Goal: Task Accomplishment & Management: Complete application form

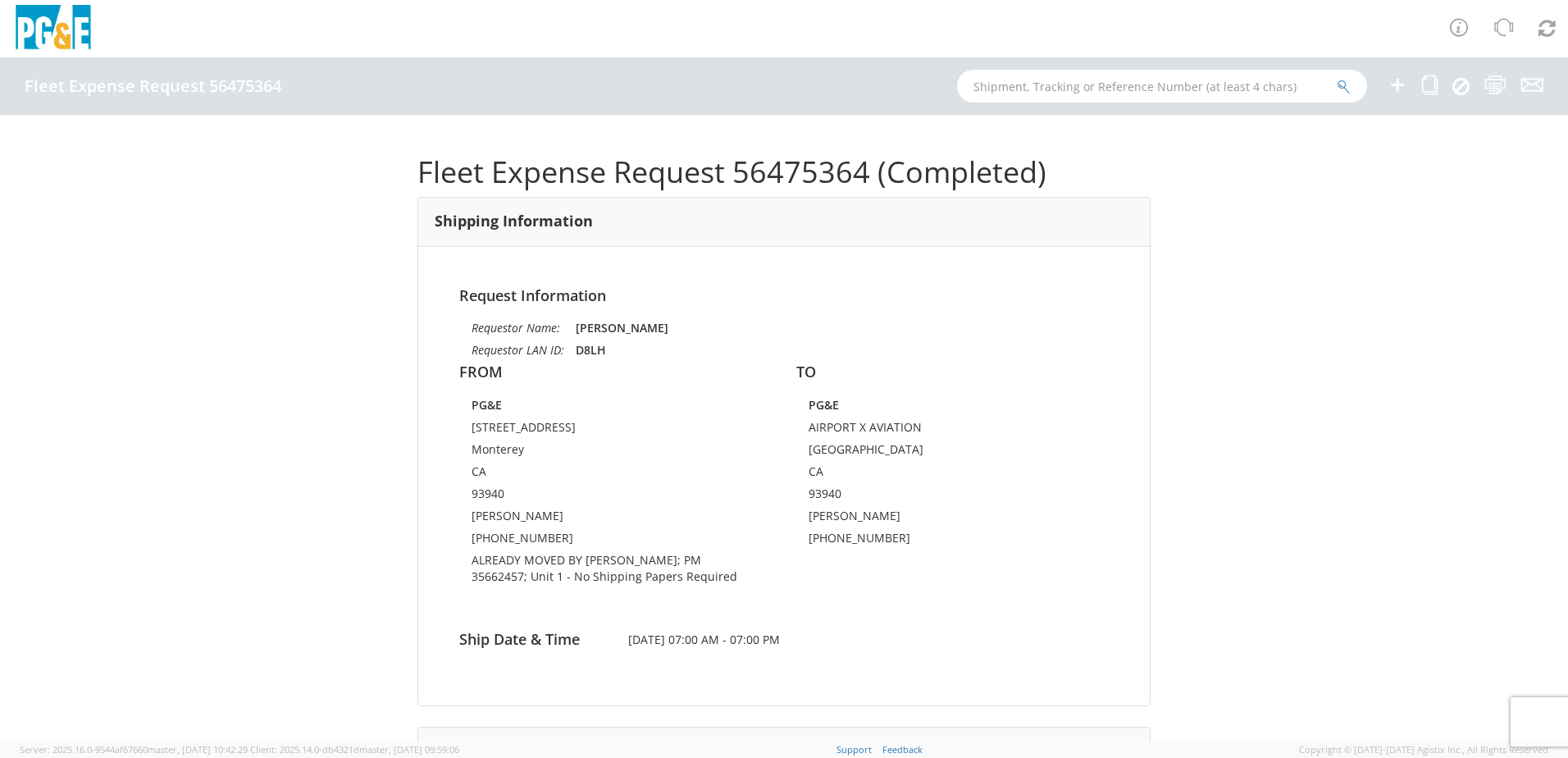
click at [1395, 86] on icon at bounding box center [1397, 84] width 20 height 21
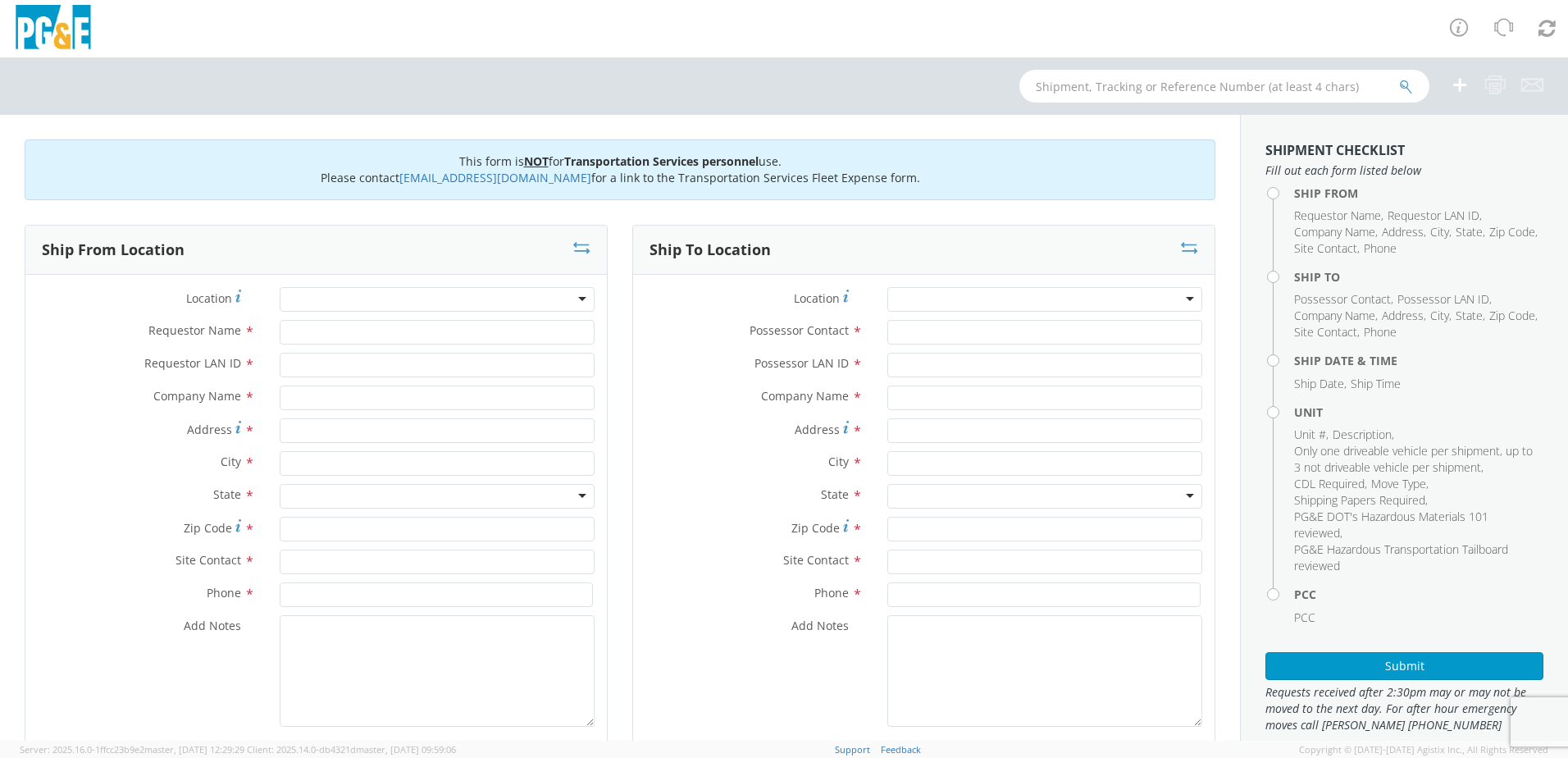
click at [352, 293] on div at bounding box center [437, 299] width 315 height 25
type input "OAKHURT"
click at [352, 295] on div at bounding box center [437, 299] width 315 height 25
type input "OAKHURST"
type input "PG&E"
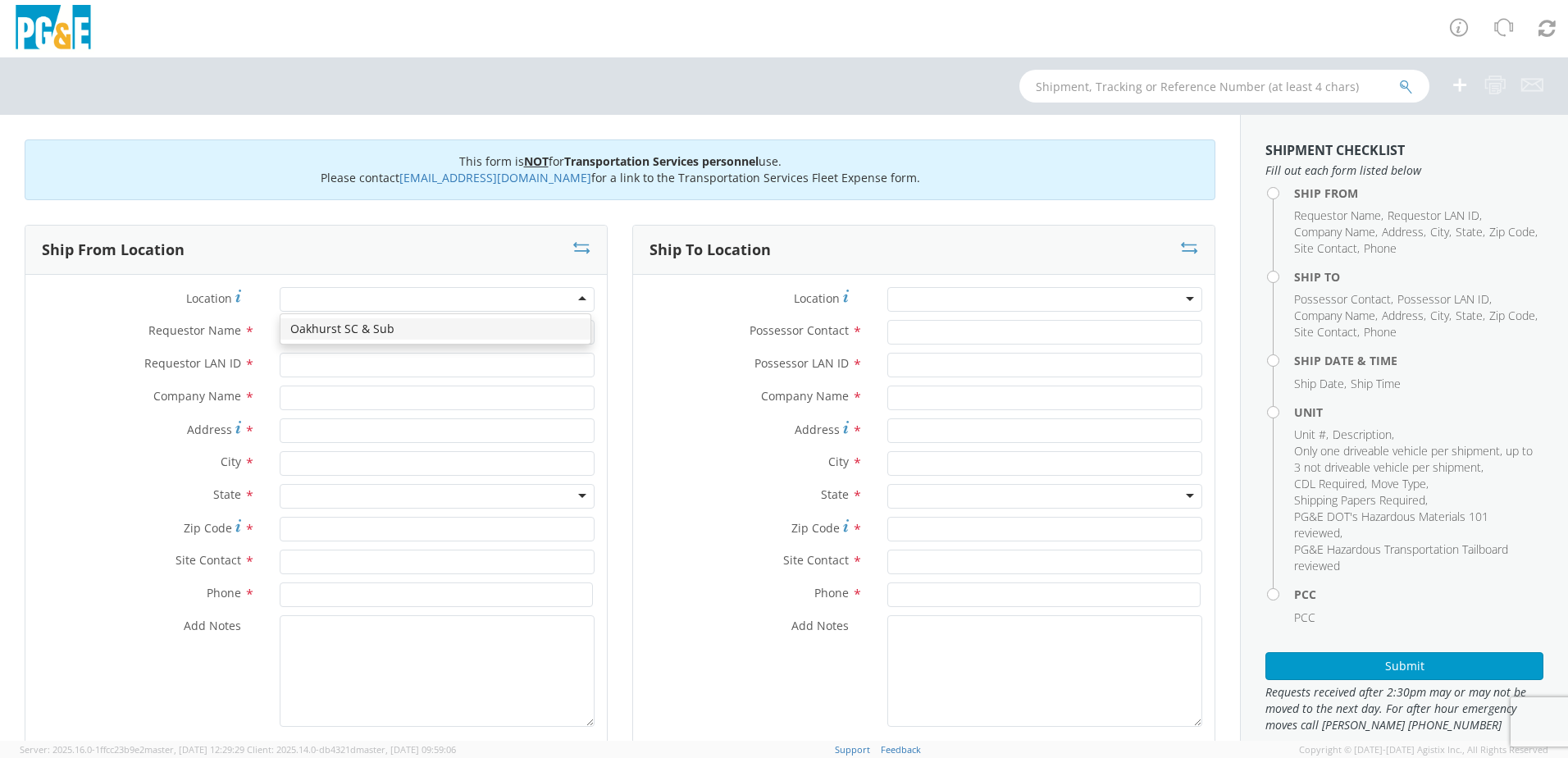
type input "50150 ROAD 426"
type input "OAKHURST"
type input "93644"
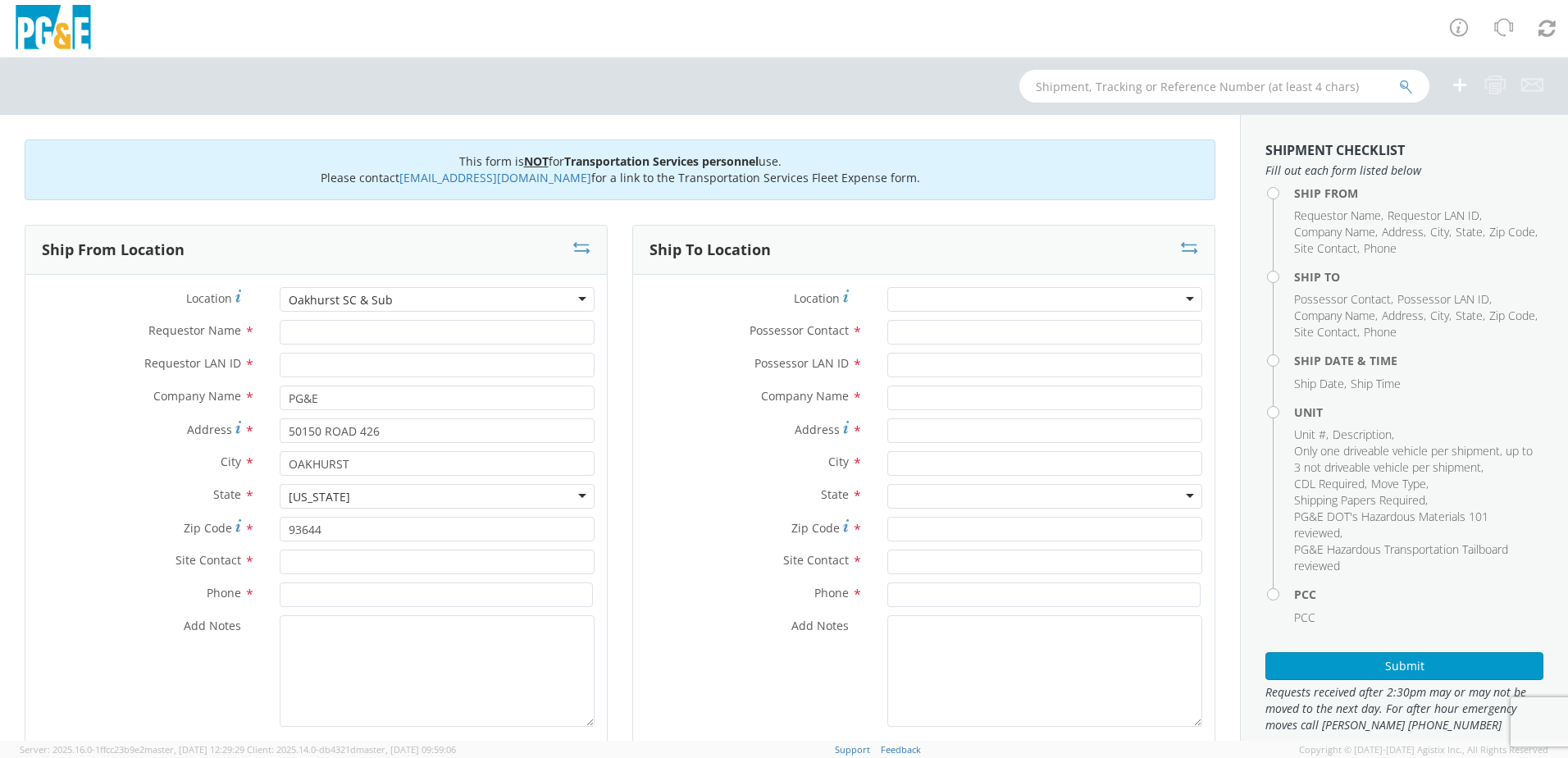
drag, startPoint x: 354, startPoint y: 323, endPoint x: 354, endPoint y: 332, distance: 9.0
click at [354, 332] on input "Requestor Name *" at bounding box center [437, 332] width 315 height 25
type input "[PERSON_NAME]"
drag, startPoint x: 342, startPoint y: 381, endPoint x: 346, endPoint y: 366, distance: 15.5
click at [343, 378] on div "Requestor LAN ID *" at bounding box center [317, 368] width 582 height 33
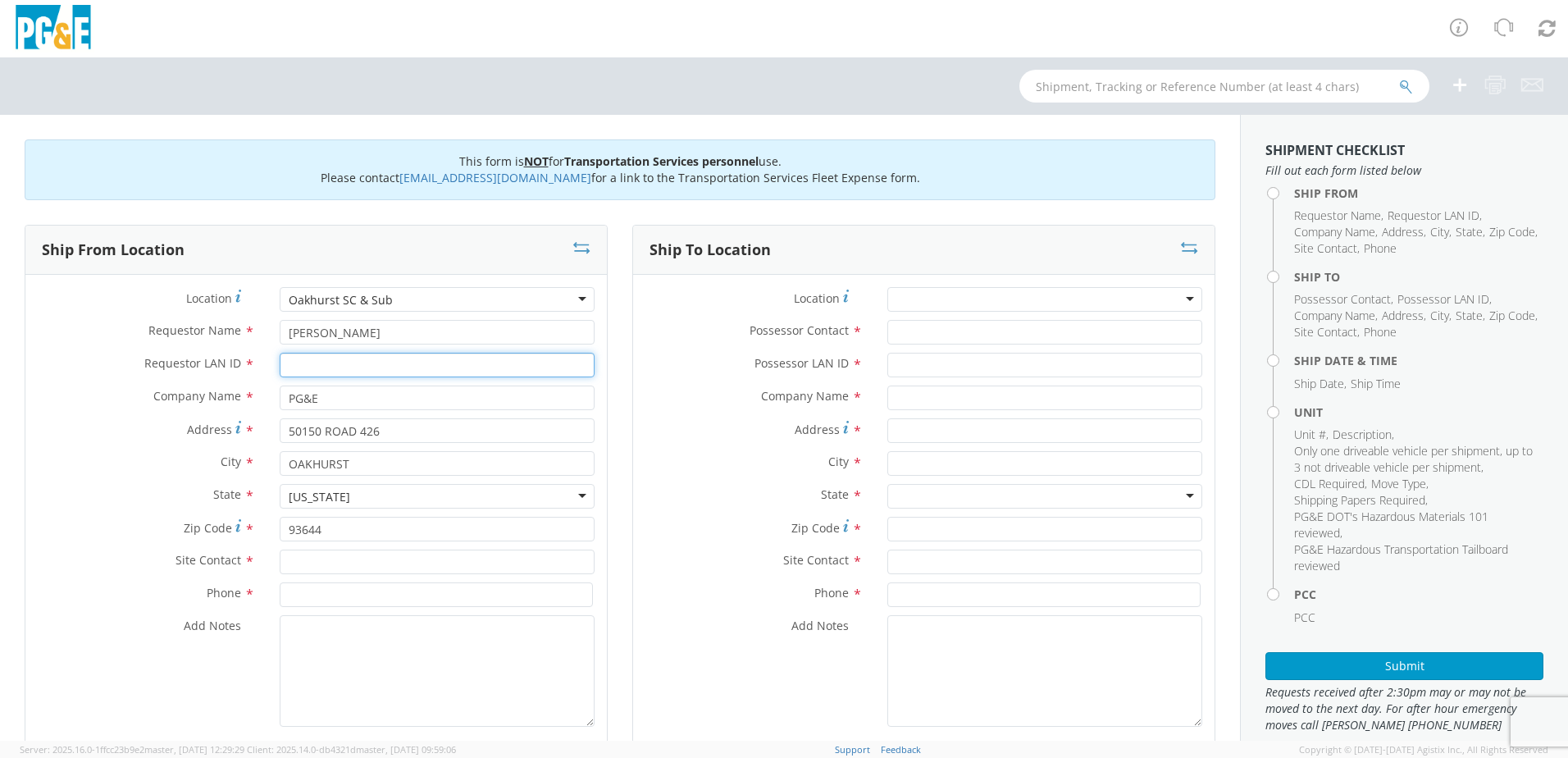
click at [346, 366] on input "Requestor LAN ID *" at bounding box center [437, 364] width 315 height 25
type input "D2S2"
click at [325, 558] on input "text" at bounding box center [437, 561] width 315 height 25
type input "[PERSON_NAME]"
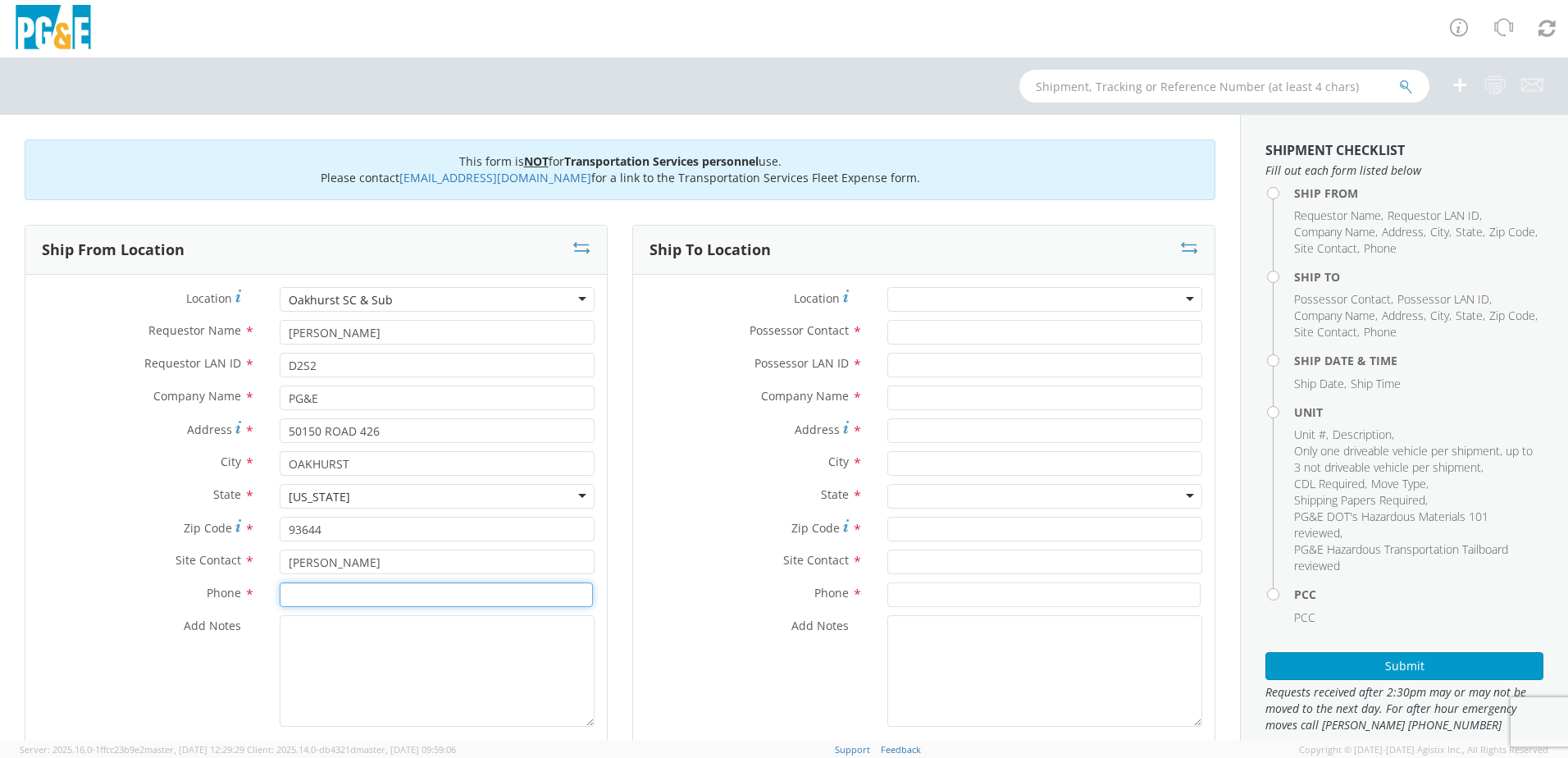
click at [339, 591] on input at bounding box center [436, 594] width 314 height 25
type input "[PHONE_NUMBER]"
click at [347, 633] on textarea "Add Notes *" at bounding box center [437, 671] width 315 height 112
paste textarea ""PLEASE USE [PERSON_NAME] TO MAKE MOVE; PM"
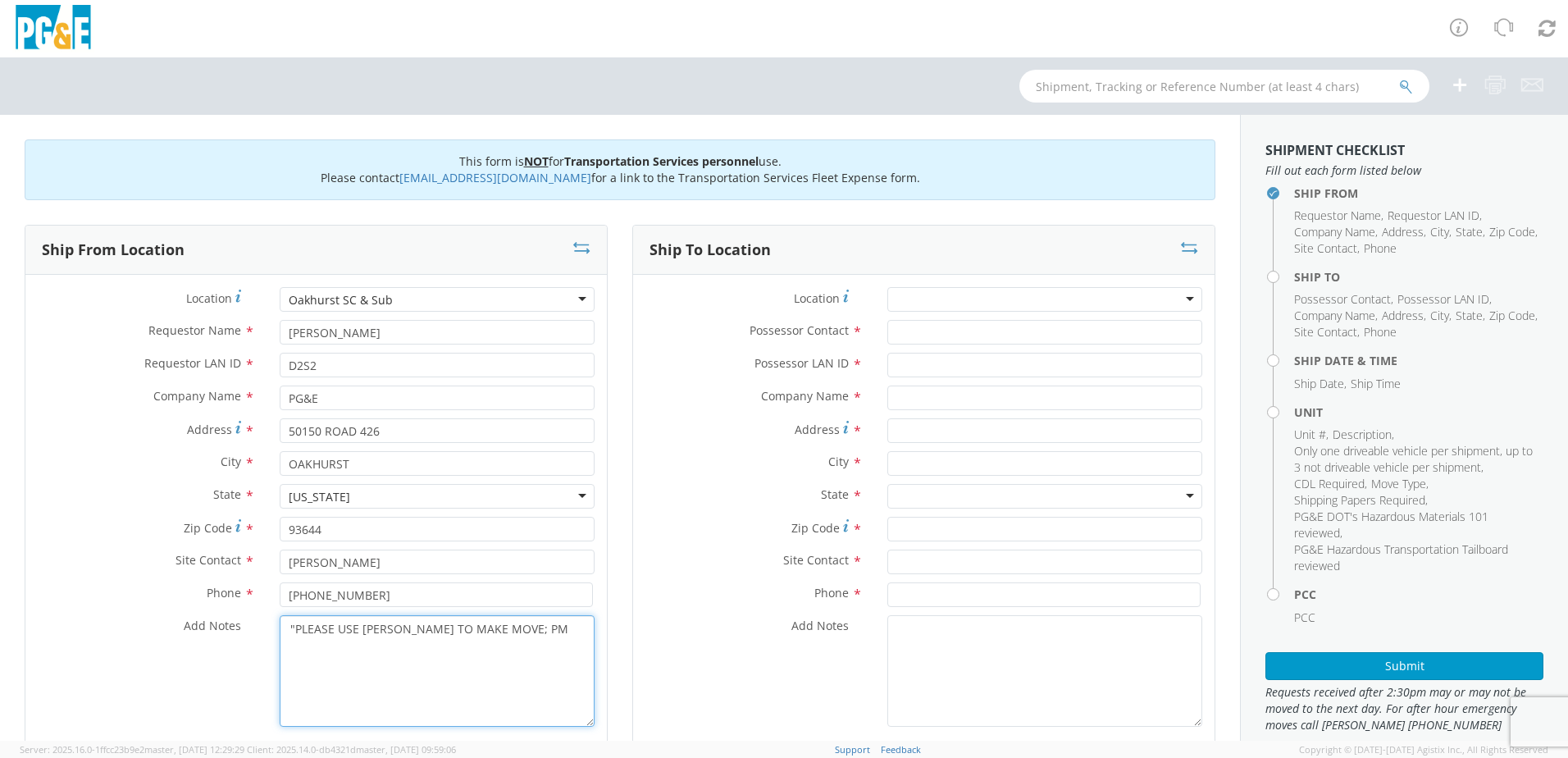
click at [296, 630] on textarea ""PLEASE USE [PERSON_NAME] TO MAKE MOVE; PM" at bounding box center [437, 671] width 315 height 112
type textarea "PLEASE USE [PERSON_NAME] TO MAKE MOVE; PM"
click at [893, 328] on input "Possessor Contact *" at bounding box center [1045, 332] width 315 height 25
type input "[PERSON_NAME]"
type input "D2S2"
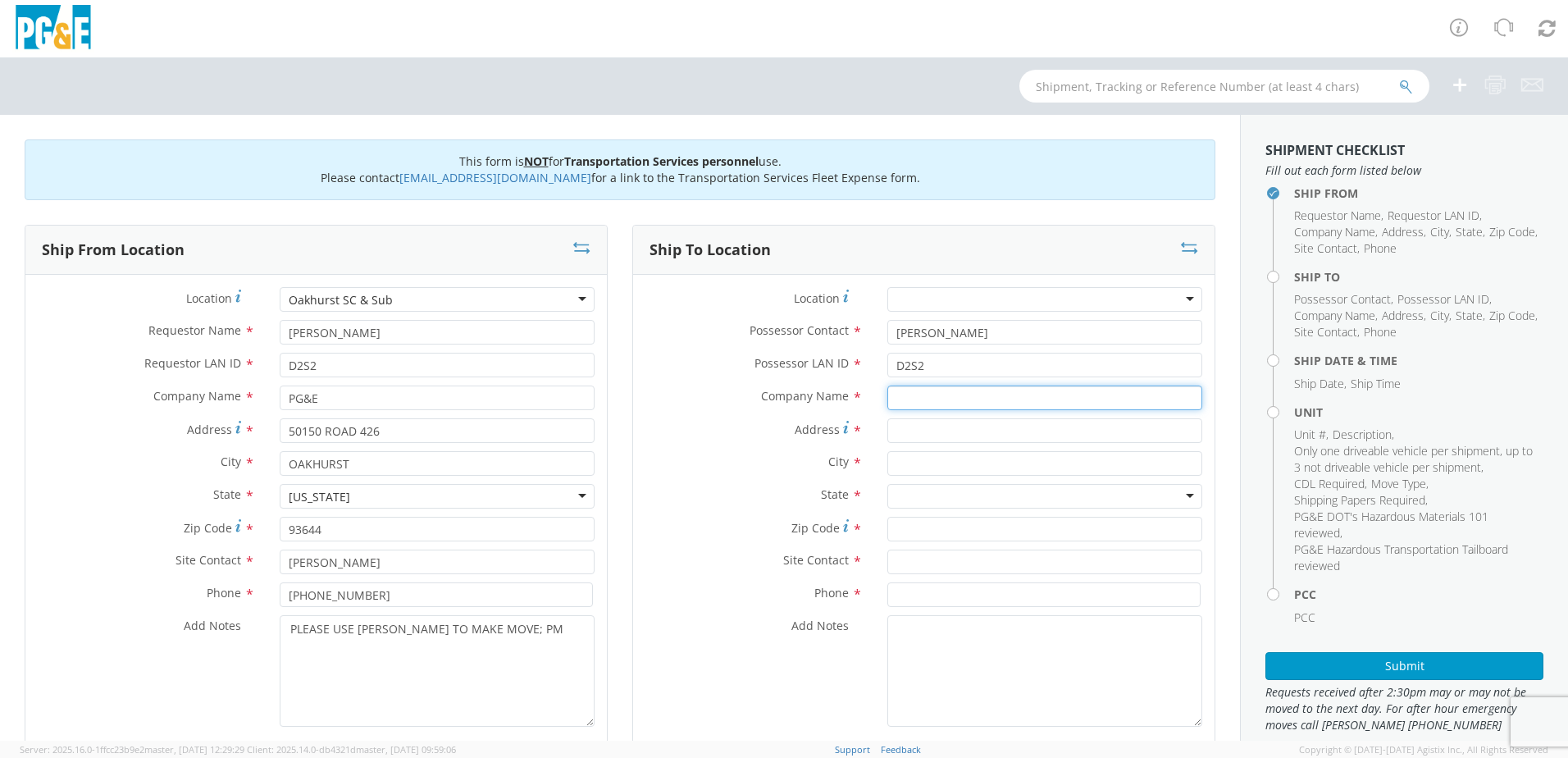
click at [917, 399] on input "text" at bounding box center [1045, 398] width 315 height 25
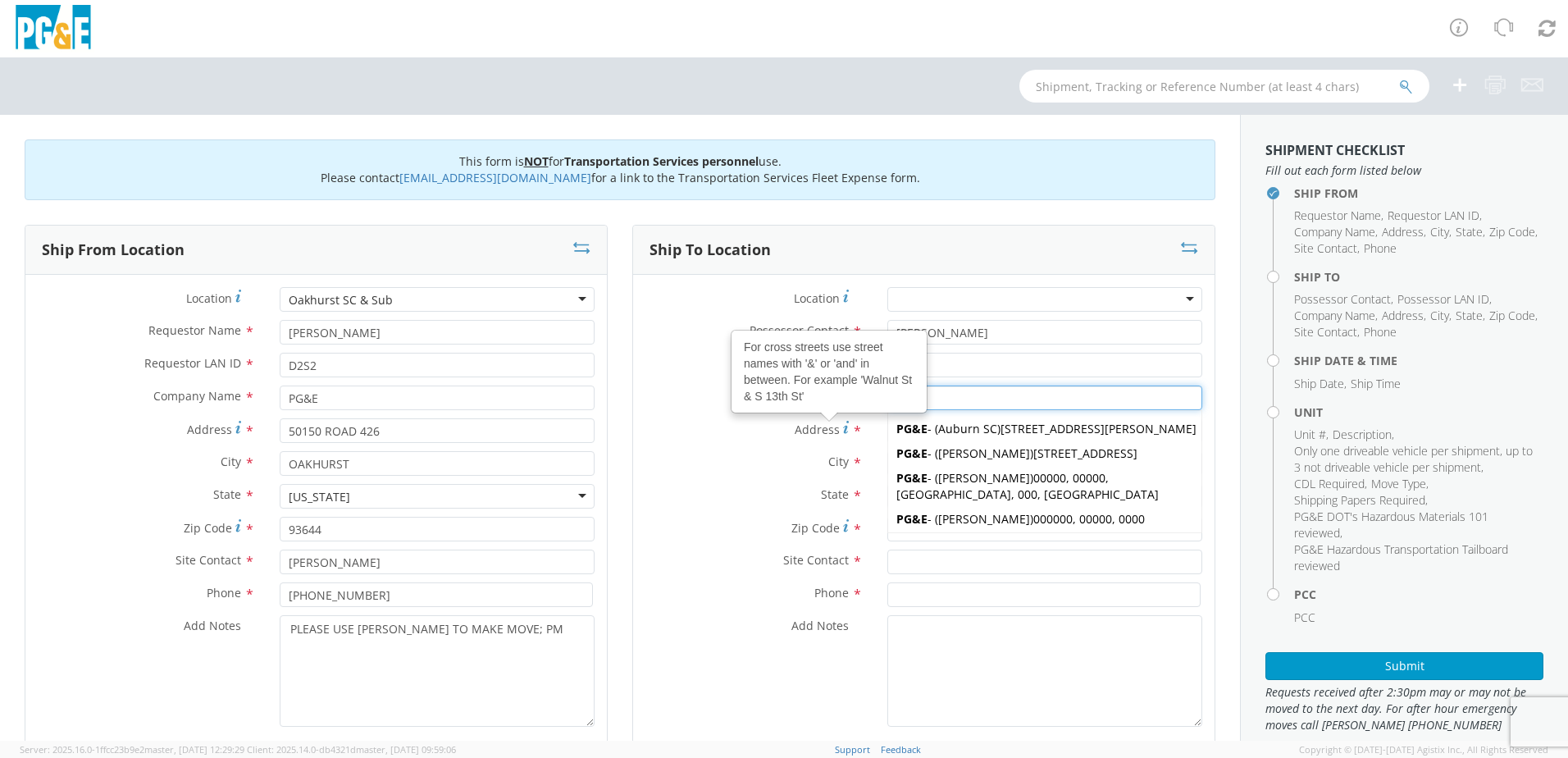
type input "PG&E"
click at [806, 436] on span "Address" at bounding box center [817, 429] width 46 height 16
click at [887, 436] on input "Address For cross streets use street names with '&' or 'and' in between. For ex…" at bounding box center [1045, 430] width 315 height 25
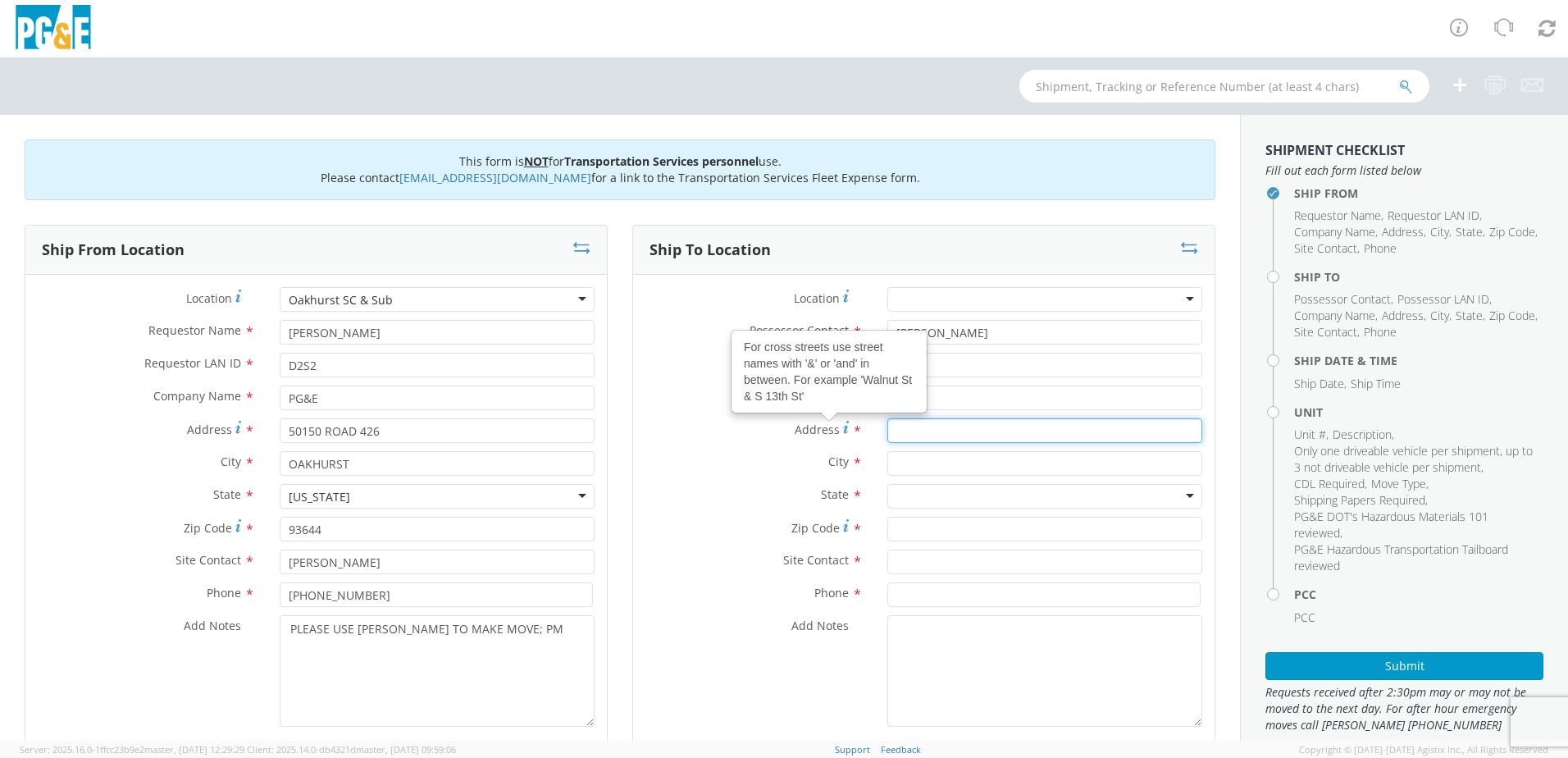
click at [930, 435] on input "Address For cross streets use street names with '&' or 'and' in between. For ex…" at bounding box center [1045, 430] width 315 height 25
type input "[STREET_ADDRESS]"
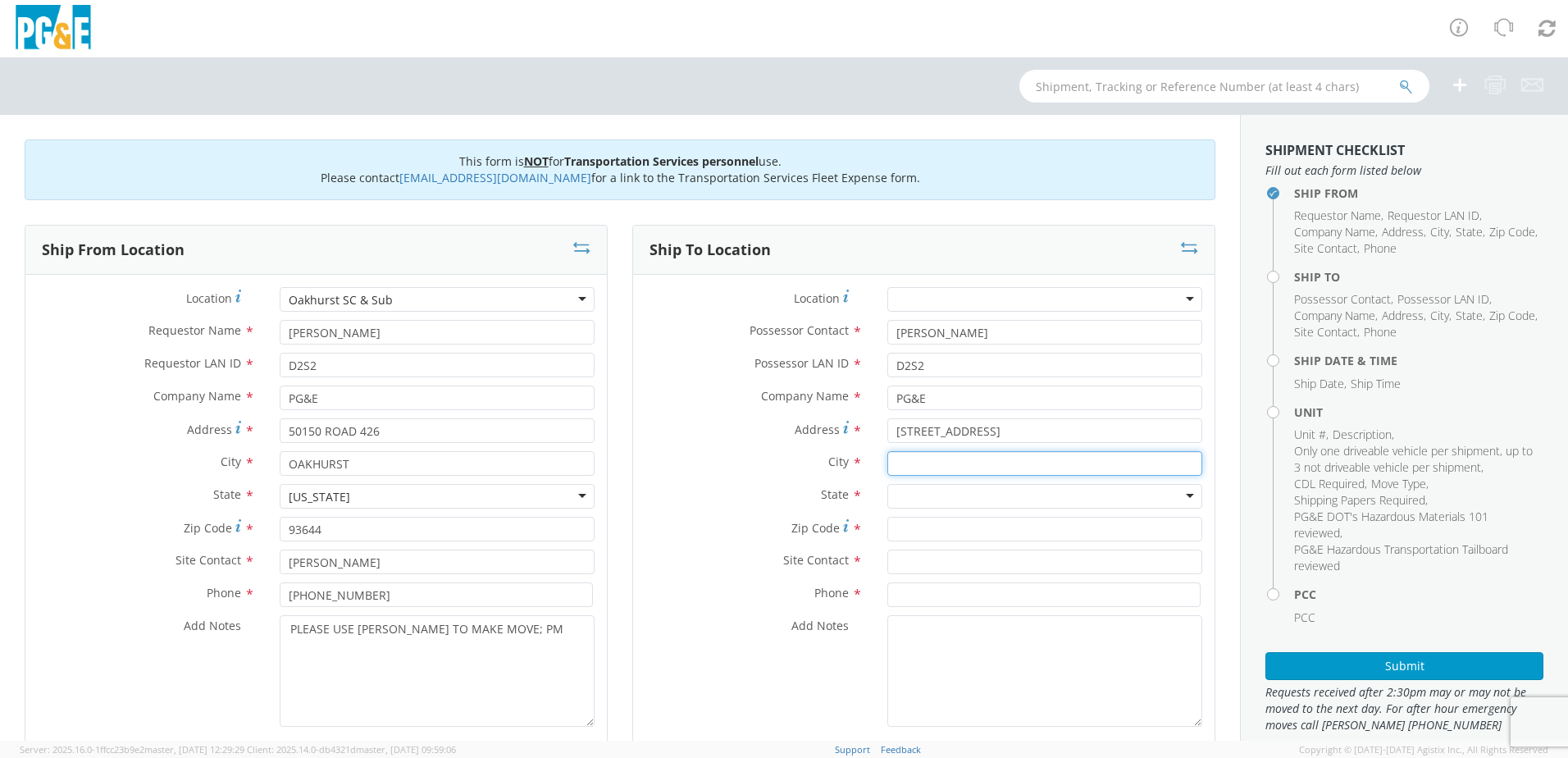
click at [940, 462] on input "text" at bounding box center [1045, 463] width 315 height 25
type input "P"
type input "OAKHURST"
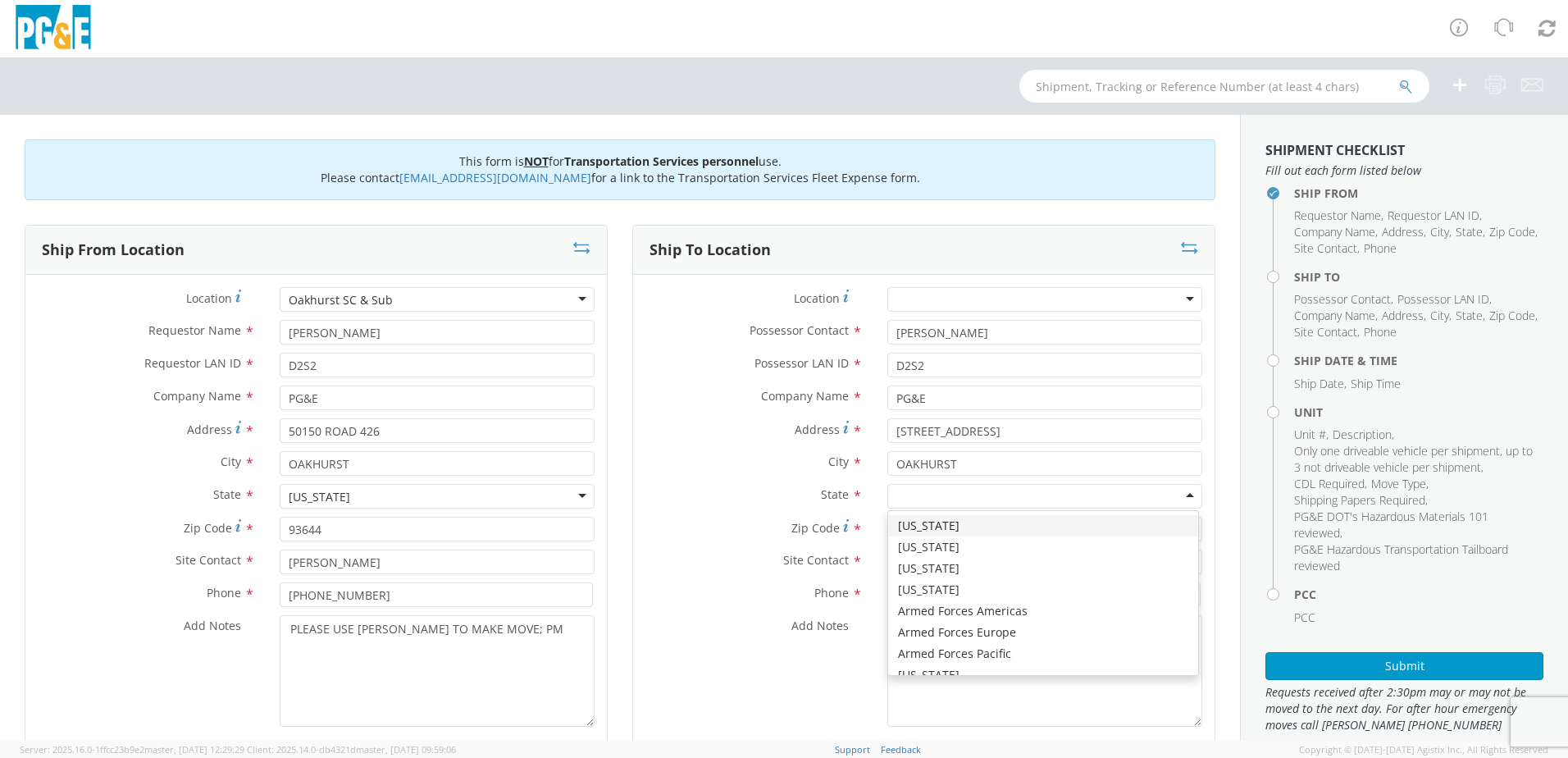
type input "P"
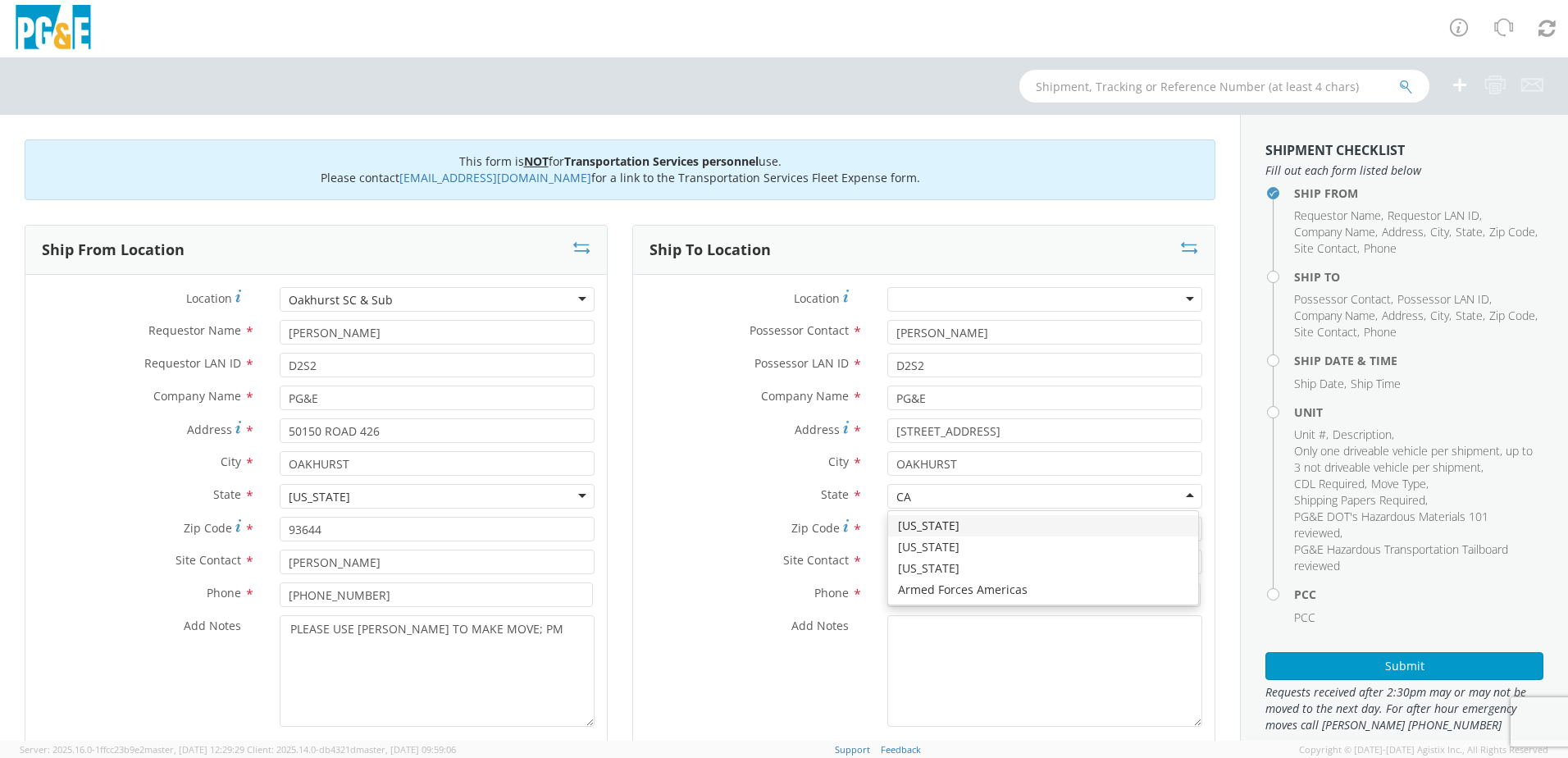
type input "CA"
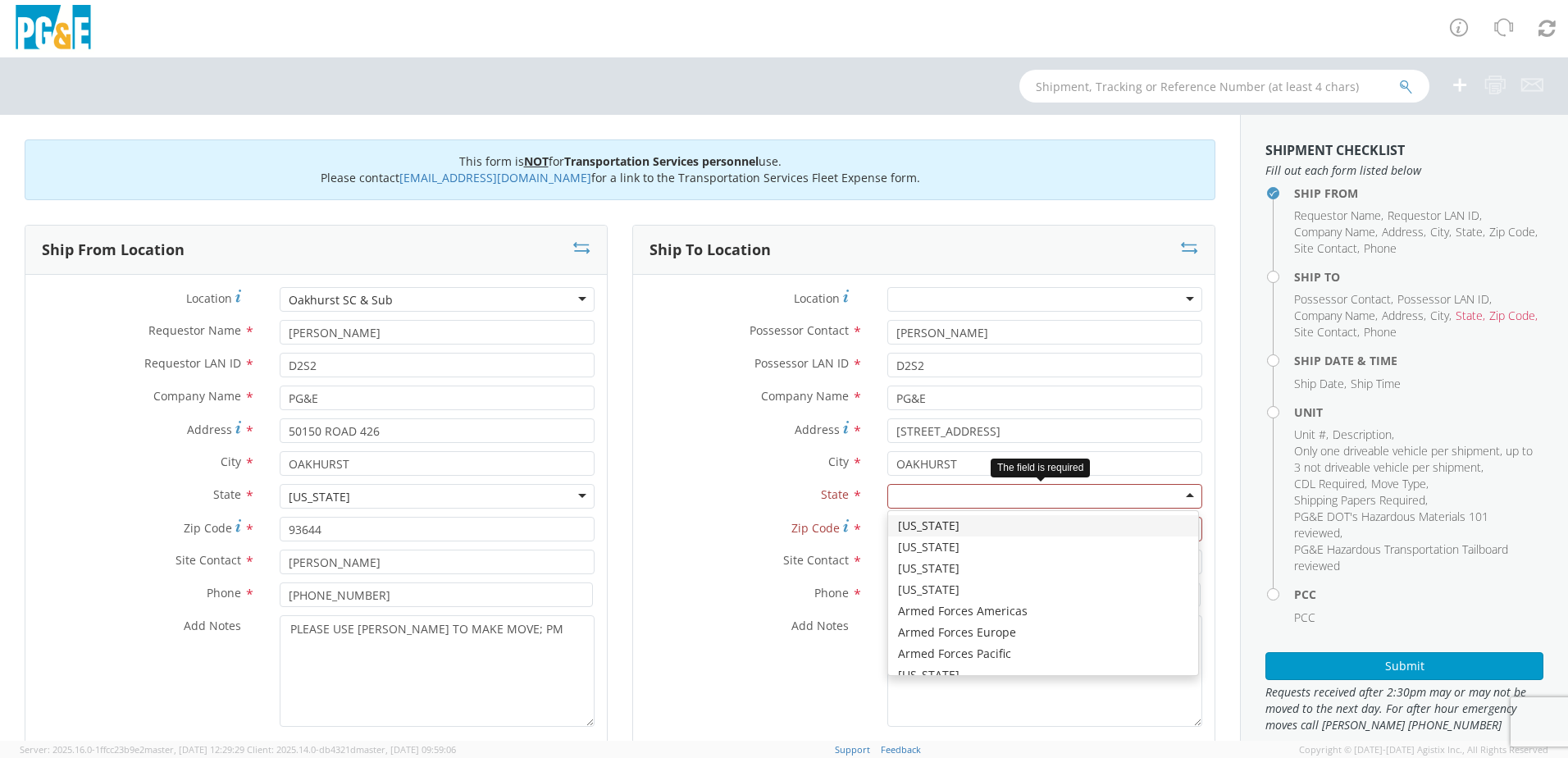
click at [908, 496] on div at bounding box center [1045, 496] width 315 height 25
type input "C"
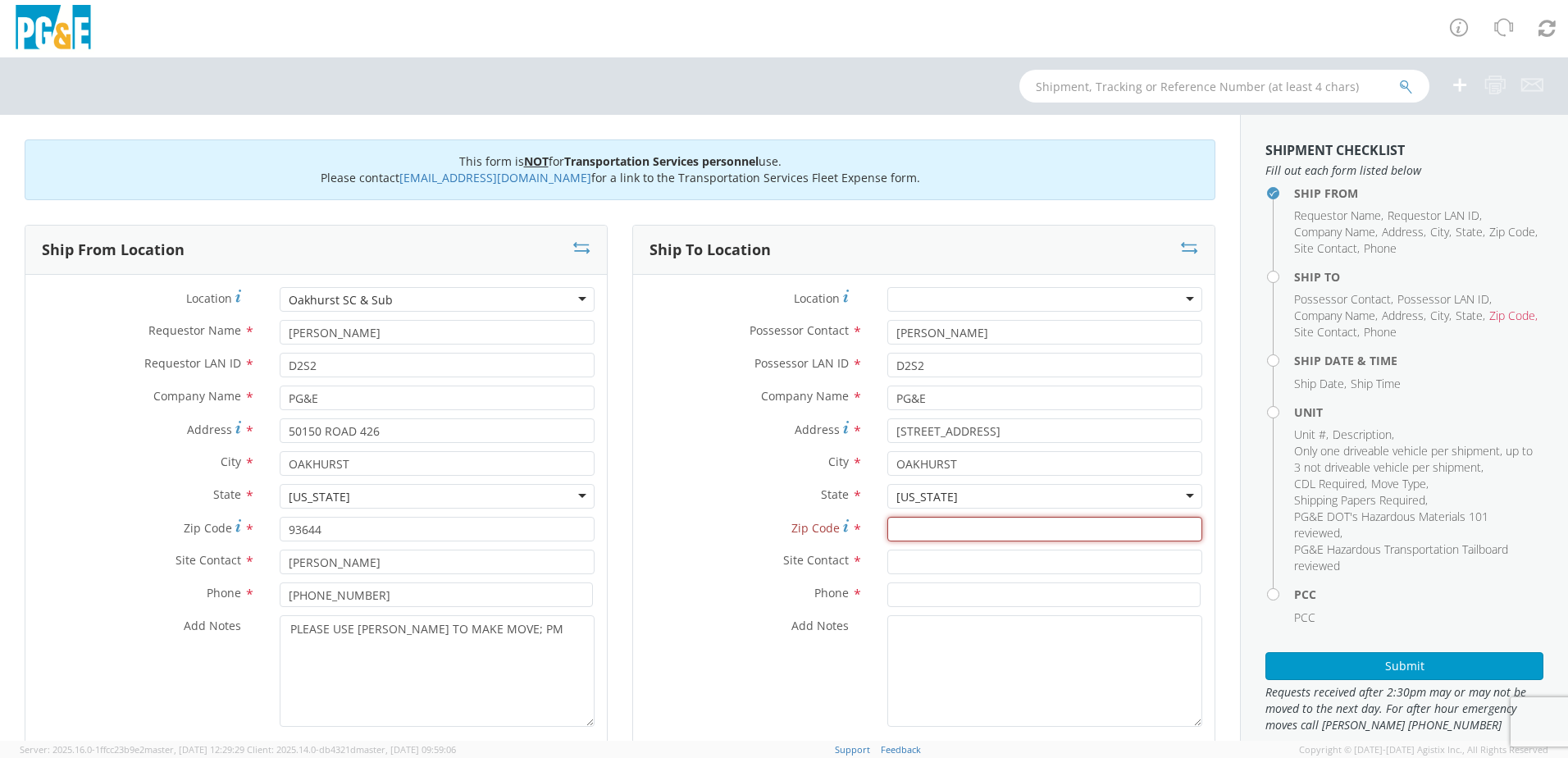
click at [908, 534] on input "Zip Code *" at bounding box center [1045, 528] width 315 height 25
type input "93644"
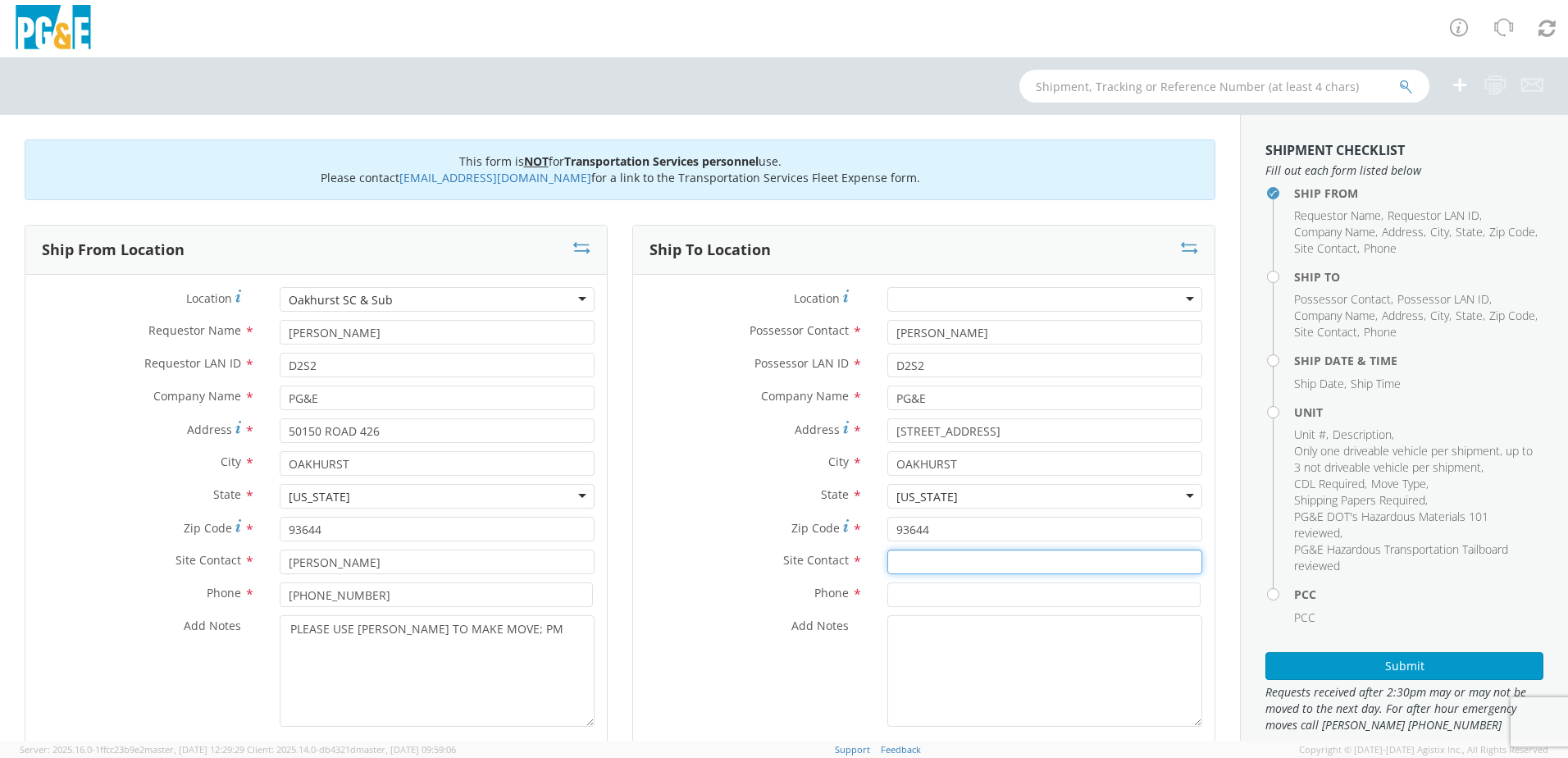
click at [905, 562] on input "text" at bounding box center [1045, 561] width 315 height 25
type input "[PERSON_NAME]"
click at [920, 604] on input at bounding box center [1044, 594] width 314 height 25
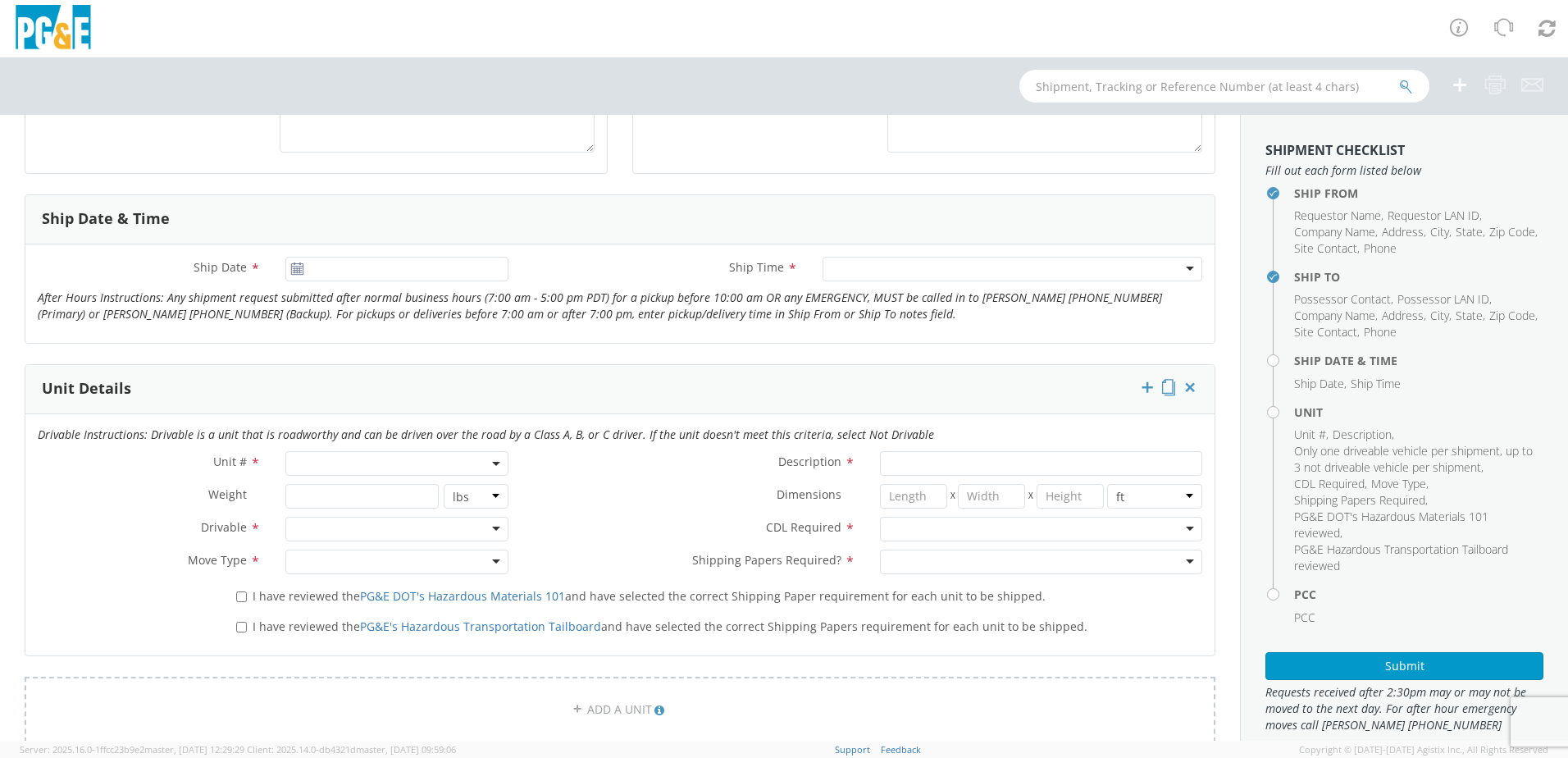
scroll to position [328, 0]
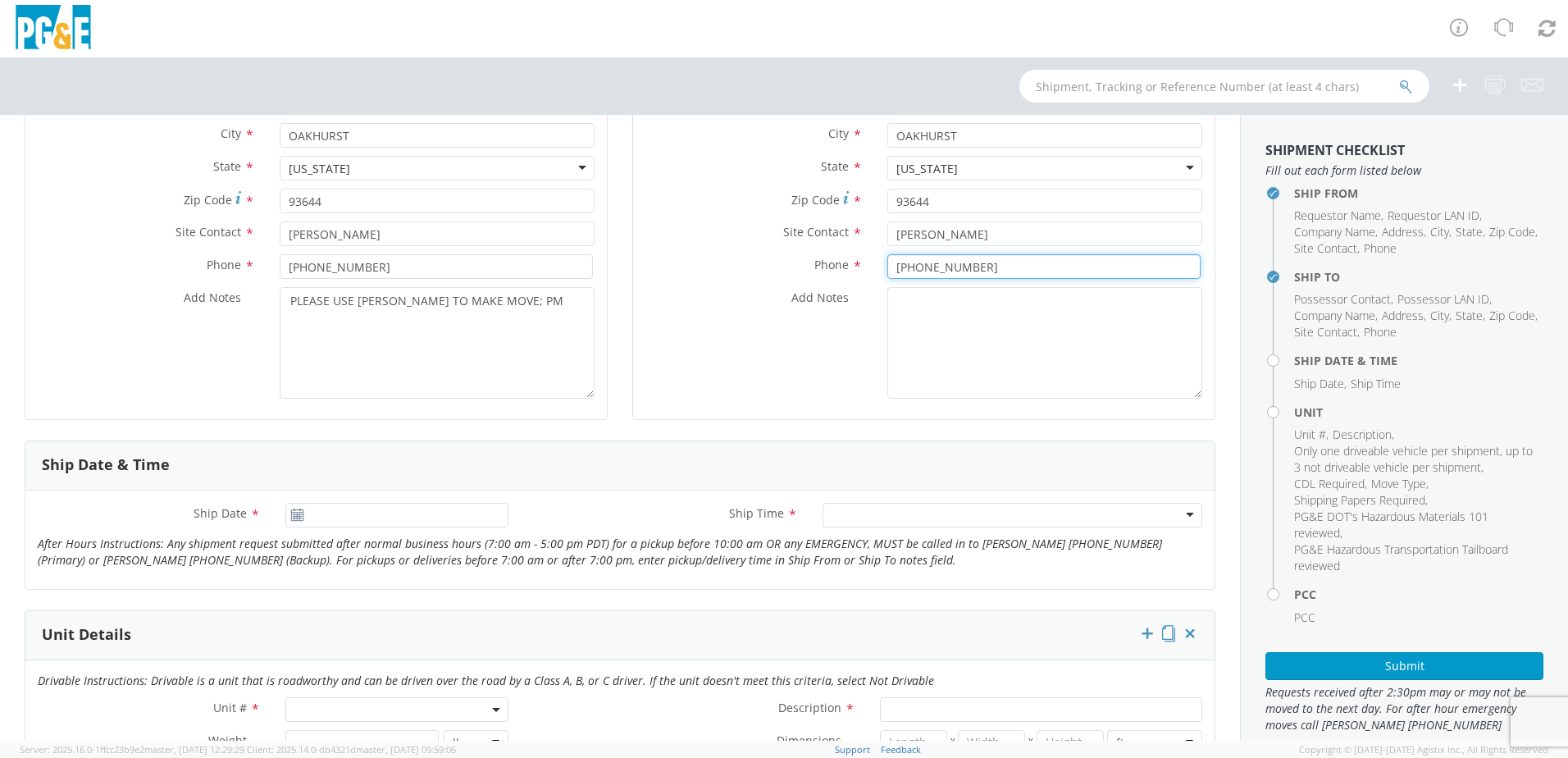
type input "[PHONE_NUMBER]"
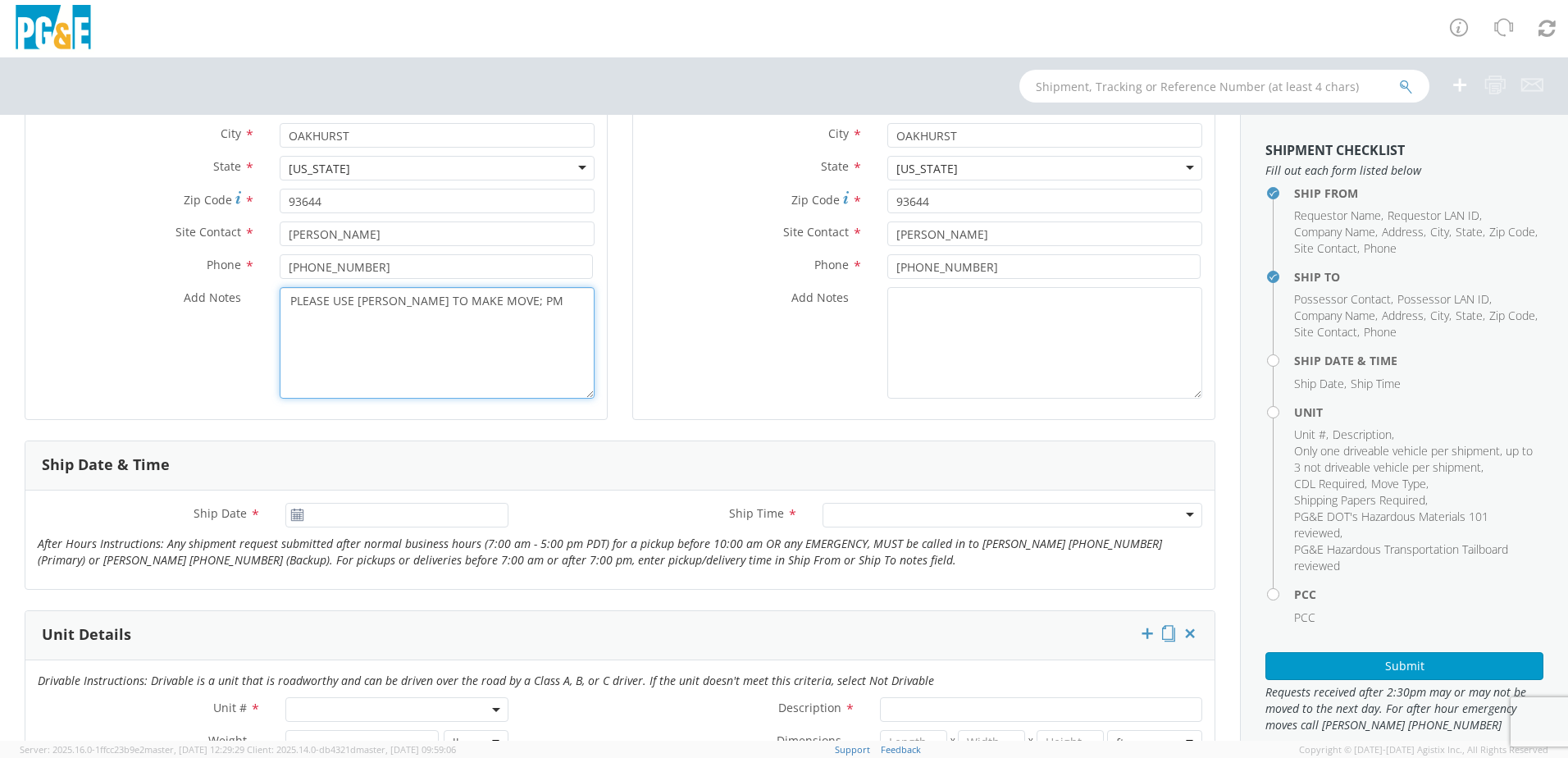
click at [529, 311] on textarea "PLEASE USE [PERSON_NAME] TO MAKE MOVE; PM" at bounding box center [437, 342] width 315 height 112
type textarea "PLEASE USE [PERSON_NAME] TO MAKE MOVE; PM 35096593"
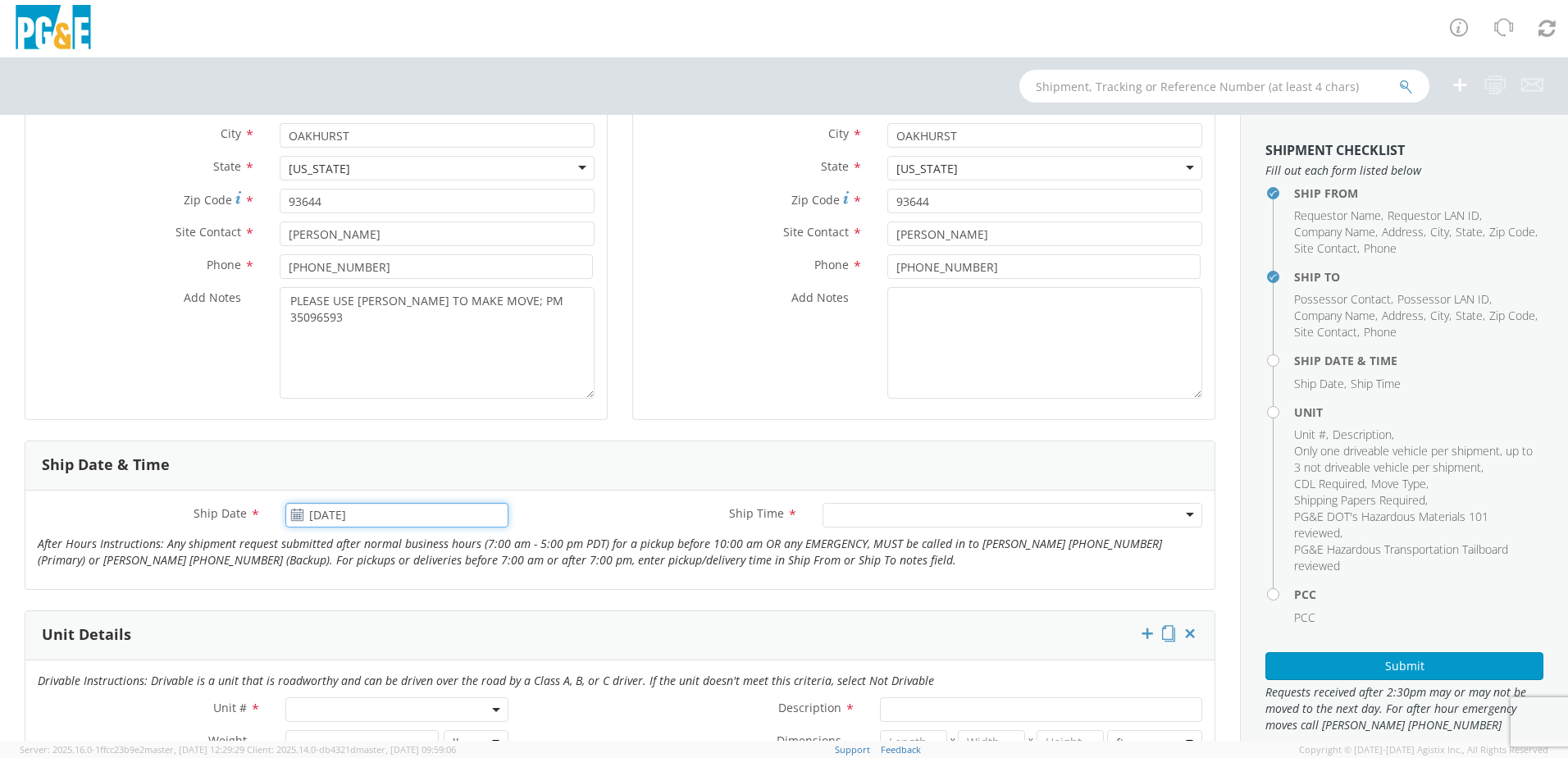
click at [313, 517] on input "[DATE]" at bounding box center [396, 515] width 223 height 25
click at [340, 459] on td "25" at bounding box center [335, 459] width 35 height 25
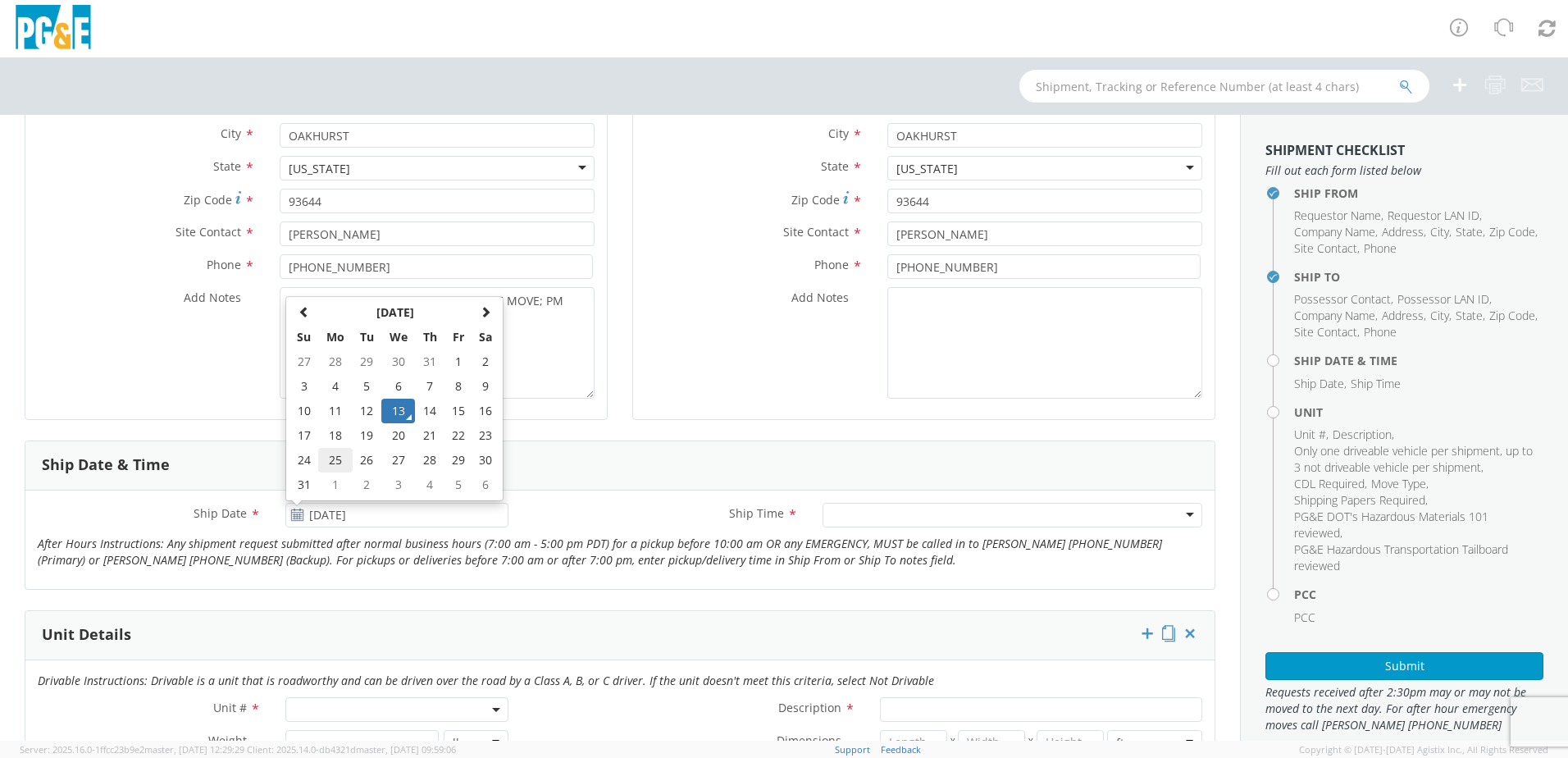
type input "[DATE]"
click at [831, 515] on div at bounding box center [1012, 515] width 380 height 25
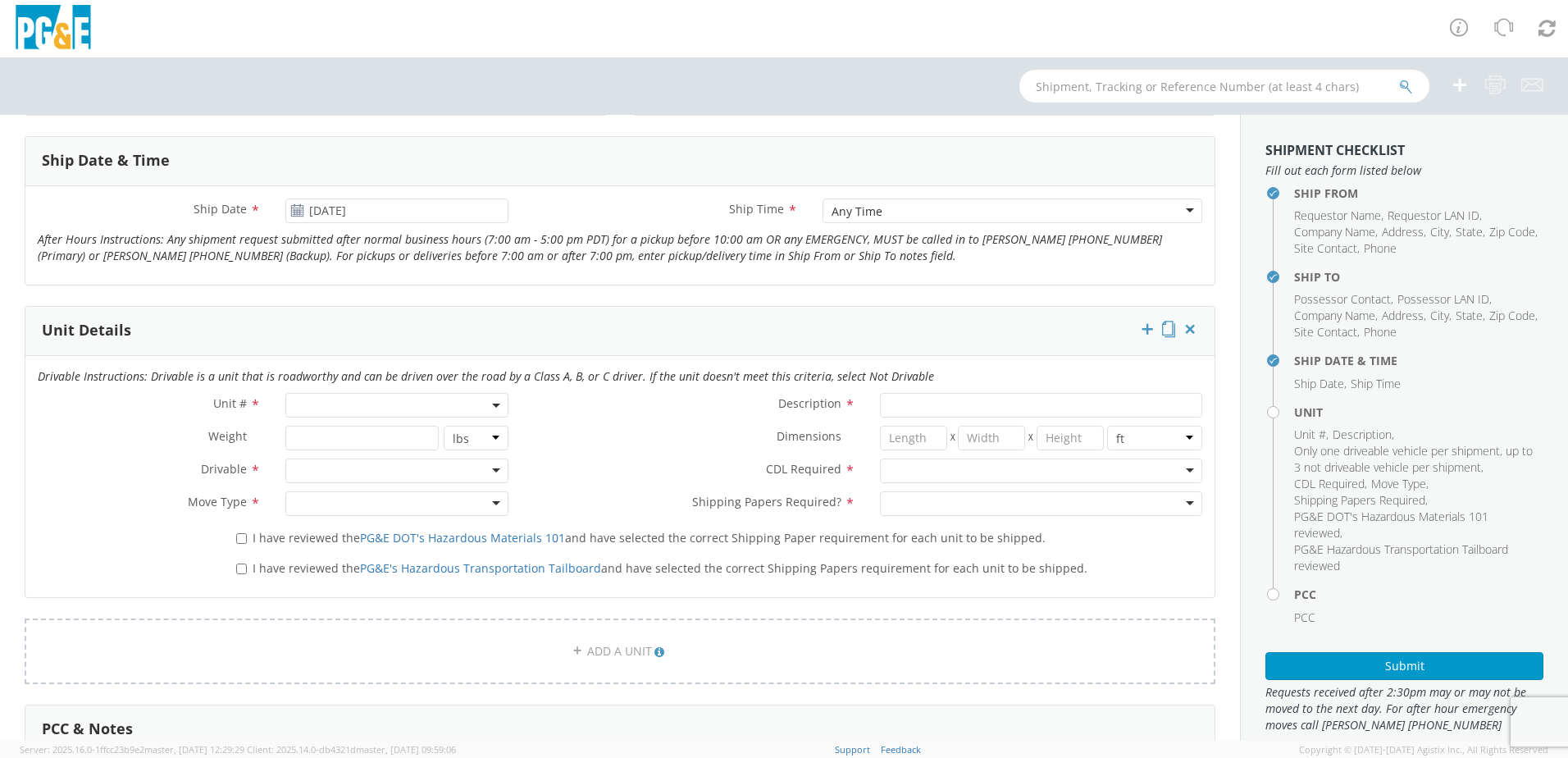
scroll to position [656, 0]
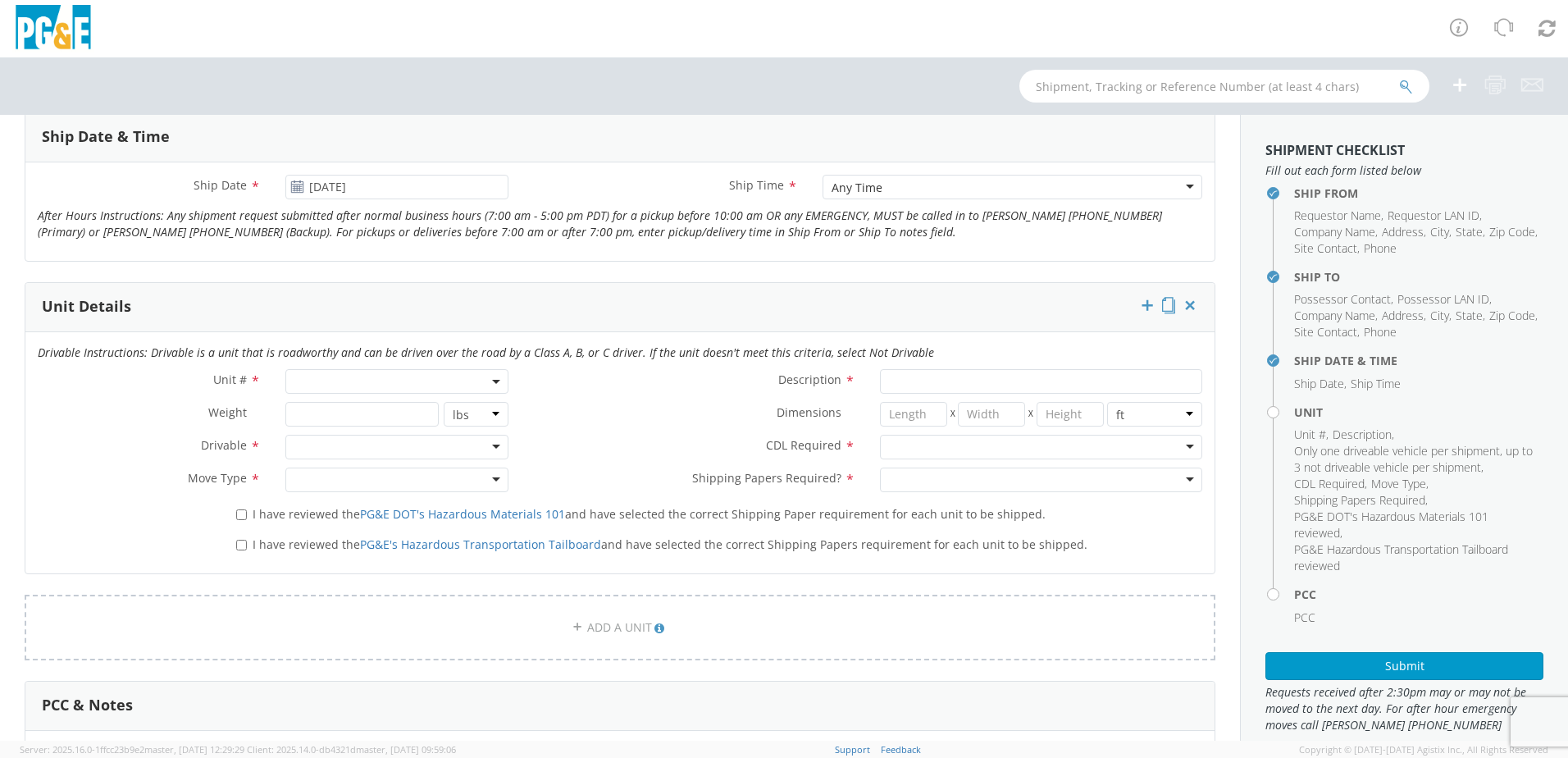
click at [304, 380] on span at bounding box center [396, 381] width 223 height 25
click at [358, 411] on input "search" at bounding box center [396, 408] width 213 height 25
type input "OTHER"
select select "Other"
select select "? undefined:undefined ?"
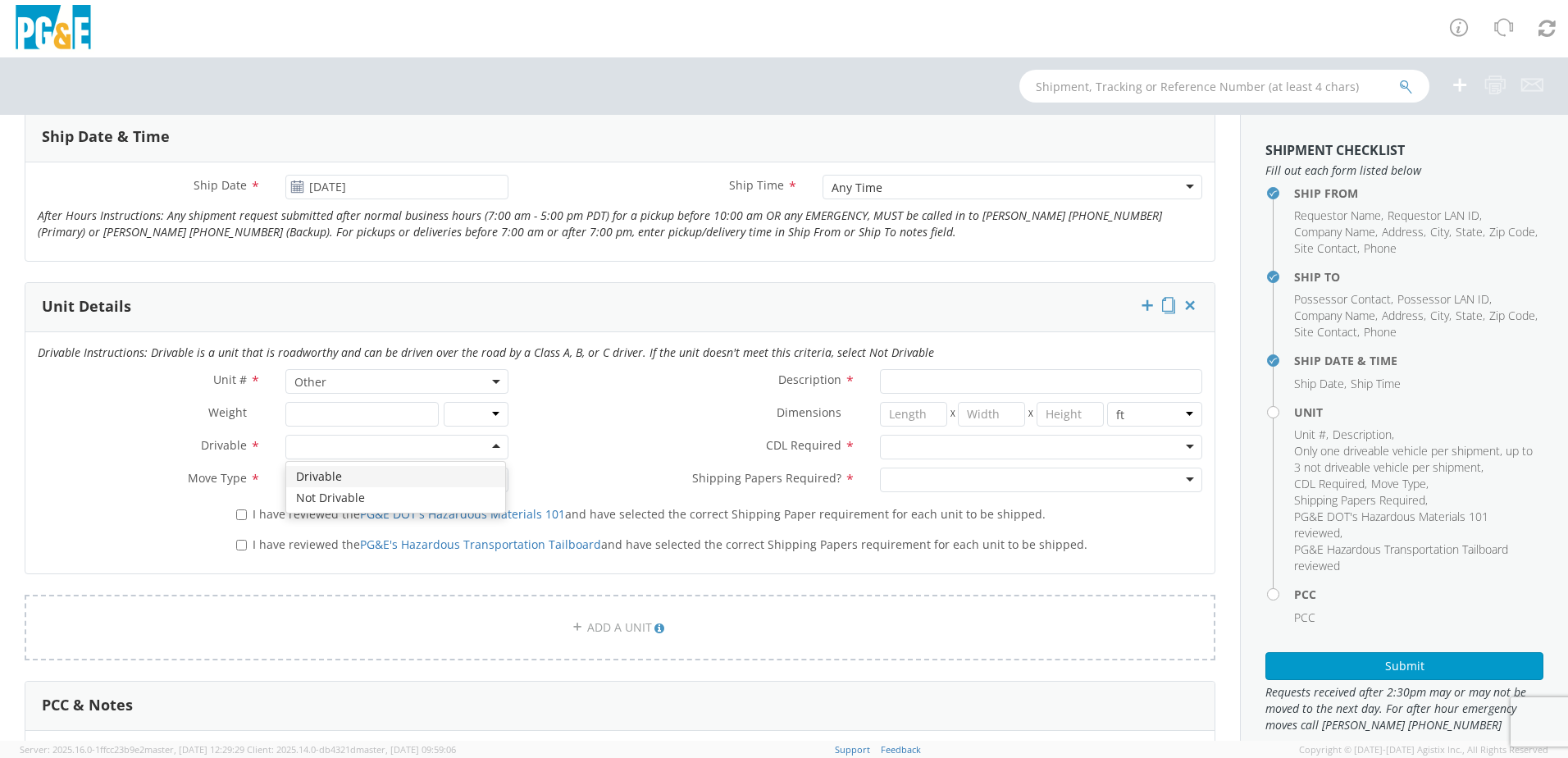
click at [297, 443] on div at bounding box center [396, 446] width 223 height 25
click at [334, 486] on div at bounding box center [396, 479] width 223 height 25
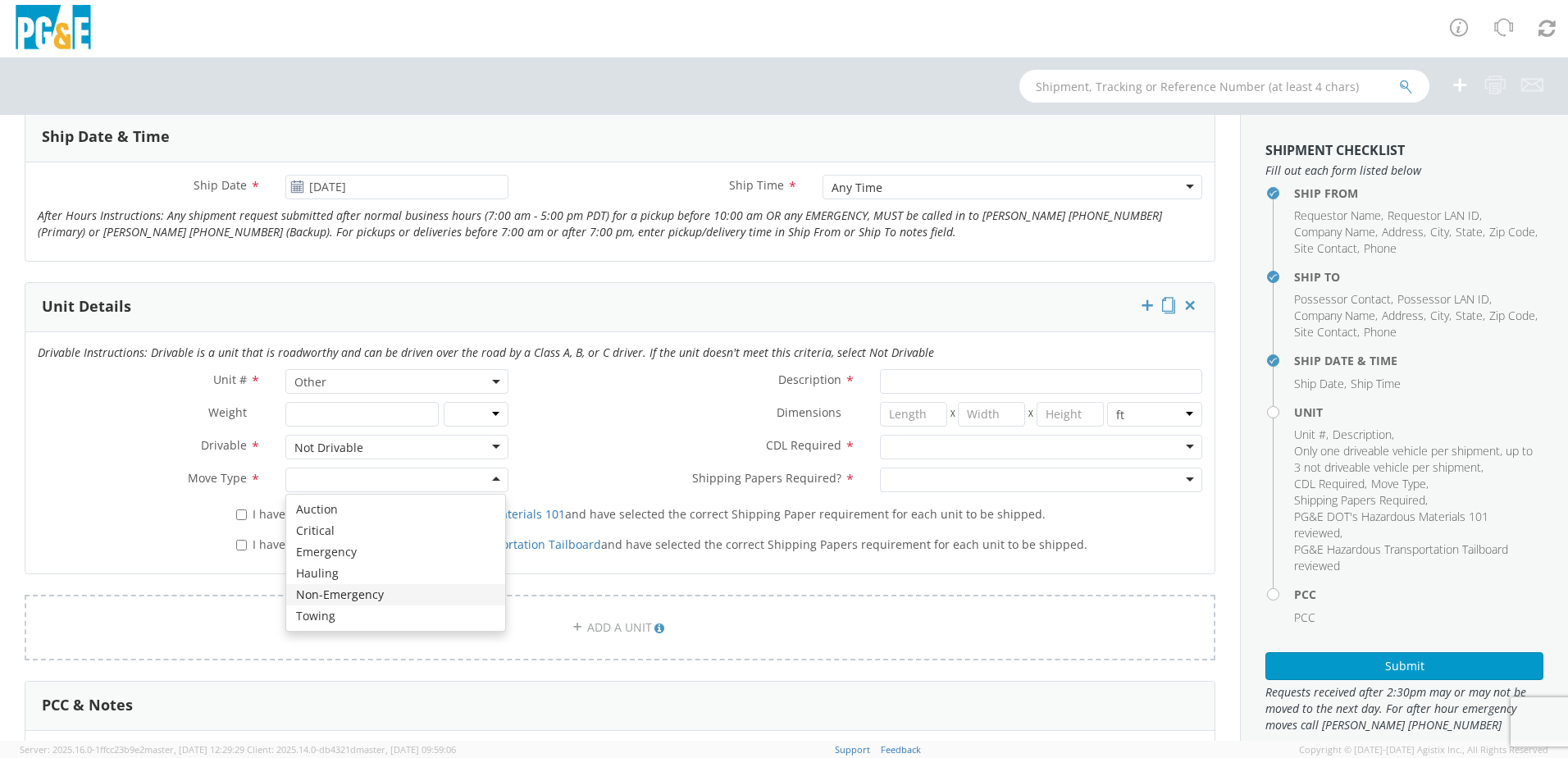
drag, startPoint x: 341, startPoint y: 592, endPoint x: 360, endPoint y: 587, distance: 19.6
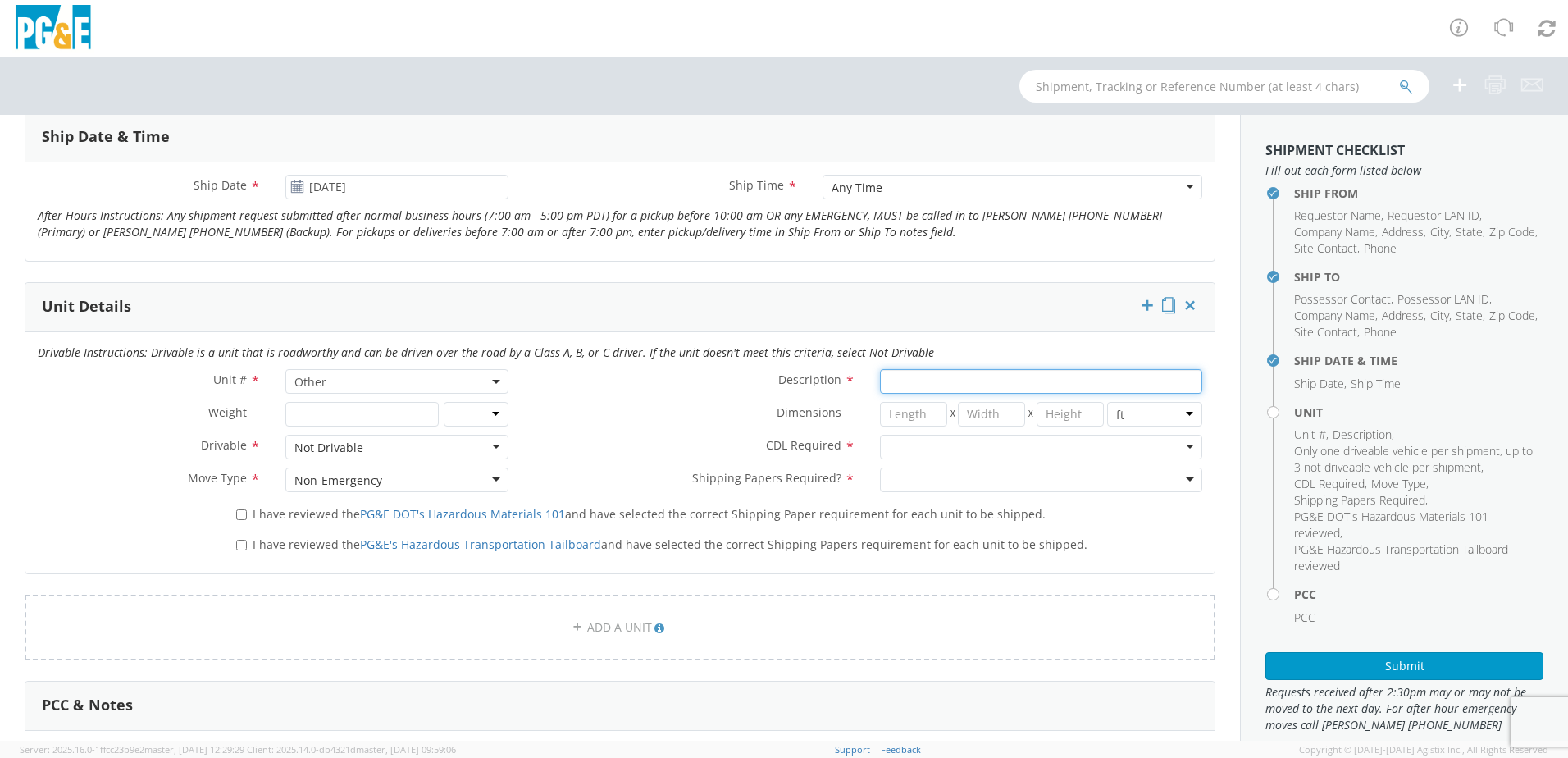
click at [899, 386] on input "Description *" at bounding box center [1041, 381] width 323 height 25
type input "D&S 45' 4"
click at [962, 452] on div at bounding box center [1041, 446] width 323 height 25
click at [926, 493] on div "Shipping Papers Required? * No Yes" at bounding box center [867, 483] width 693 height 33
click at [925, 486] on div at bounding box center [1041, 479] width 323 height 25
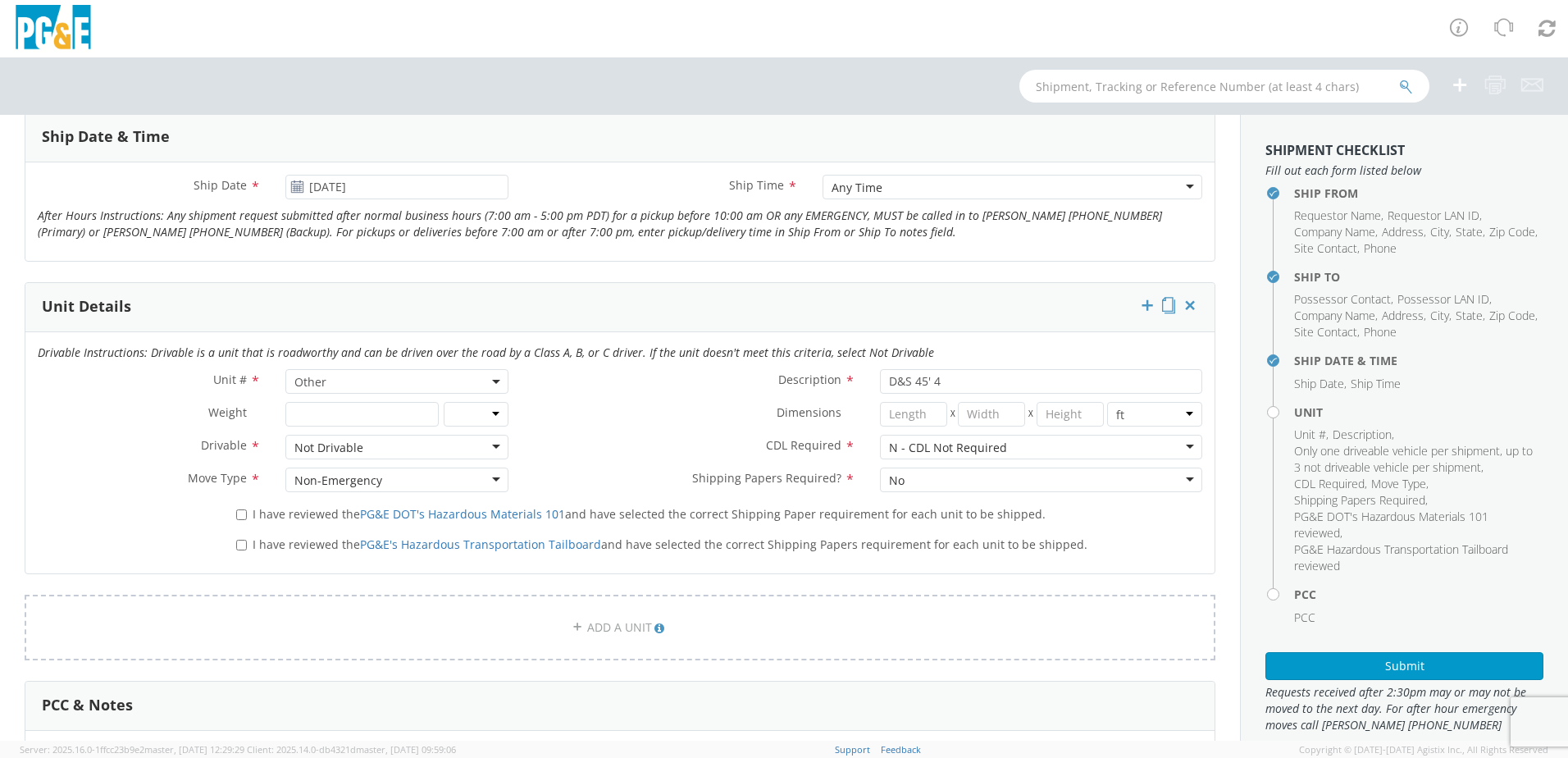
click at [247, 520] on label "I have reviewed the PG&E DOT's Hazardous Materials 101 and have selected the co…" at bounding box center [642, 513] width 812 height 19
click at [246, 520] on input "I have reviewed the PG&E DOT's Hazardous Materials 101 and have selected the co…" at bounding box center [241, 515] width 11 height 11
checkbox input "true"
click at [252, 545] on span "I have reviewed the PG&E's Hazardous Transportation Tailboard and have selected…" at bounding box center [670, 544] width 835 height 16
click at [246, 545] on input "I have reviewed the PG&E's Hazardous Transportation Tailboard and have selected…" at bounding box center [241, 544] width 11 height 11
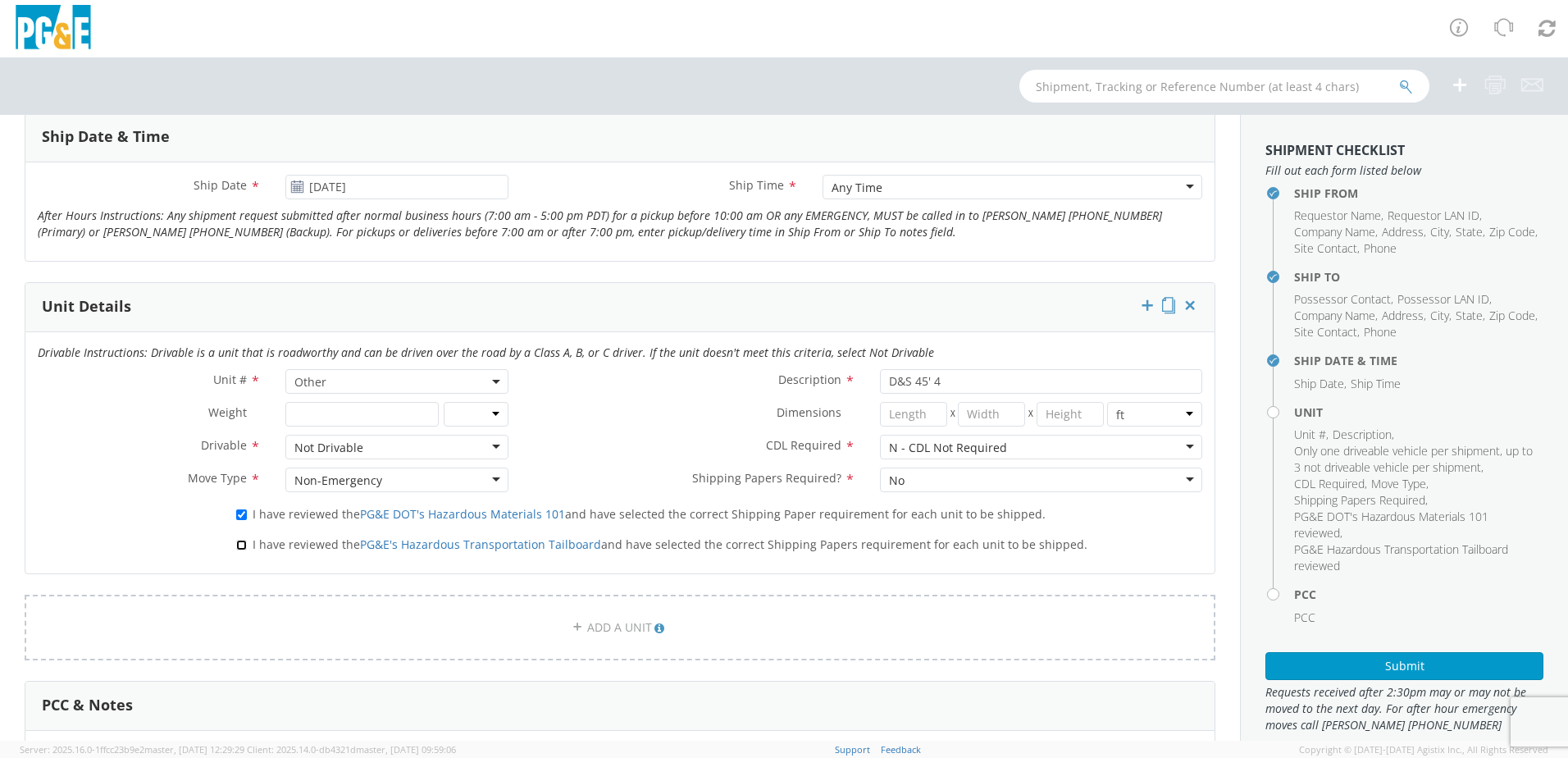
checkbox input "true"
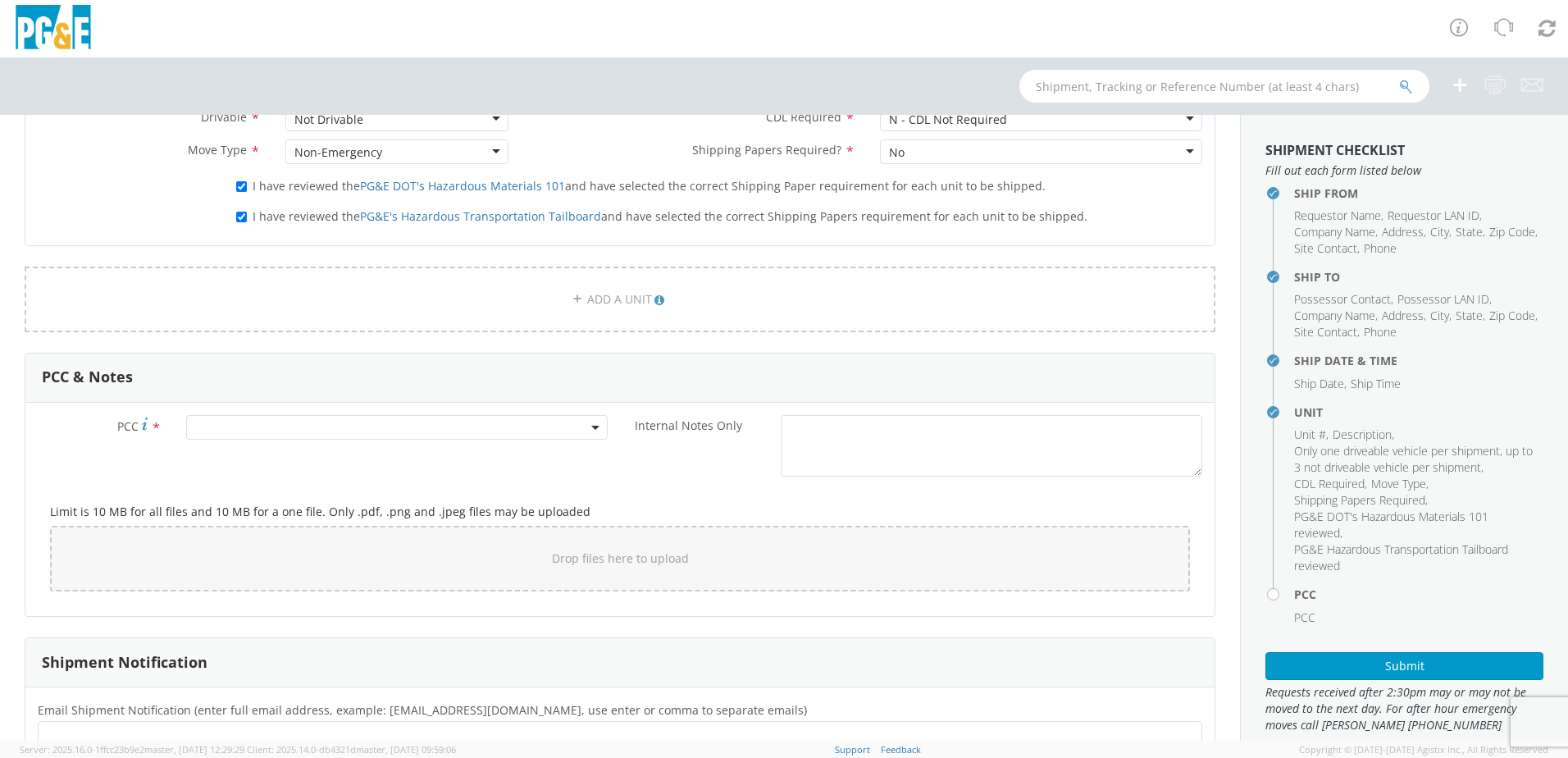
click at [201, 419] on span at bounding box center [397, 426] width 421 height 25
click at [231, 462] on input "number" at bounding box center [394, 454] width 409 height 25
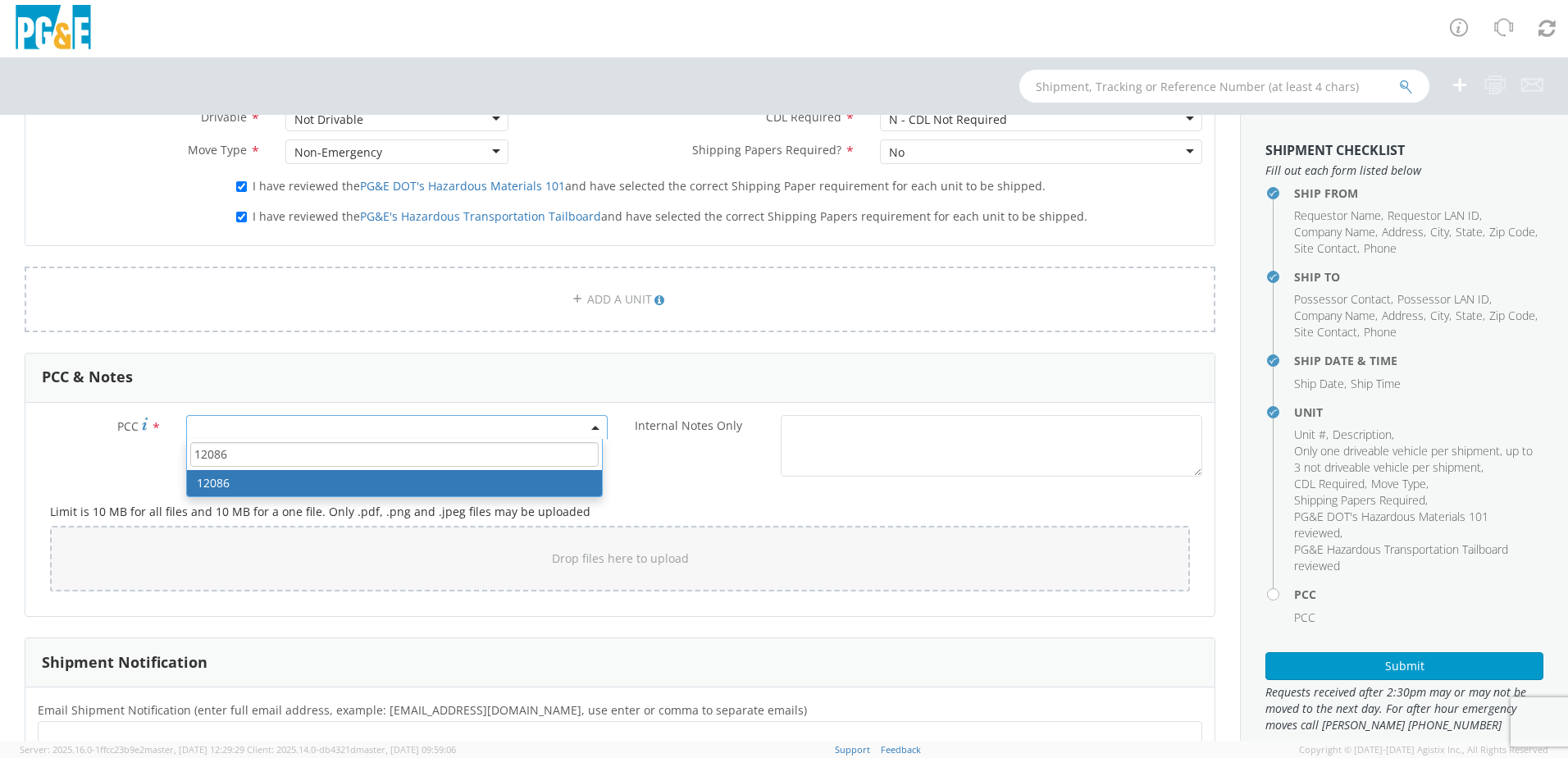
type input "12086"
select select "12086"
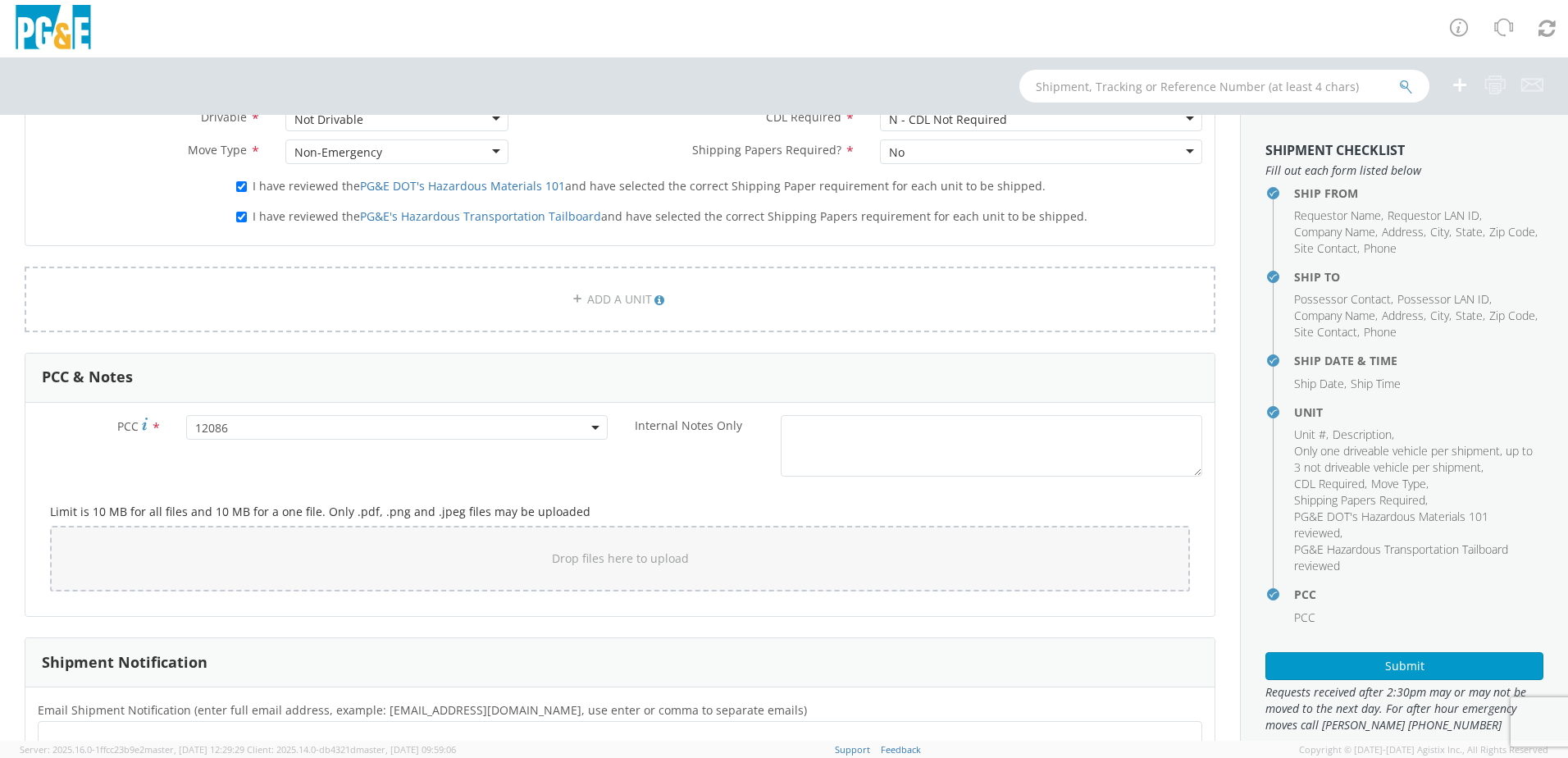
click at [93, 720] on div at bounding box center [619, 741] width 1164 height 42
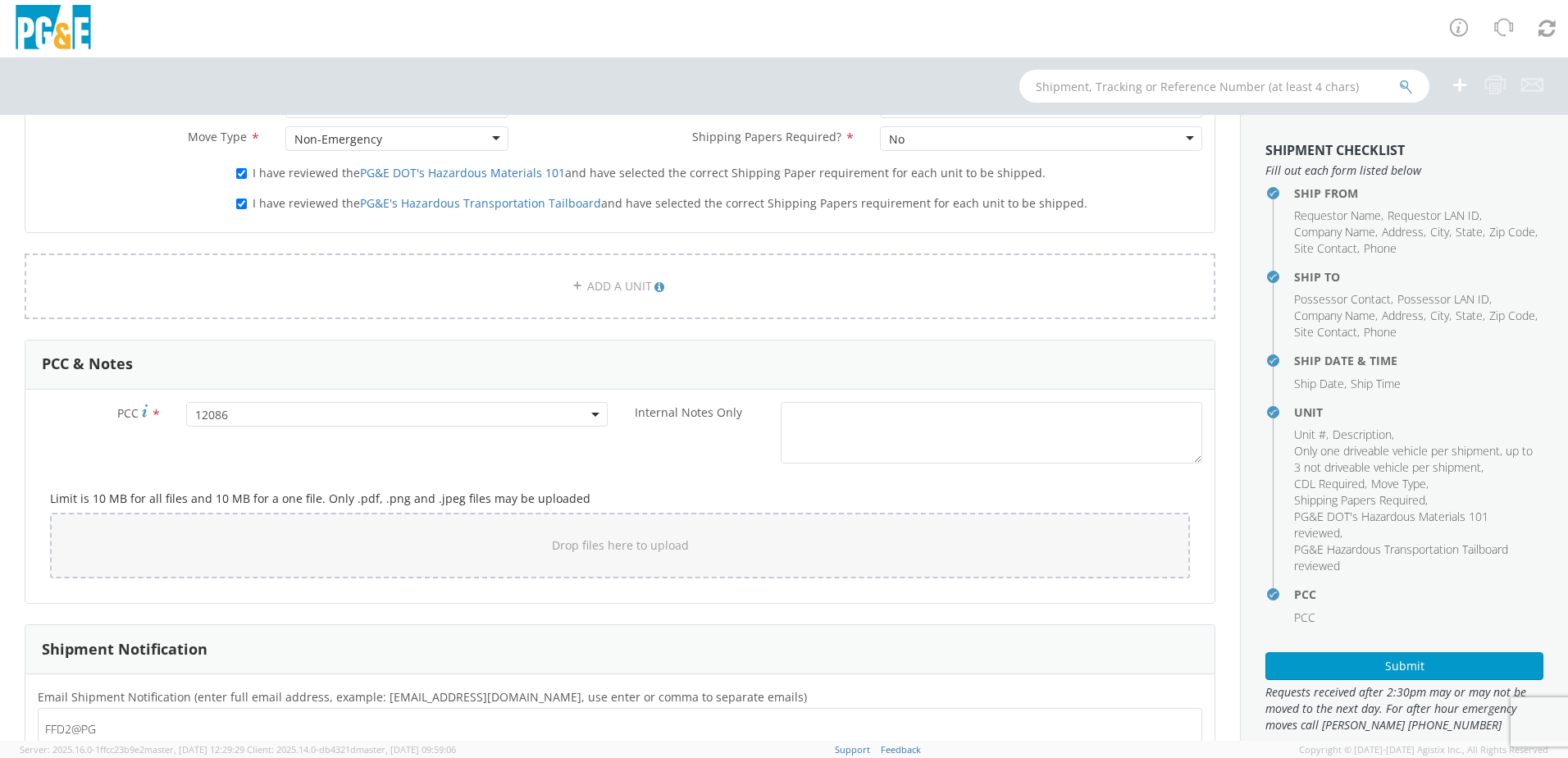
type input "FFD2@PGE"
click at [127, 730] on button "×" at bounding box center [127, 729] width 10 height 20
click at [104, 722] on ul at bounding box center [620, 728] width 1150 height 27
type input "[EMAIL_ADDRESS][DOMAIN_NAME]"
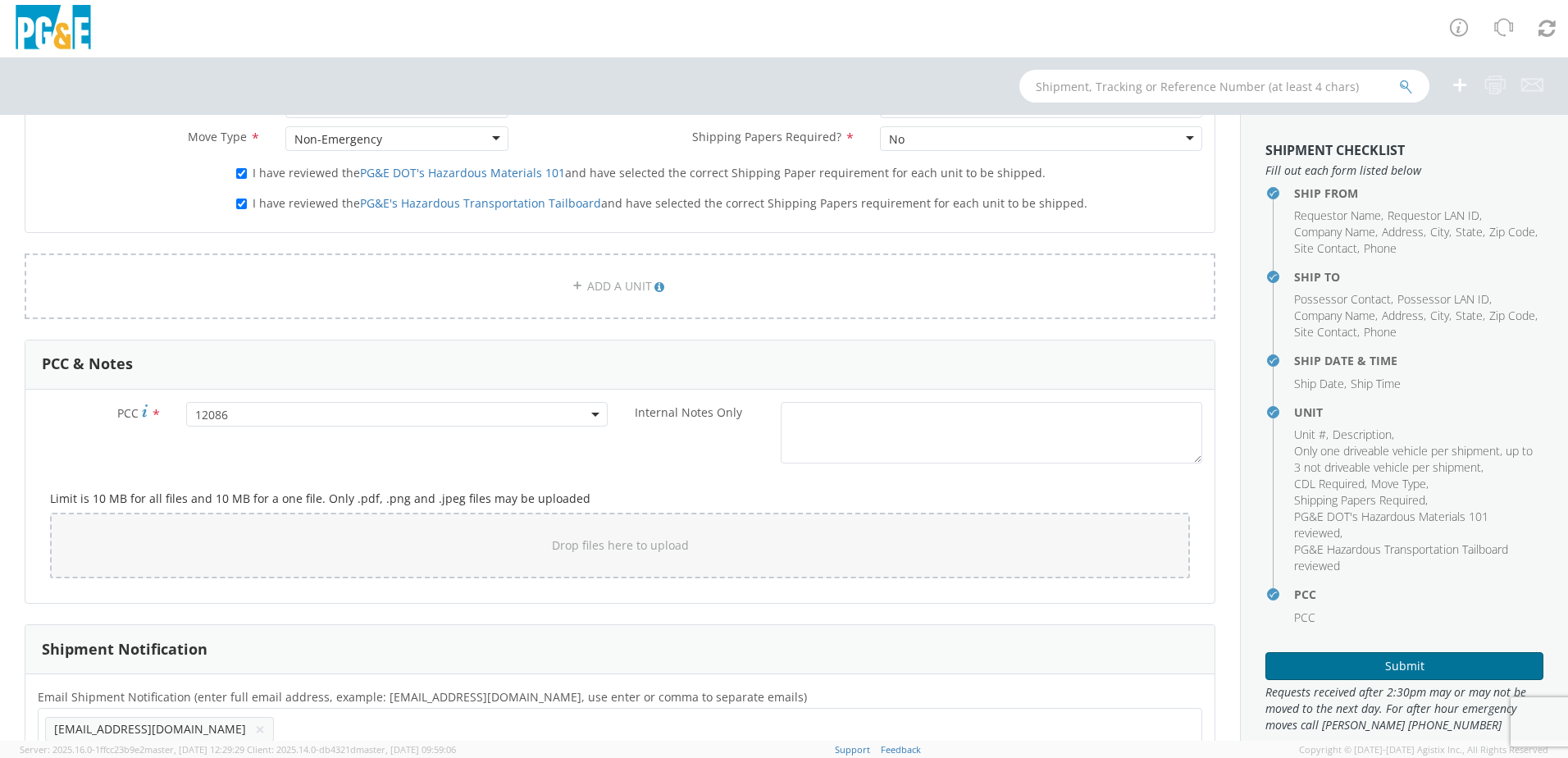
click at [1347, 667] on button "Submit" at bounding box center [1404, 666] width 278 height 28
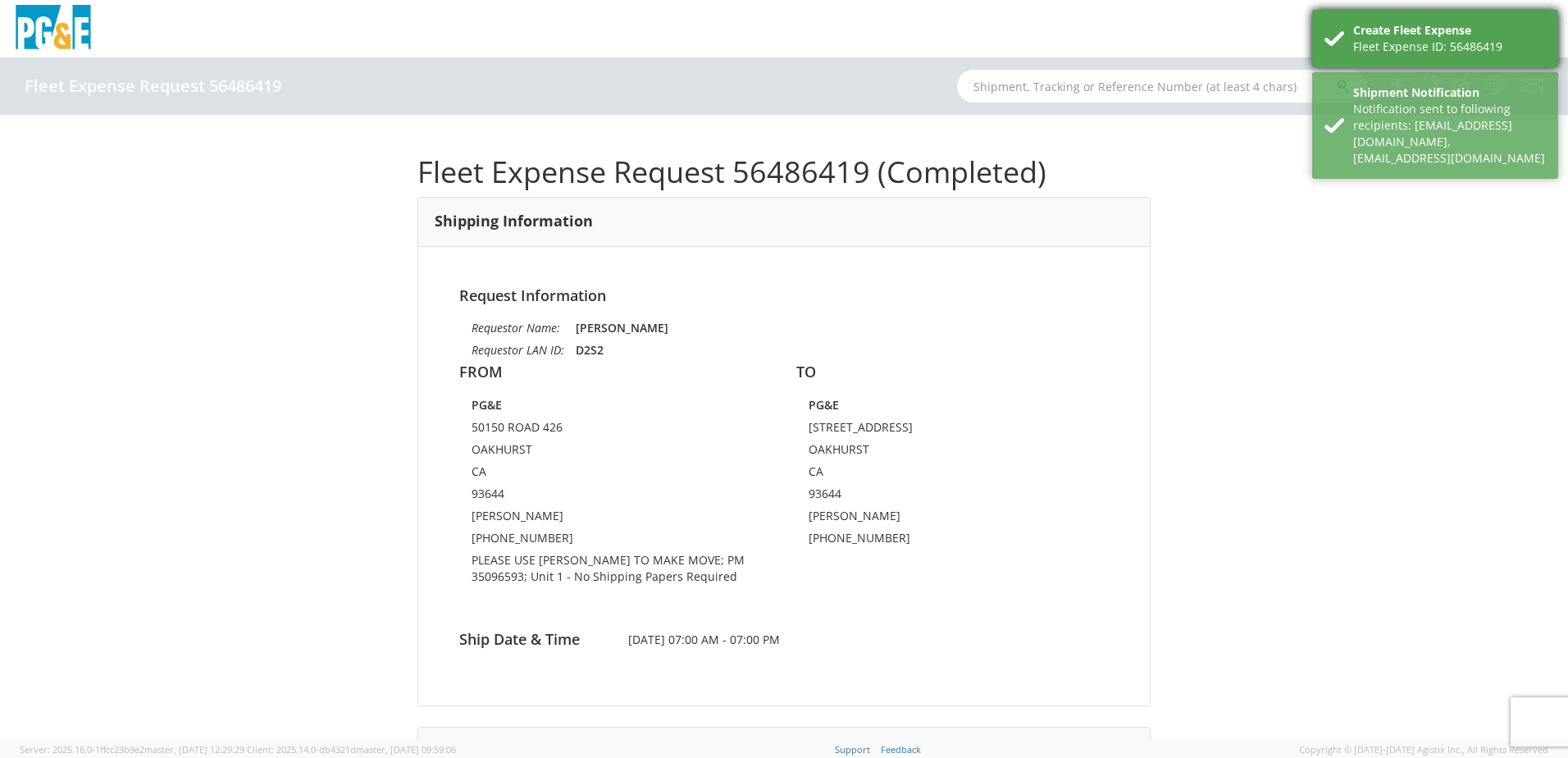
click at [1430, 36] on div "Create Fleet Expense" at bounding box center [1448, 30] width 193 height 17
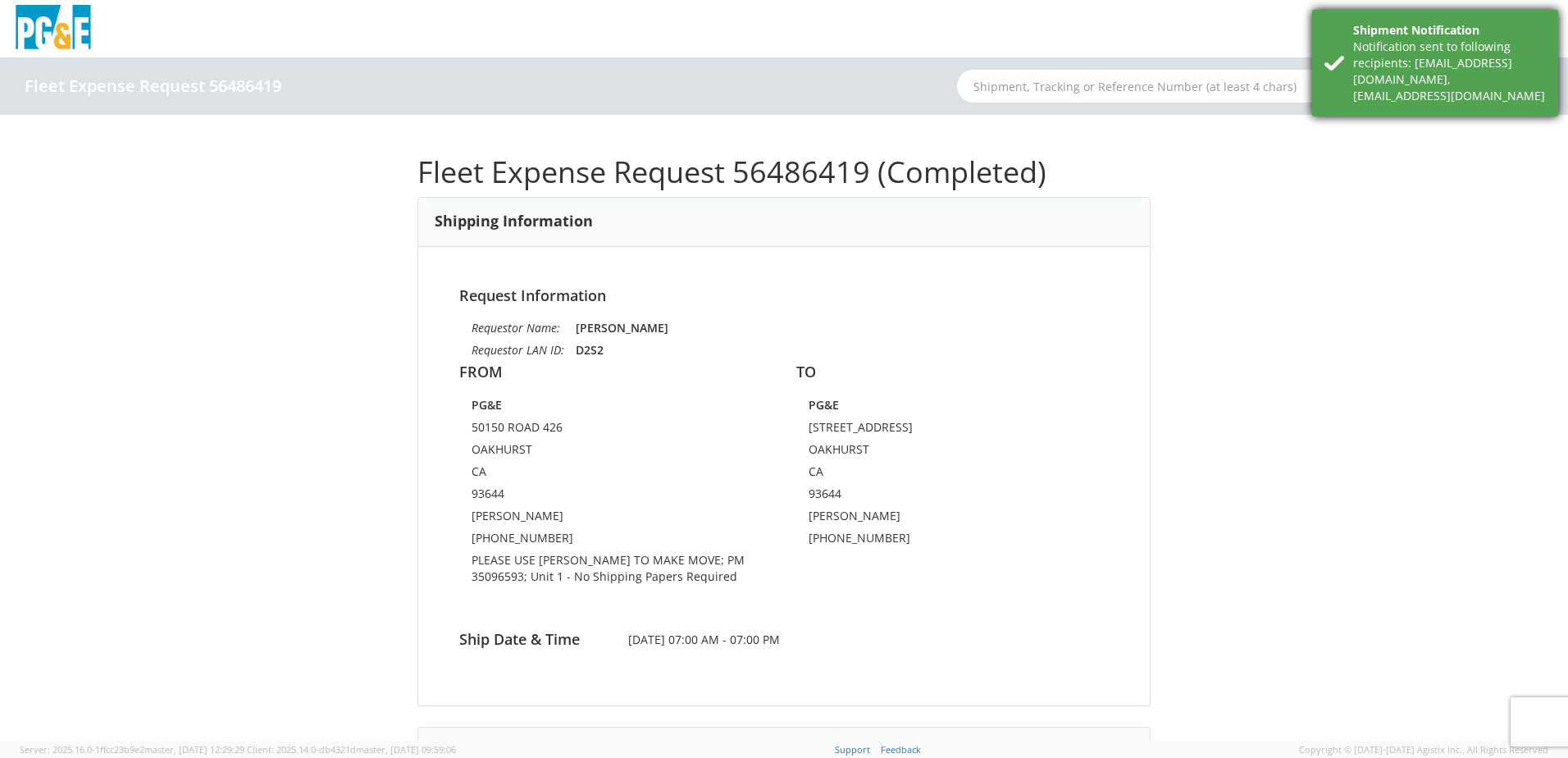
click at [1421, 81] on div "Notification sent to following recipients: [EMAIL_ADDRESS][DOMAIN_NAME],[EMAIL_…" at bounding box center [1448, 71] width 193 height 65
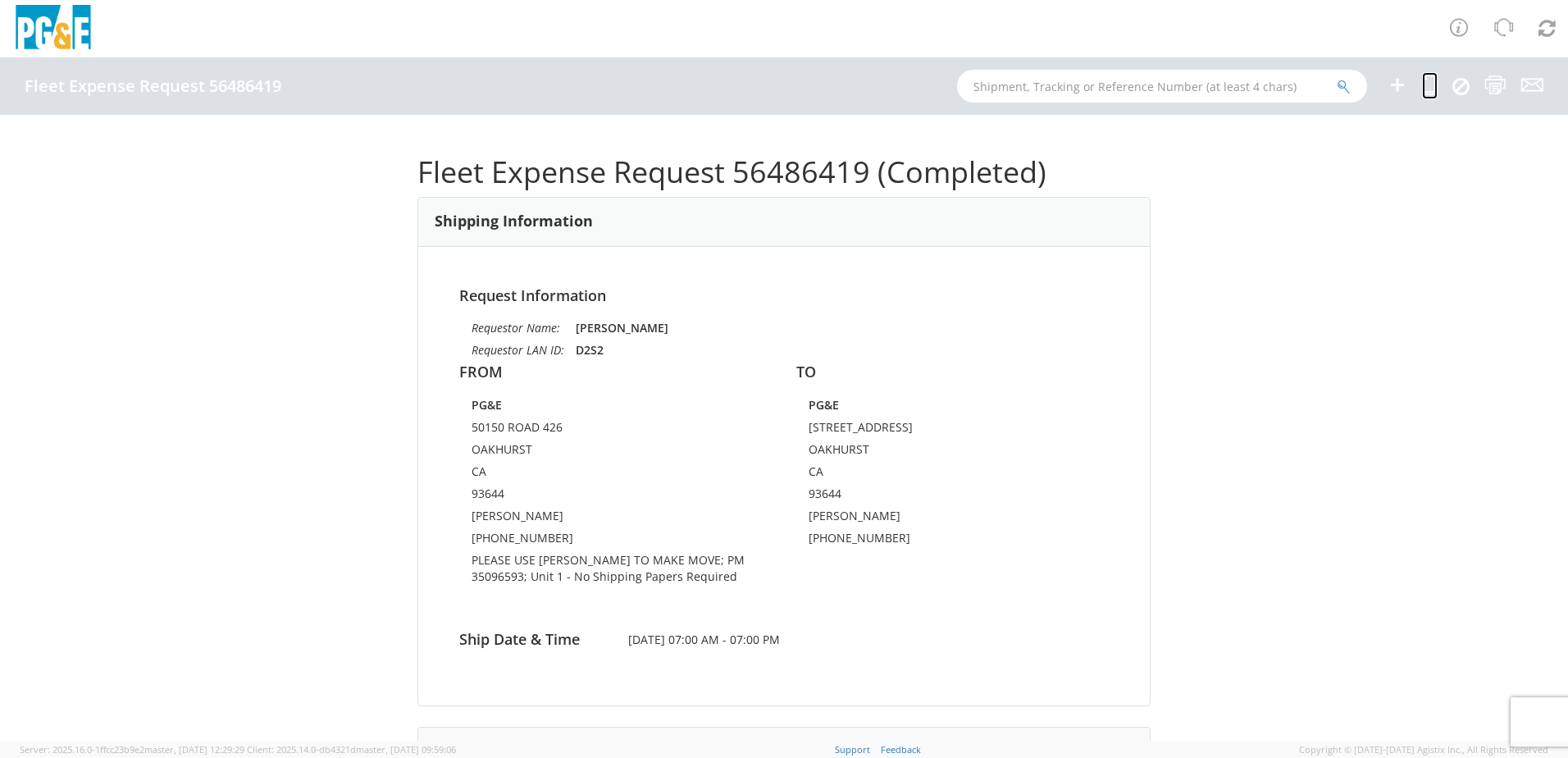
click at [1433, 86] on icon at bounding box center [1430, 84] width 16 height 21
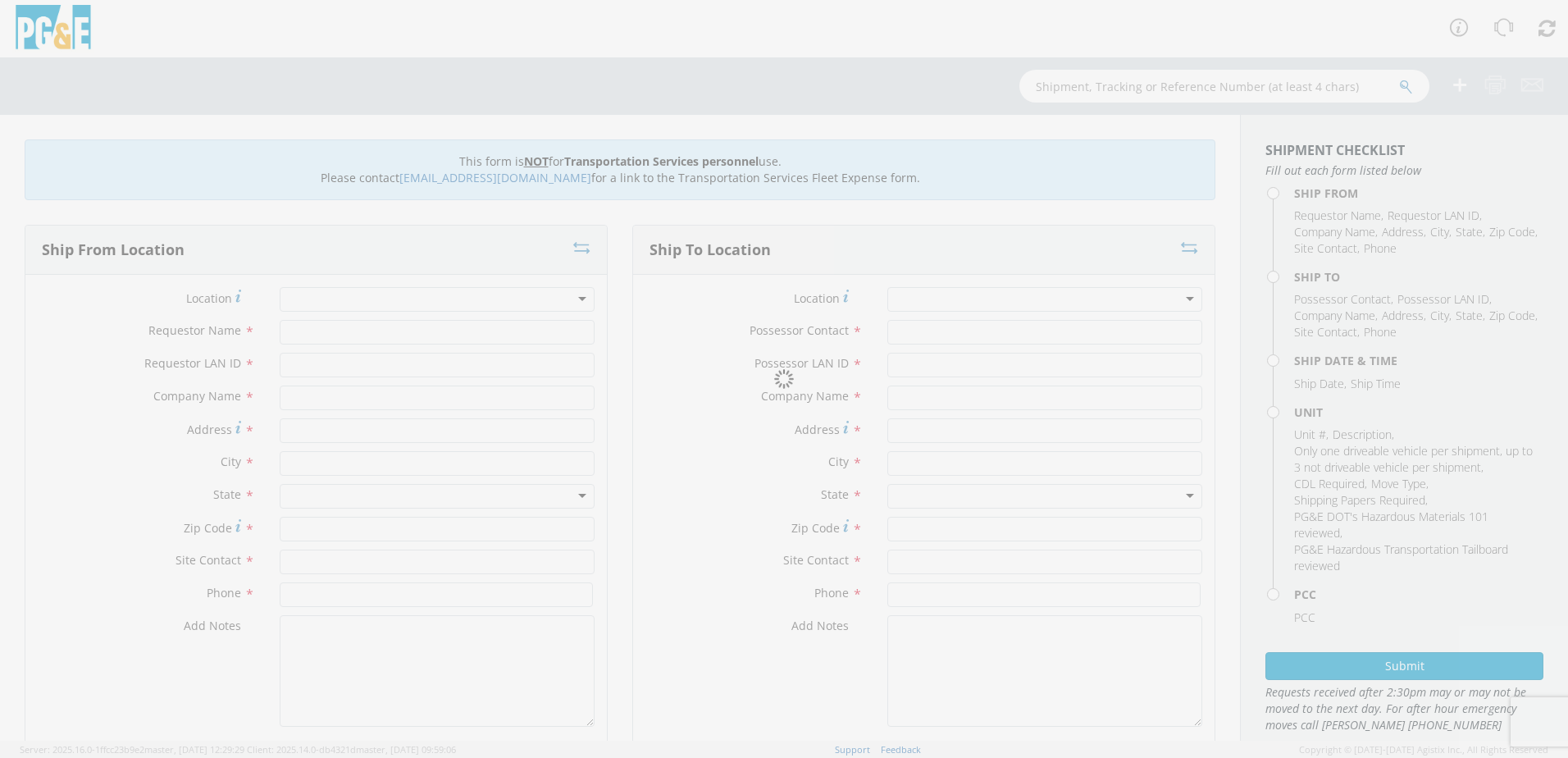
type input "[PERSON_NAME]"
type input "D2S2"
type input "PG&E"
type input "50150 ROAD 426"
type input "OAKHURST"
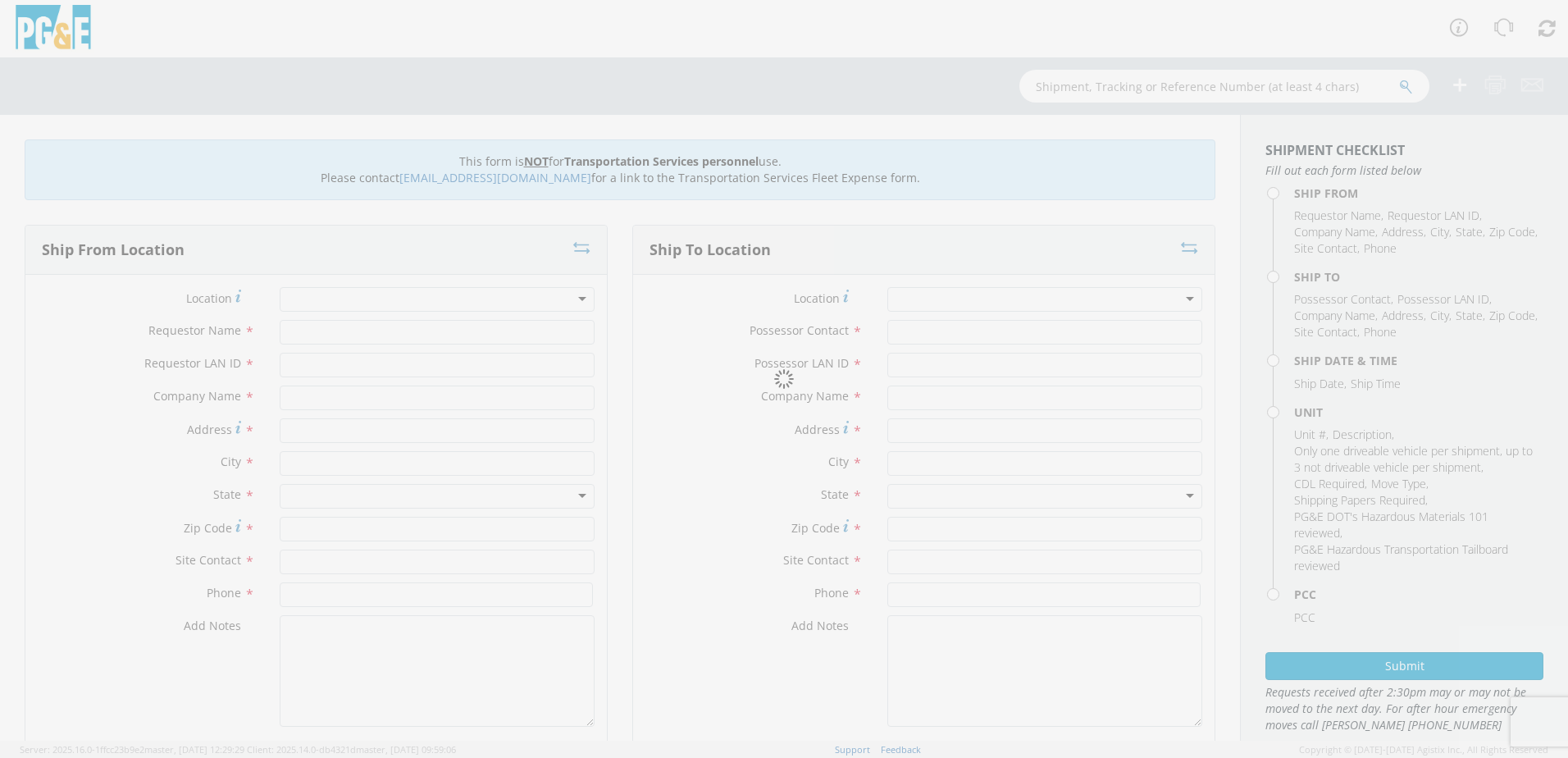
type input "93644"
type input "[PERSON_NAME]"
type input "[PHONE_NUMBER]"
type input "[PERSON_NAME]"
type input "D2S2"
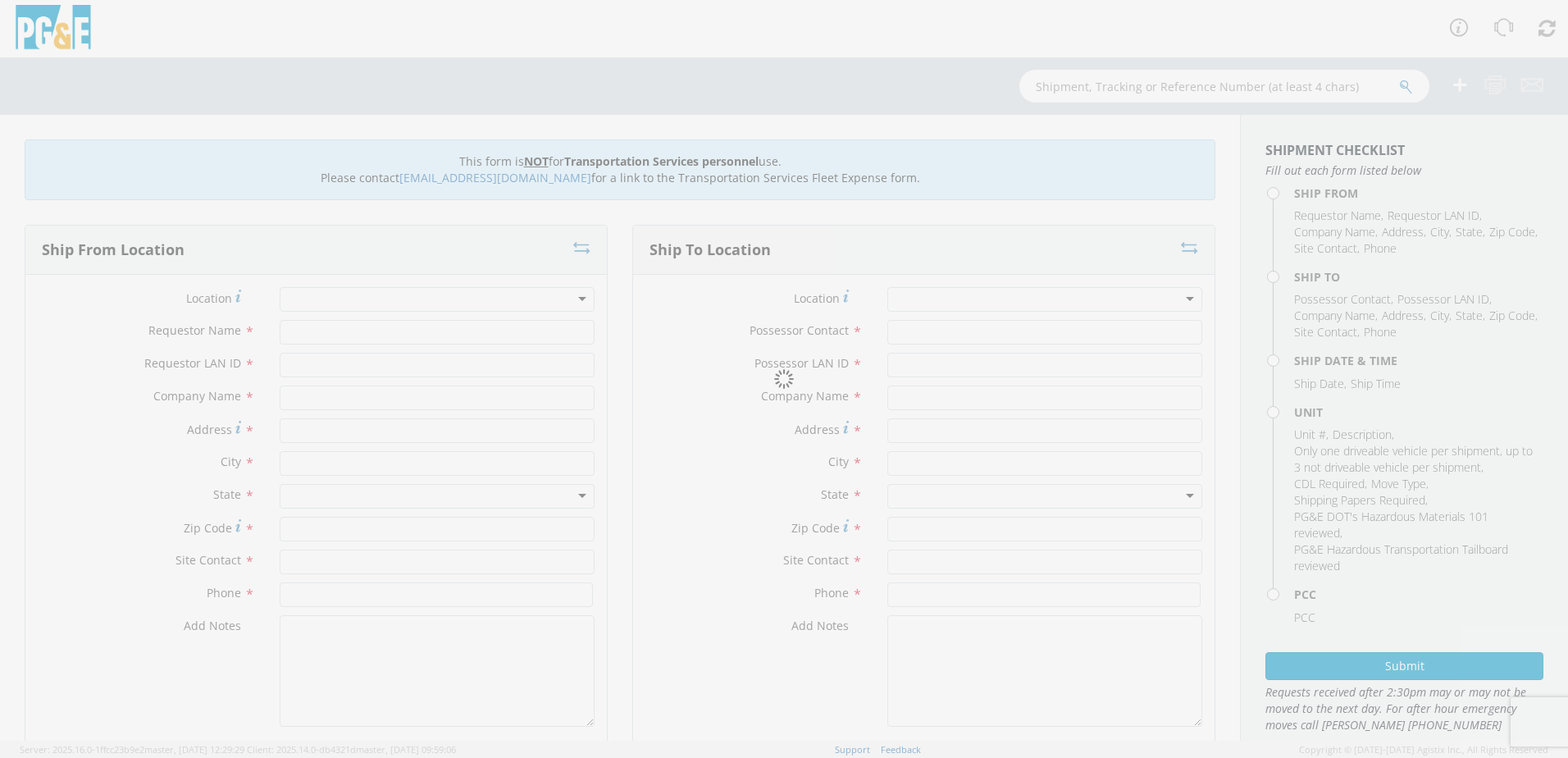
type input "PG&E"
type input "[STREET_ADDRESS]"
type input "OAKHURST"
type input "93644"
type input "[PERSON_NAME]"
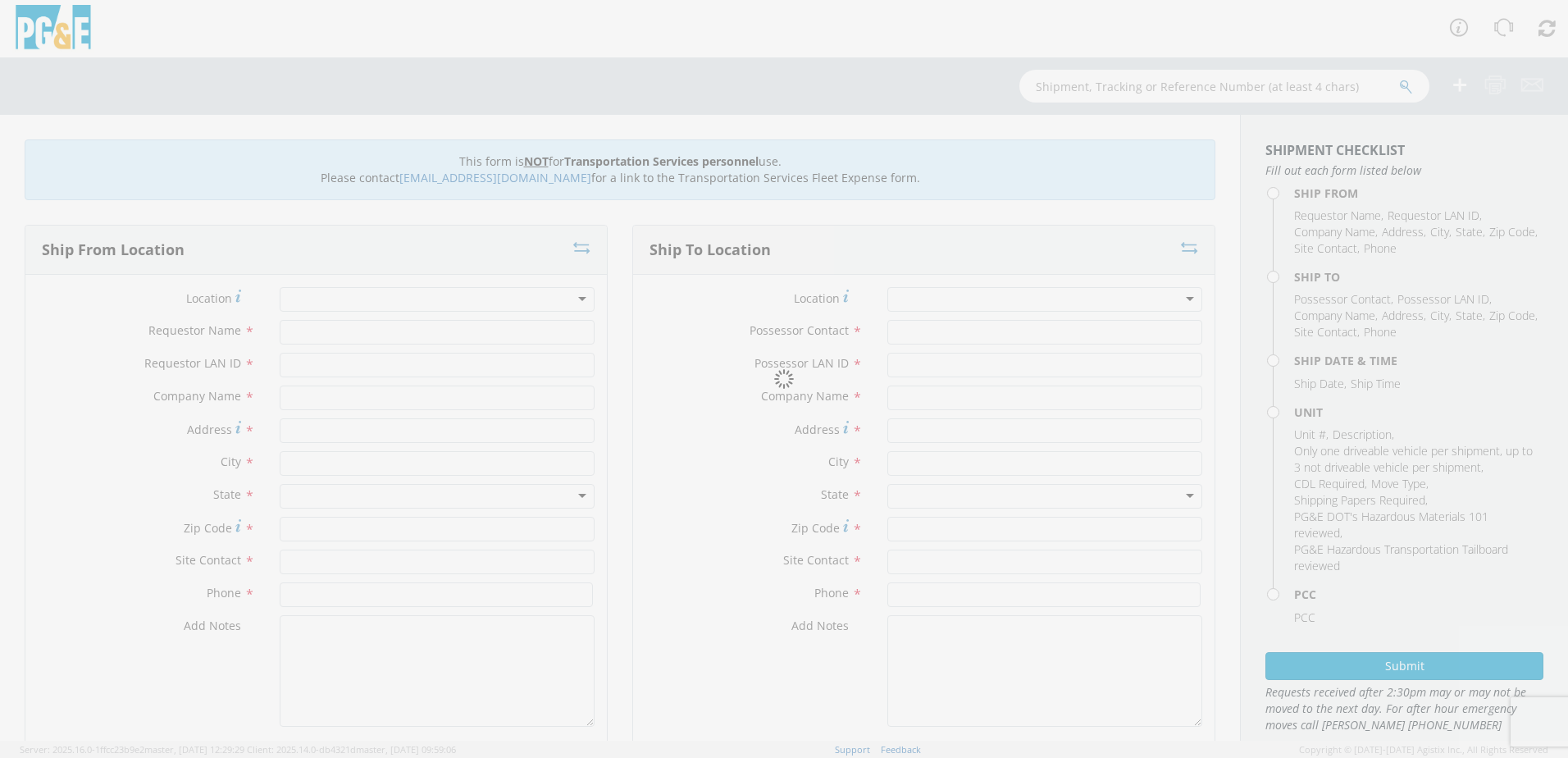
type input "[PHONE_NUMBER]"
type input "[DATE]"
type input "D&S 45' 4"
type input "0"
select select "12086"
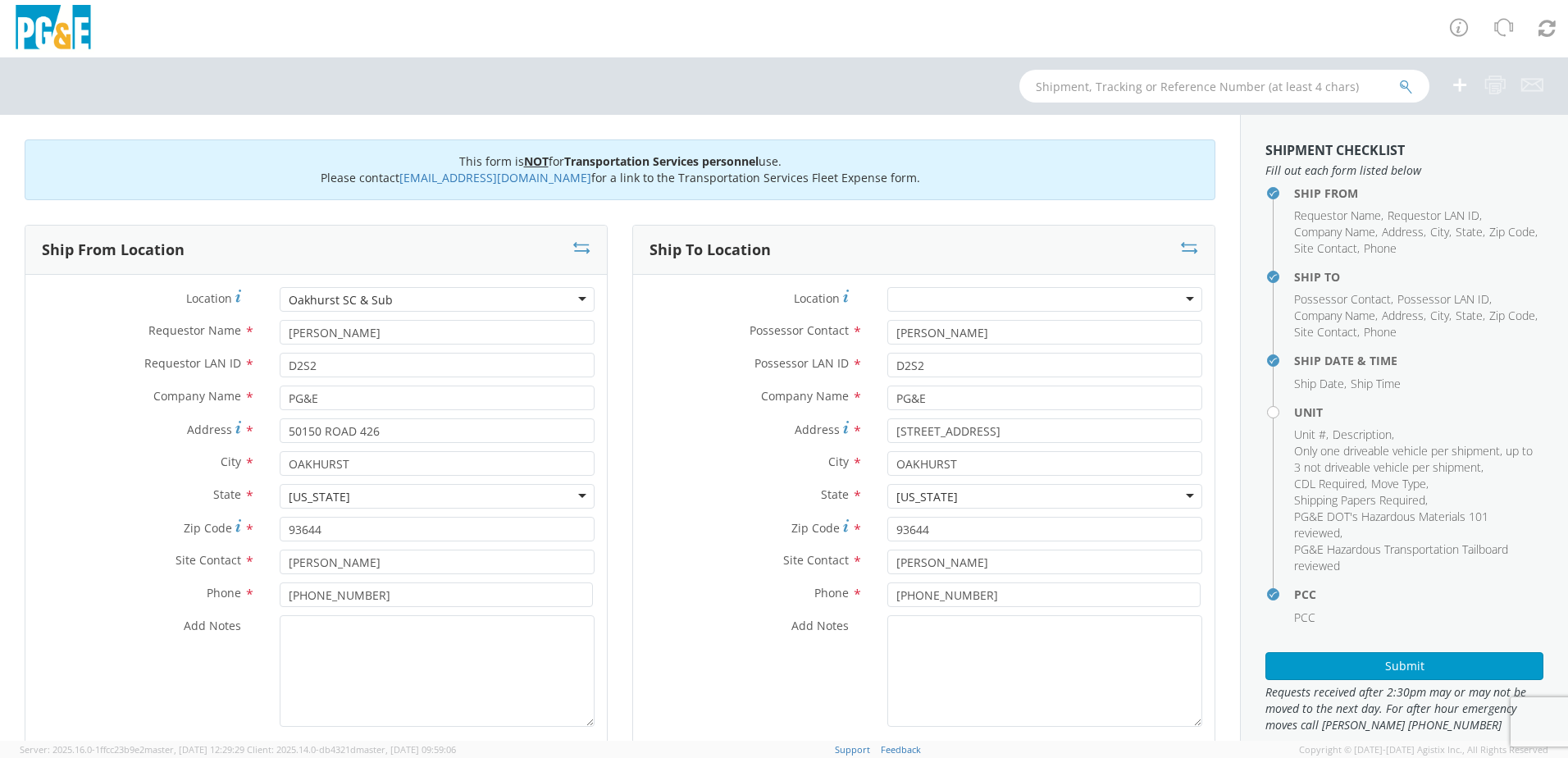
select select "Other"
click at [475, 685] on textarea "Add Notes *" at bounding box center [437, 671] width 315 height 112
paste textarea ""PLEASE USE [PERSON_NAME] TO MAKE MOVE; PM"
drag, startPoint x: 566, startPoint y: 626, endPoint x: 513, endPoint y: 631, distance: 53.2
click at [513, 631] on textarea ""PLEASE USE [PERSON_NAME] TO MAKE MOVE; PM 35096593" at bounding box center [437, 671] width 315 height 112
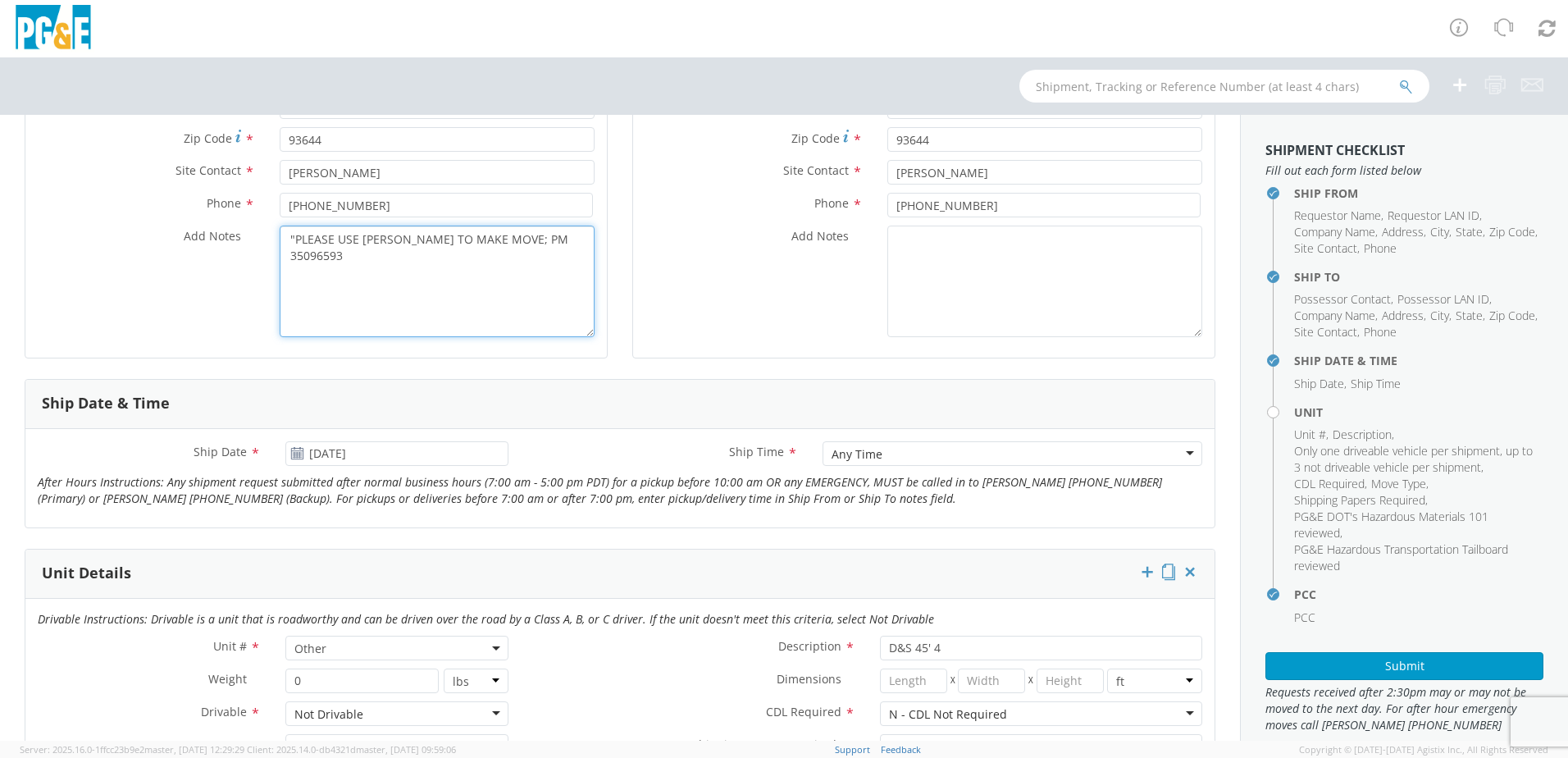
scroll to position [410, 0]
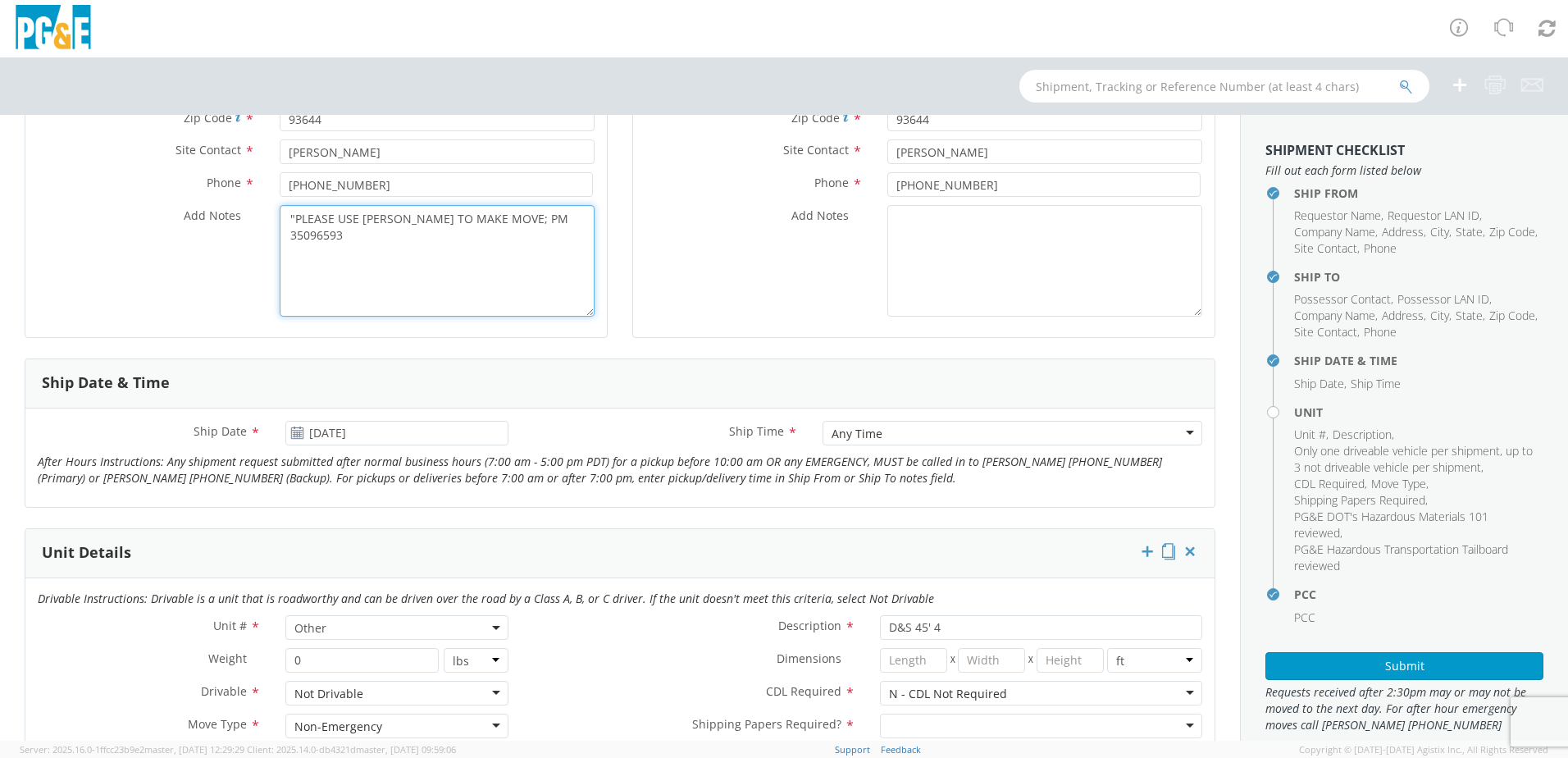
type textarea ""PLEASE USE [PERSON_NAME] TO MAKE MOVE; PM 35096593"
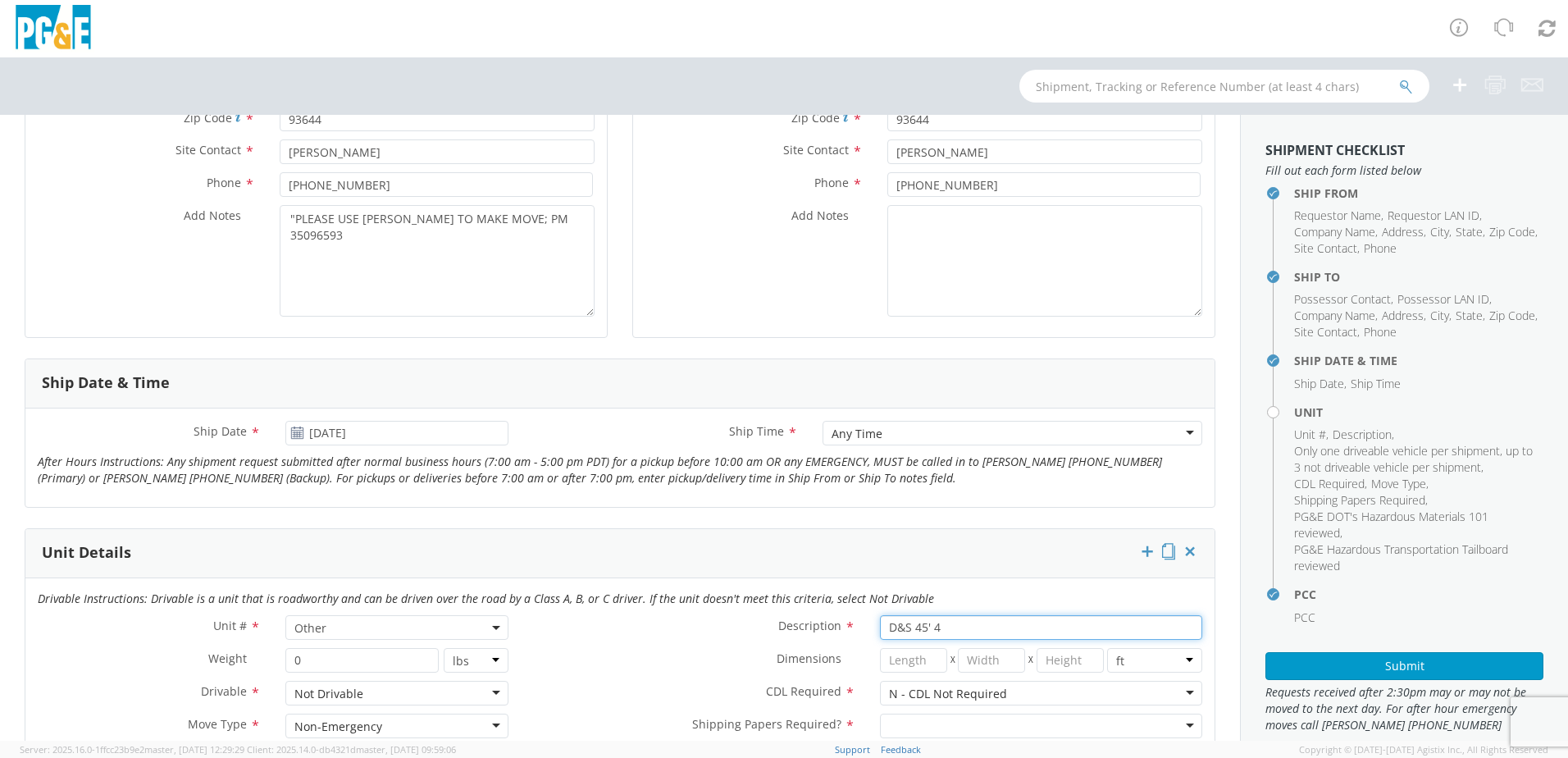
drag, startPoint x: 952, startPoint y: 622, endPoint x: 780, endPoint y: 625, distance: 172.0
click at [782, 625] on div "Description * D&S 45' 4" at bounding box center [867, 627] width 693 height 25
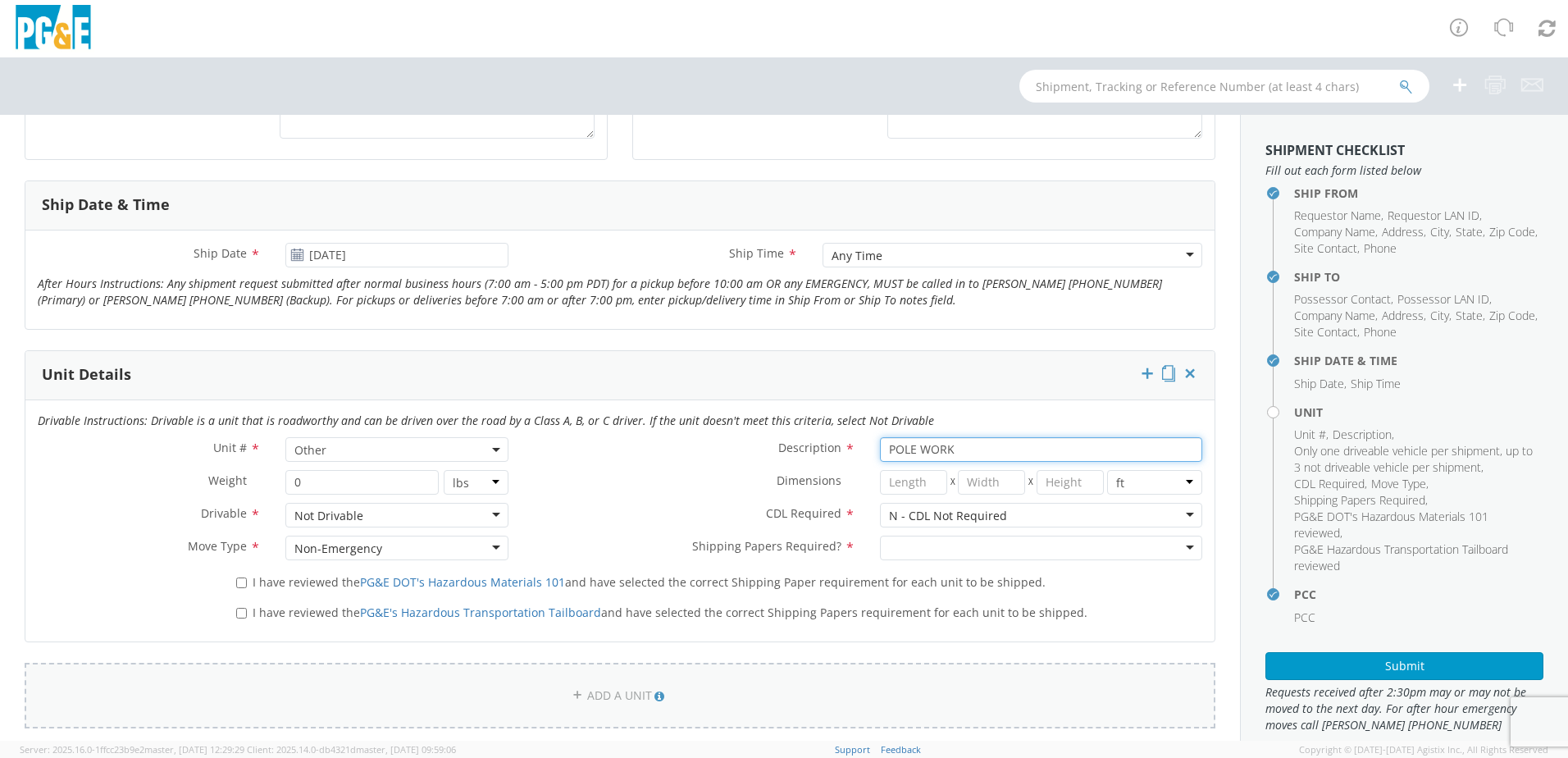
scroll to position [656, 0]
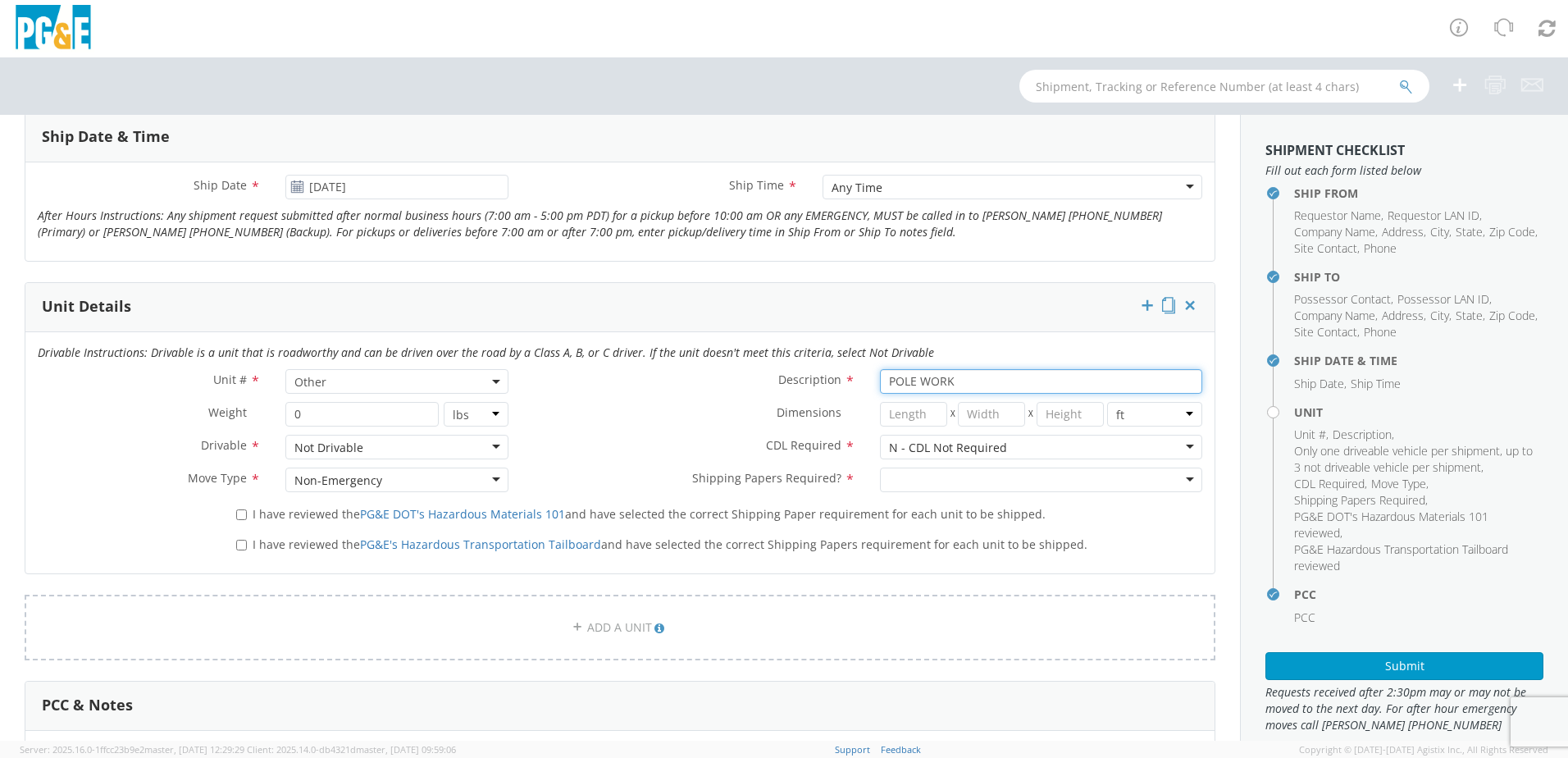
type input "POLE WORK"
click at [946, 462] on div "CDL Required * N - CDL Not Required N - CDL Not Required N - CDL Not Required Y…" at bounding box center [867, 450] width 693 height 33
click at [940, 480] on div at bounding box center [1041, 479] width 323 height 25
drag, startPoint x: 278, startPoint y: 505, endPoint x: 275, endPoint y: 517, distance: 12.4
click at [278, 506] on label "I have reviewed the PG&E DOT's Hazardous Materials 101 and have selected the co…" at bounding box center [642, 513] width 812 height 19
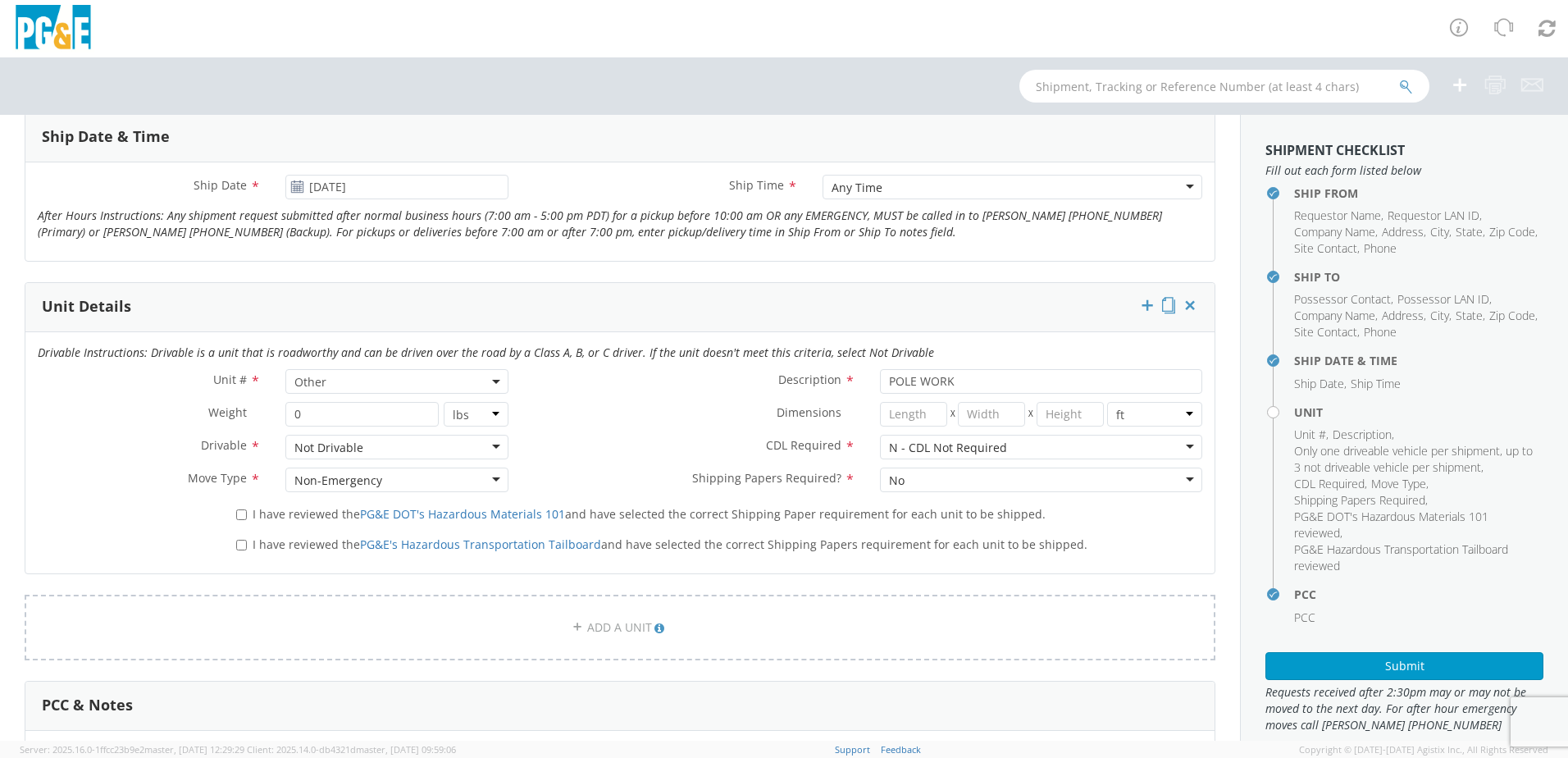
drag, startPoint x: 239, startPoint y: 534, endPoint x: 246, endPoint y: 524, distance: 12.2
click at [240, 534] on label "I have reviewed the PG&E's Hazardous Transportation Tailboard and have selected…" at bounding box center [664, 543] width 855 height 19
click at [240, 539] on input "I have reviewed the PG&E's Hazardous Transportation Tailboard and have selected…" at bounding box center [241, 544] width 11 height 11
checkbox input "true"
click at [252, 508] on span "I have reviewed the PG&E DOT's Hazardous Materials 101 and have selected the co…" at bounding box center [648, 514] width 792 height 16
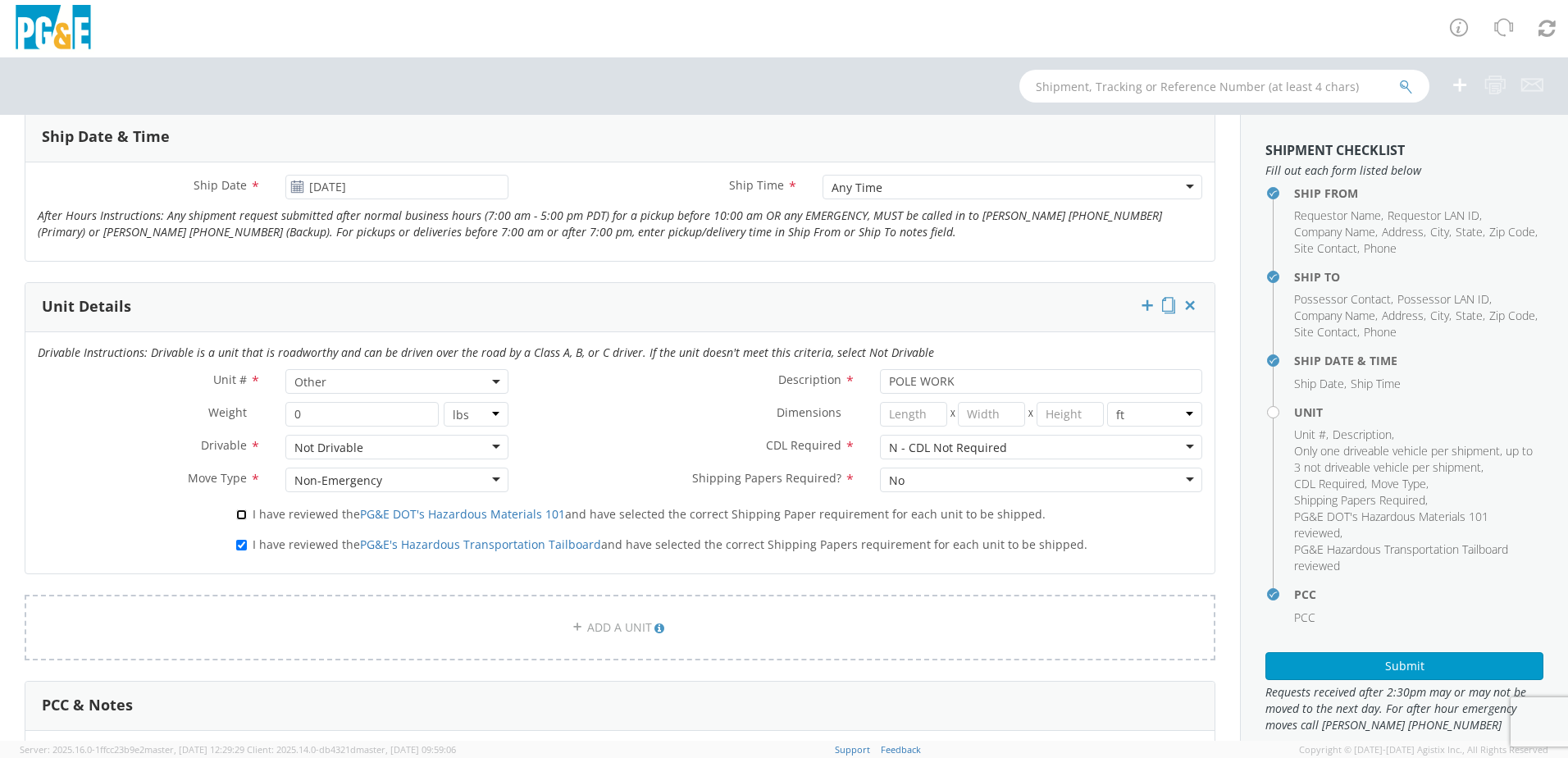
click at [246, 510] on input "I have reviewed the PG&E DOT's Hazardous Materials 101 and have selected the co…" at bounding box center [241, 515] width 11 height 11
checkbox input "true"
click at [1367, 678] on button "Submit" at bounding box center [1404, 666] width 278 height 28
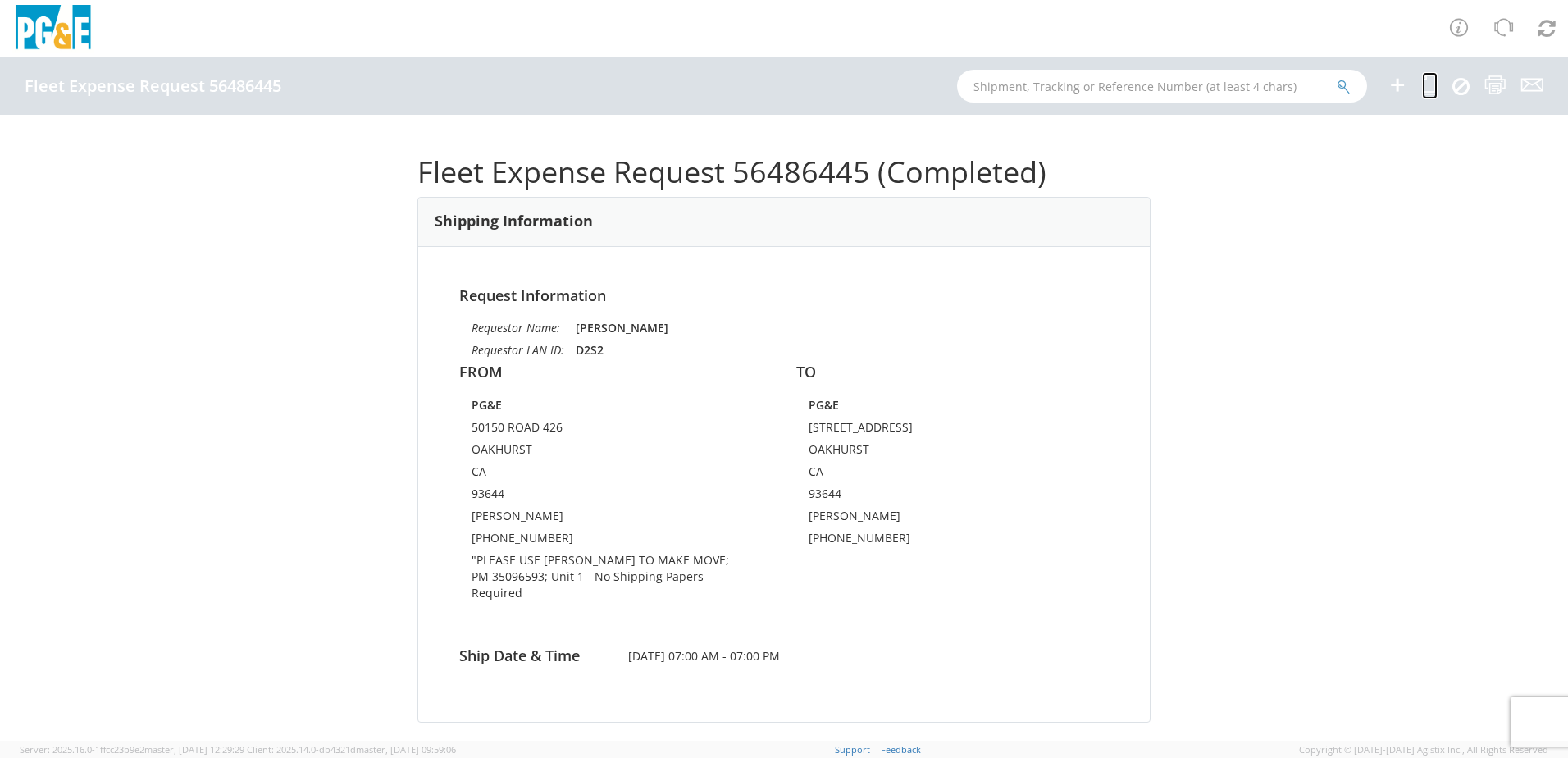
click at [1425, 88] on icon at bounding box center [1430, 84] width 16 height 21
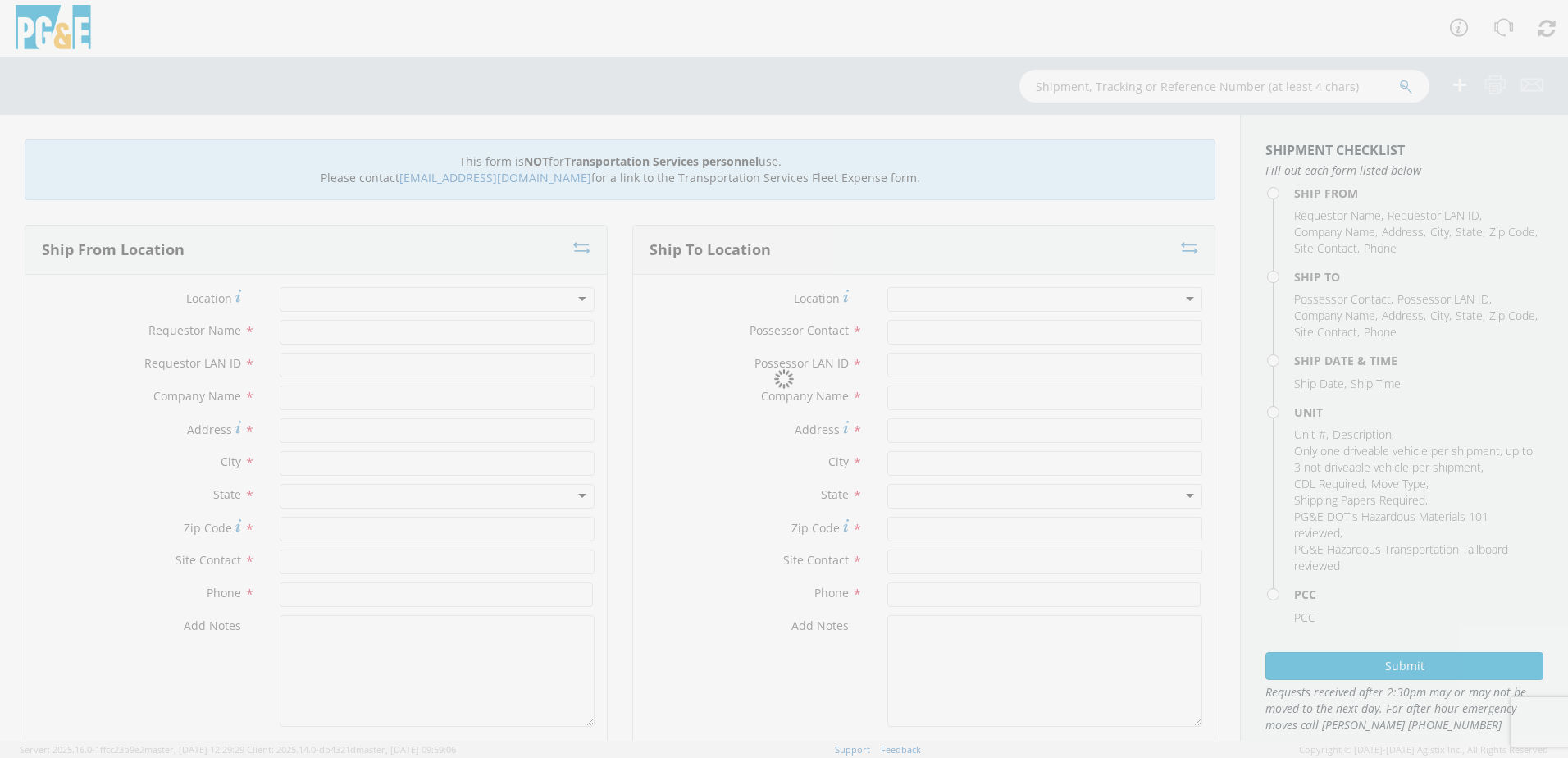
type input "[PERSON_NAME]"
type input "D2S2"
type input "PG&E"
type input "50150 ROAD 426"
type input "OAKHURST"
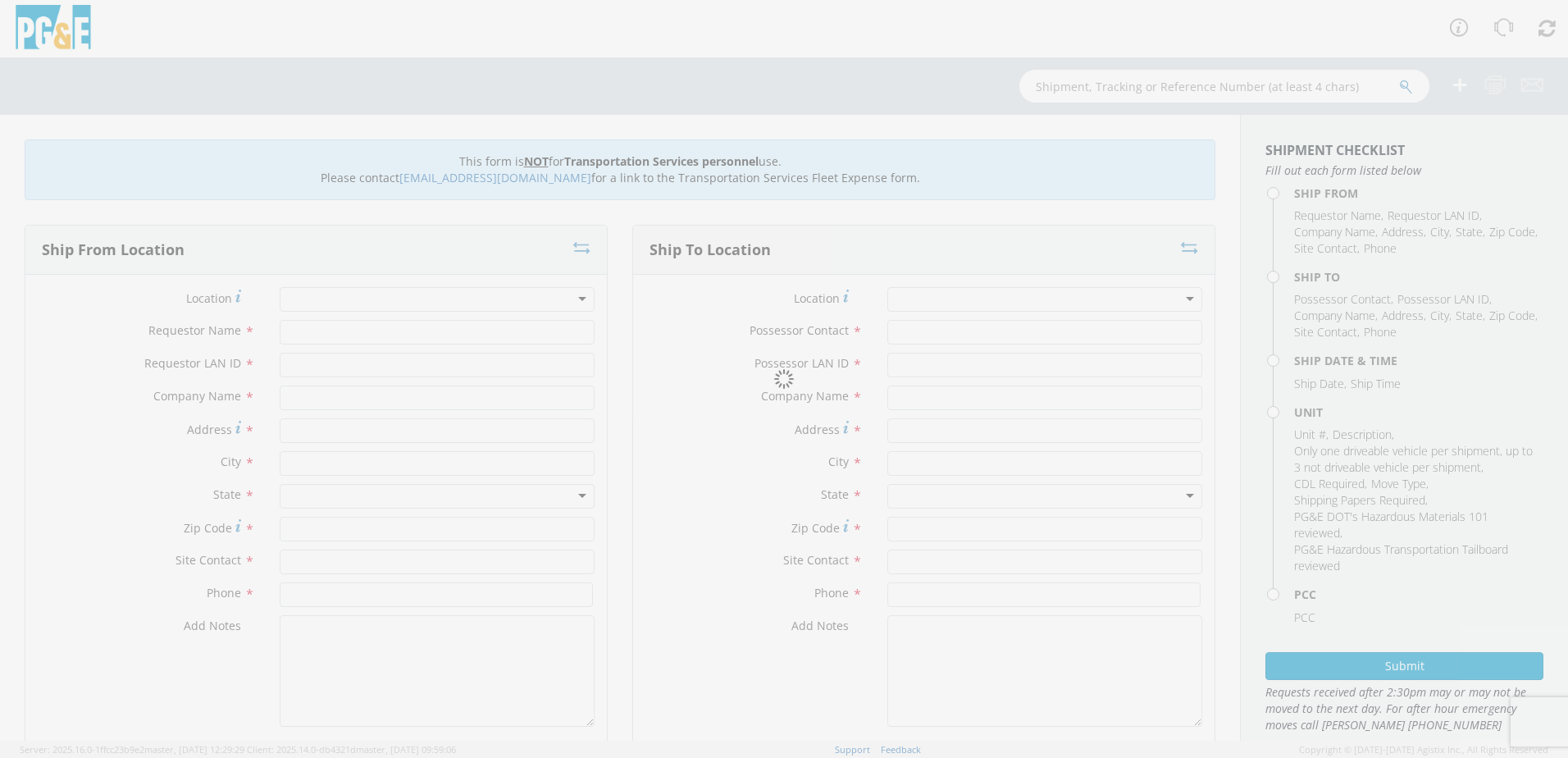
type input "93644"
type input "[PERSON_NAME]"
type input "[PHONE_NUMBER]"
type input "[PERSON_NAME]"
type input "D2S2"
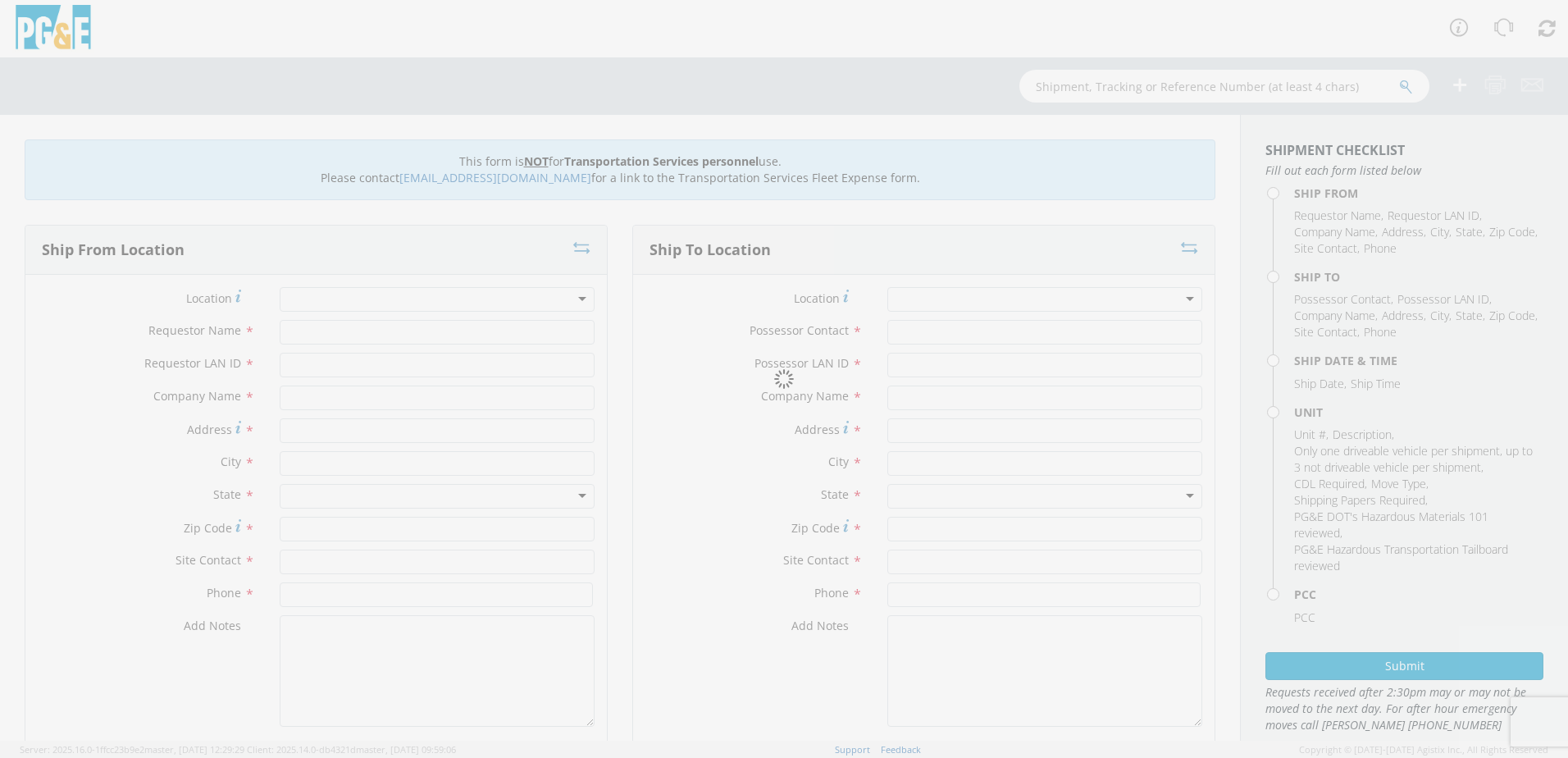
type input "PG&E"
type input "[STREET_ADDRESS]"
type input "OAKHURST"
type input "93644"
type input "[PERSON_NAME]"
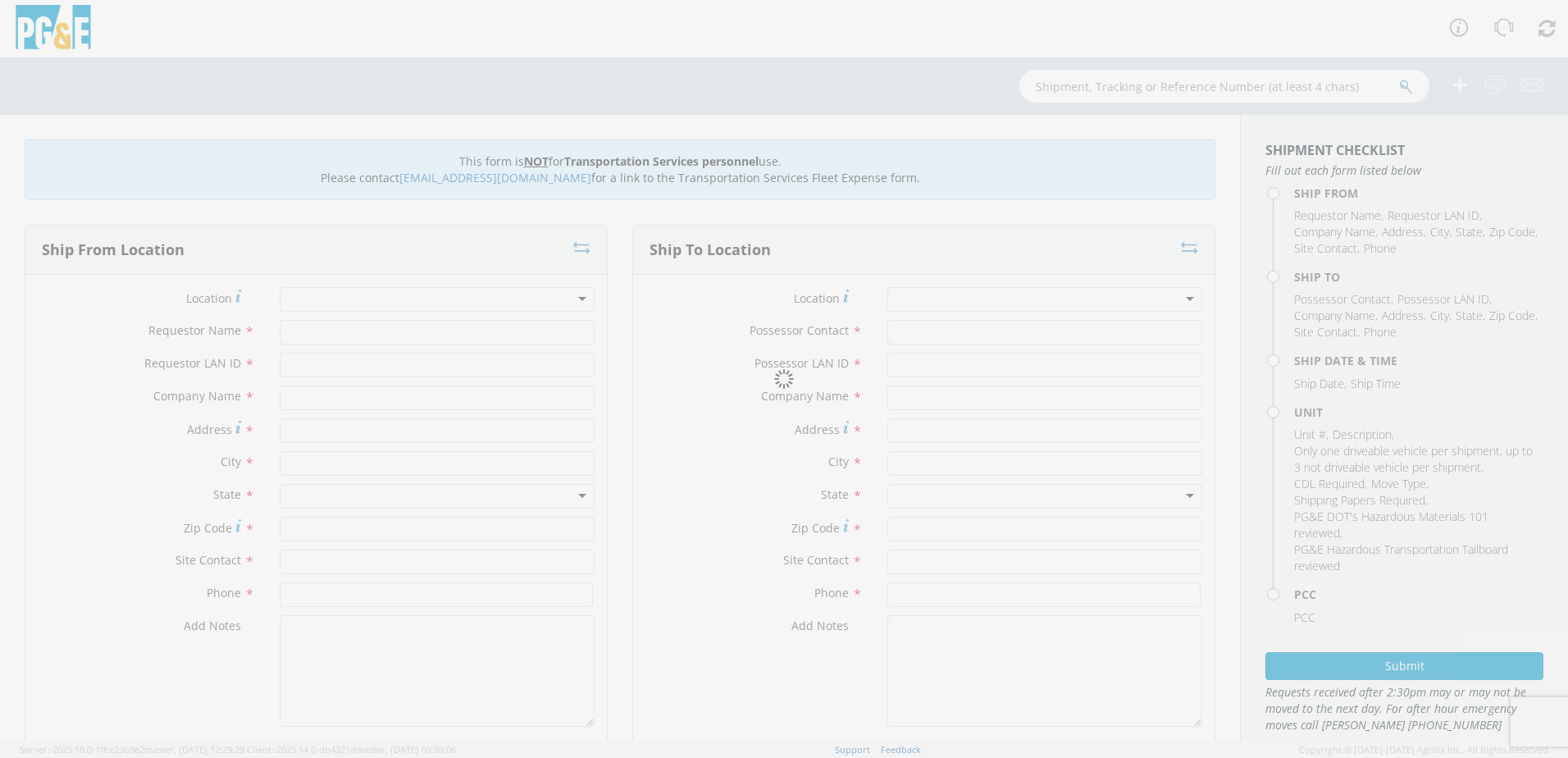
type input "[PHONE_NUMBER]"
type input "[DATE]"
type input "POLE WORK"
type input "0"
select select "Other"
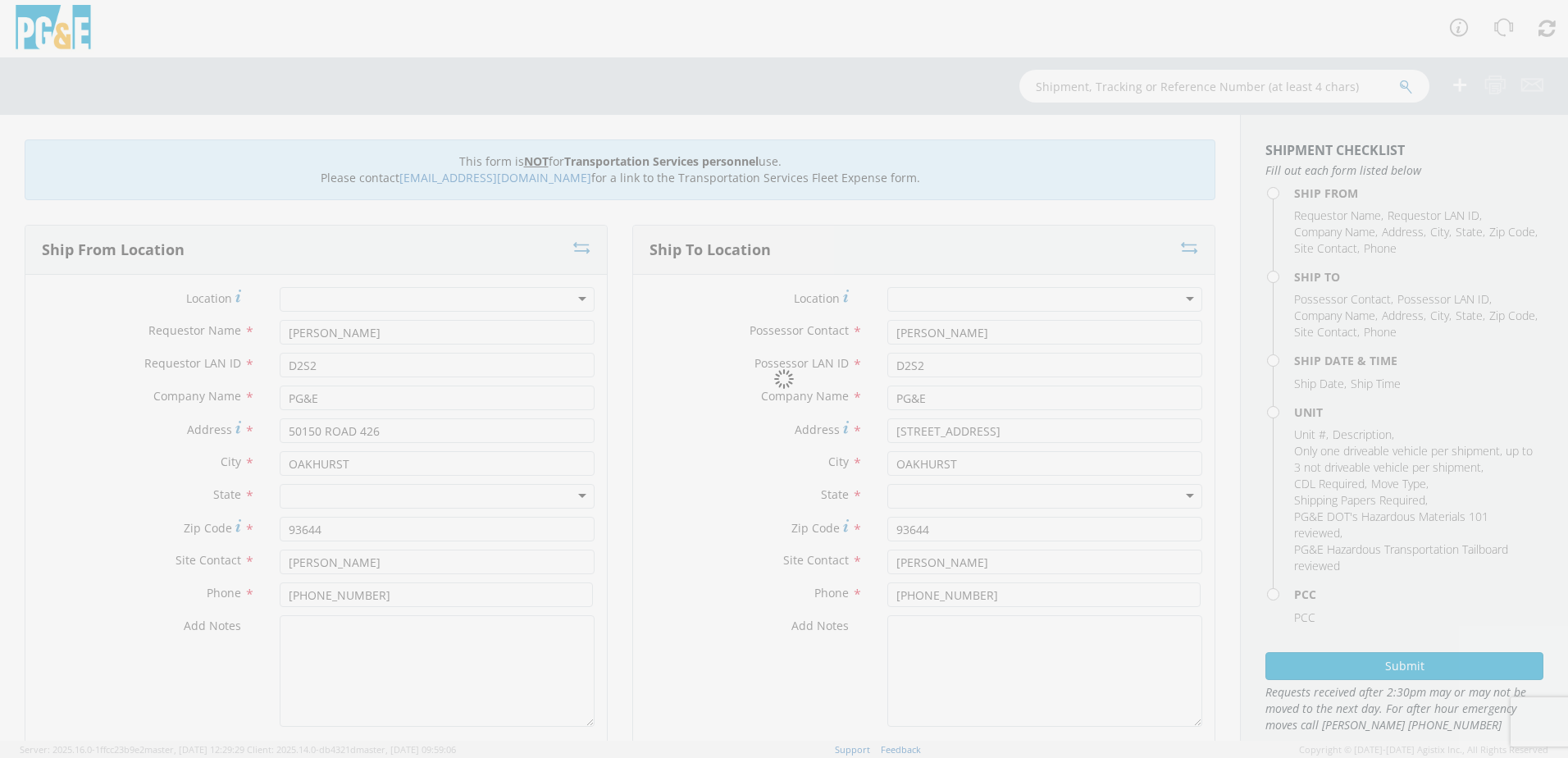
select select "12086"
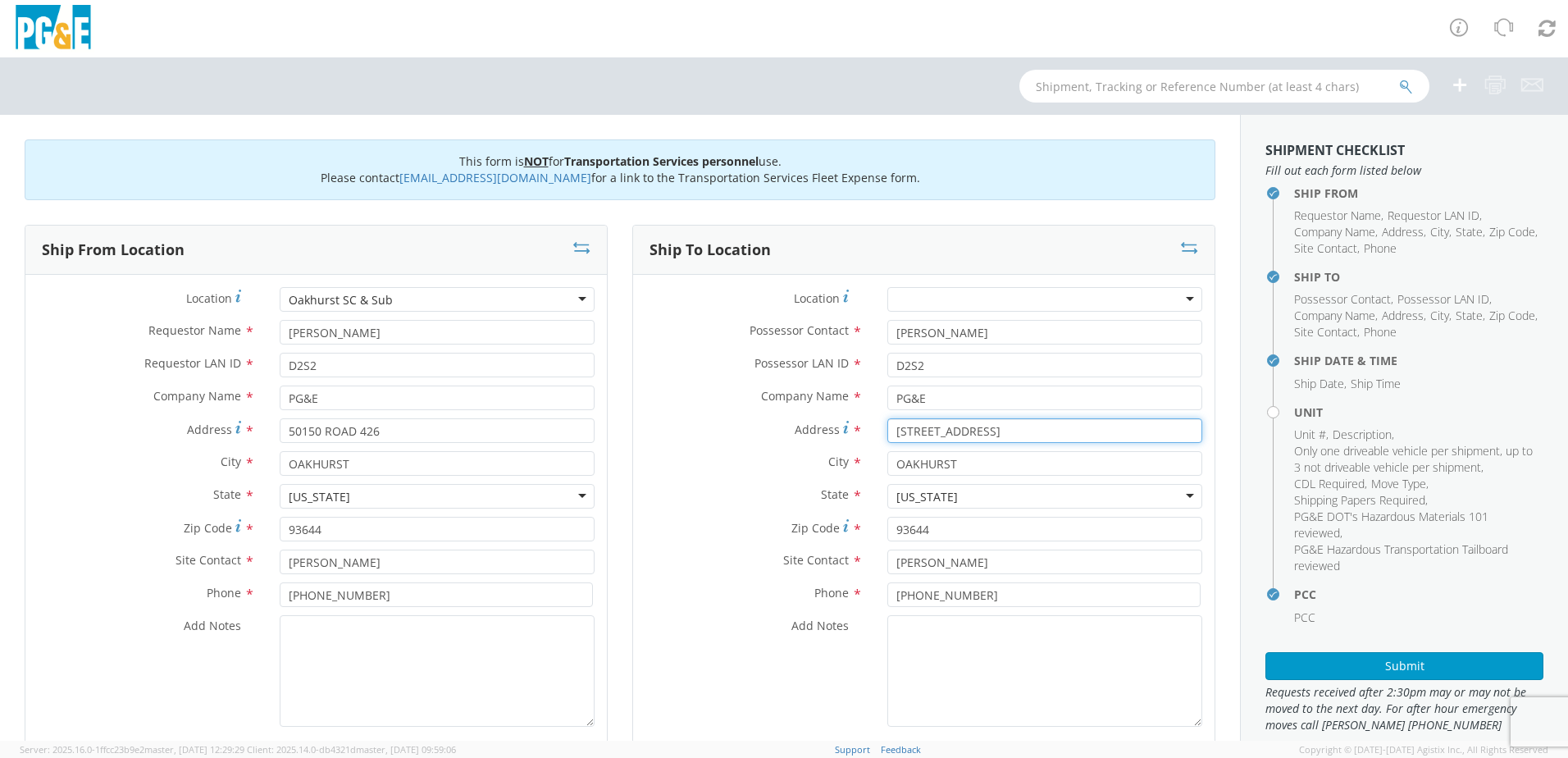
drag, startPoint x: 1007, startPoint y: 433, endPoint x: 865, endPoint y: 438, distance: 142.1
click at [875, 438] on div "[STREET_ADDRESS]" at bounding box center [1044, 430] width 339 height 25
type input "H"
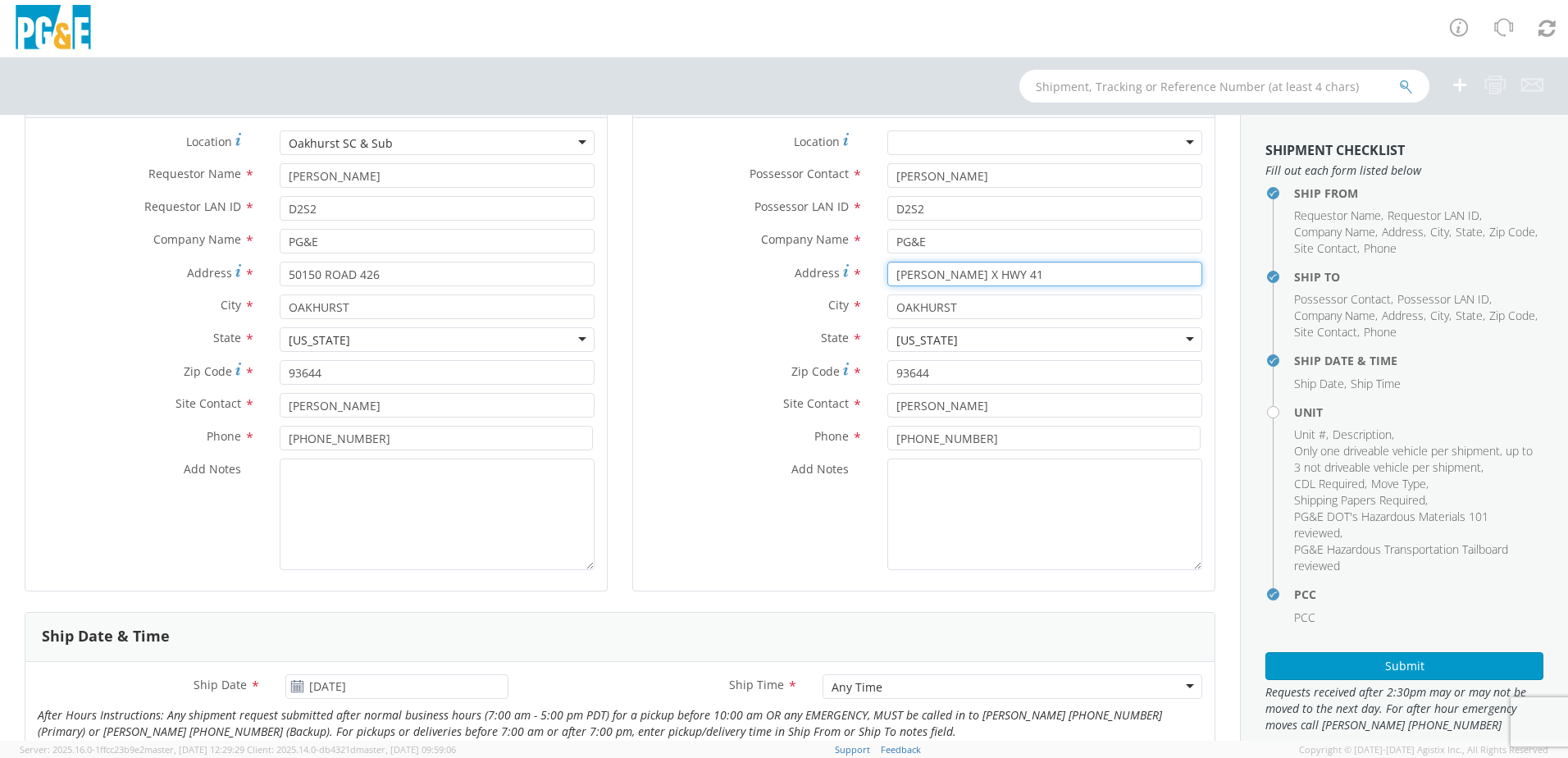
scroll to position [164, 0]
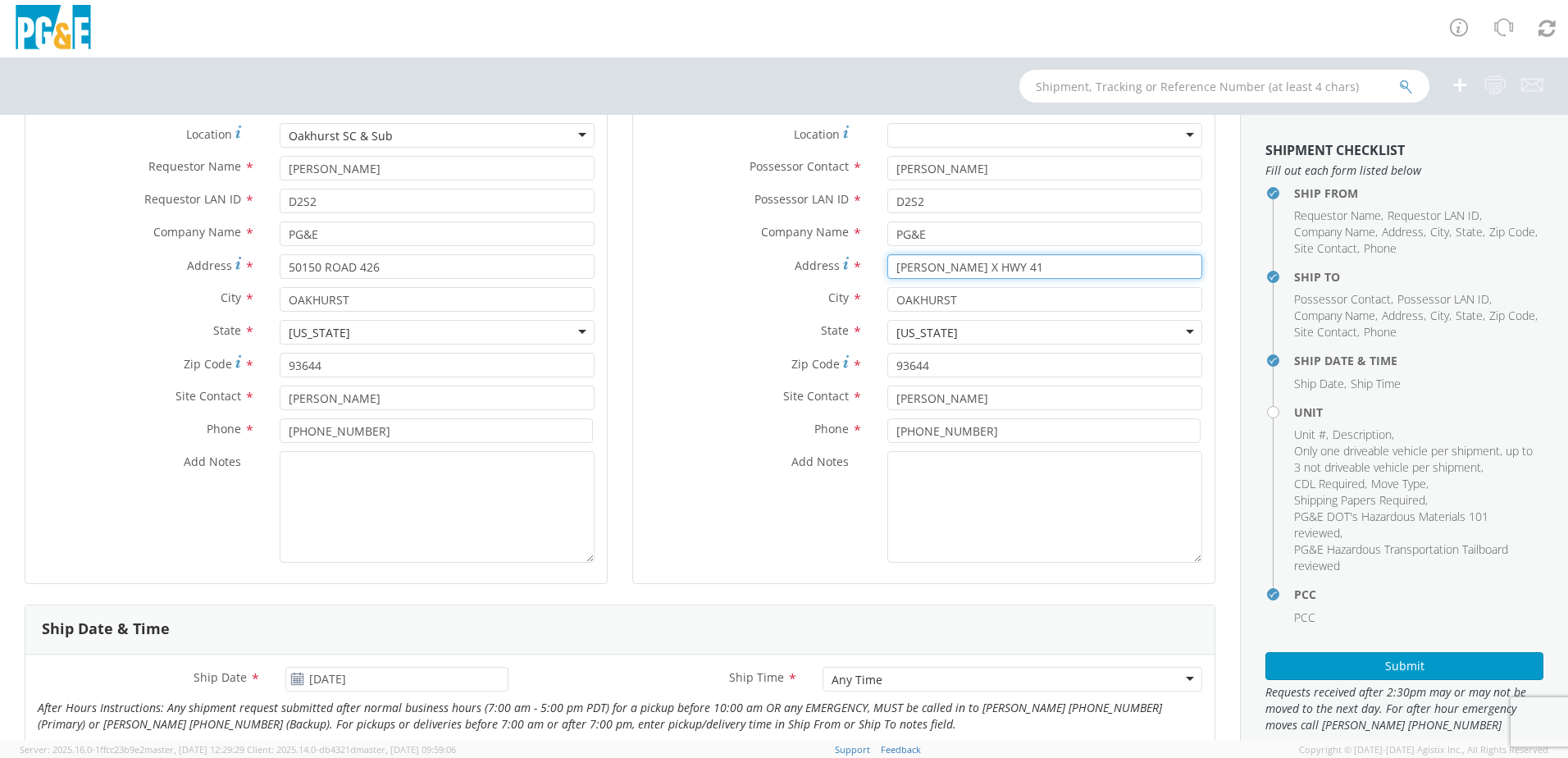
type input "[PERSON_NAME] X HWY 41"
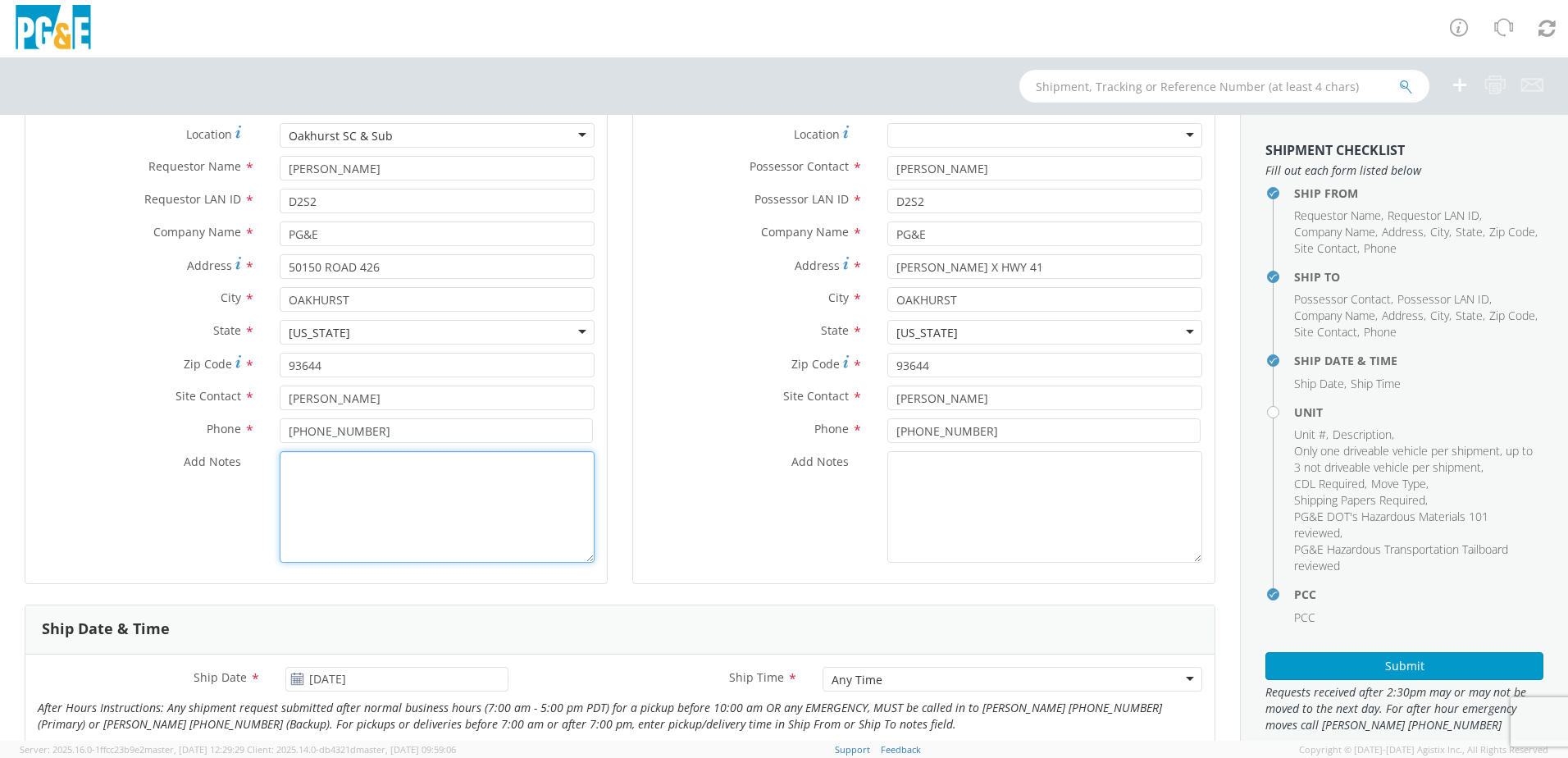
paste textarea ""PLEASE USE [PERSON_NAME] TO MAKE MOVE; PM"
drag, startPoint x: 294, startPoint y: 463, endPoint x: 266, endPoint y: 467, distance: 28.3
click at [267, 467] on div ""PLEASE USE [PERSON_NAME] TO MAKE MOVE; PM" at bounding box center [436, 507] width 339 height 112
click at [562, 467] on textarea "PLEASE USE [PERSON_NAME] TO MAKE MOVE; PM" at bounding box center [437, 507] width 315 height 112
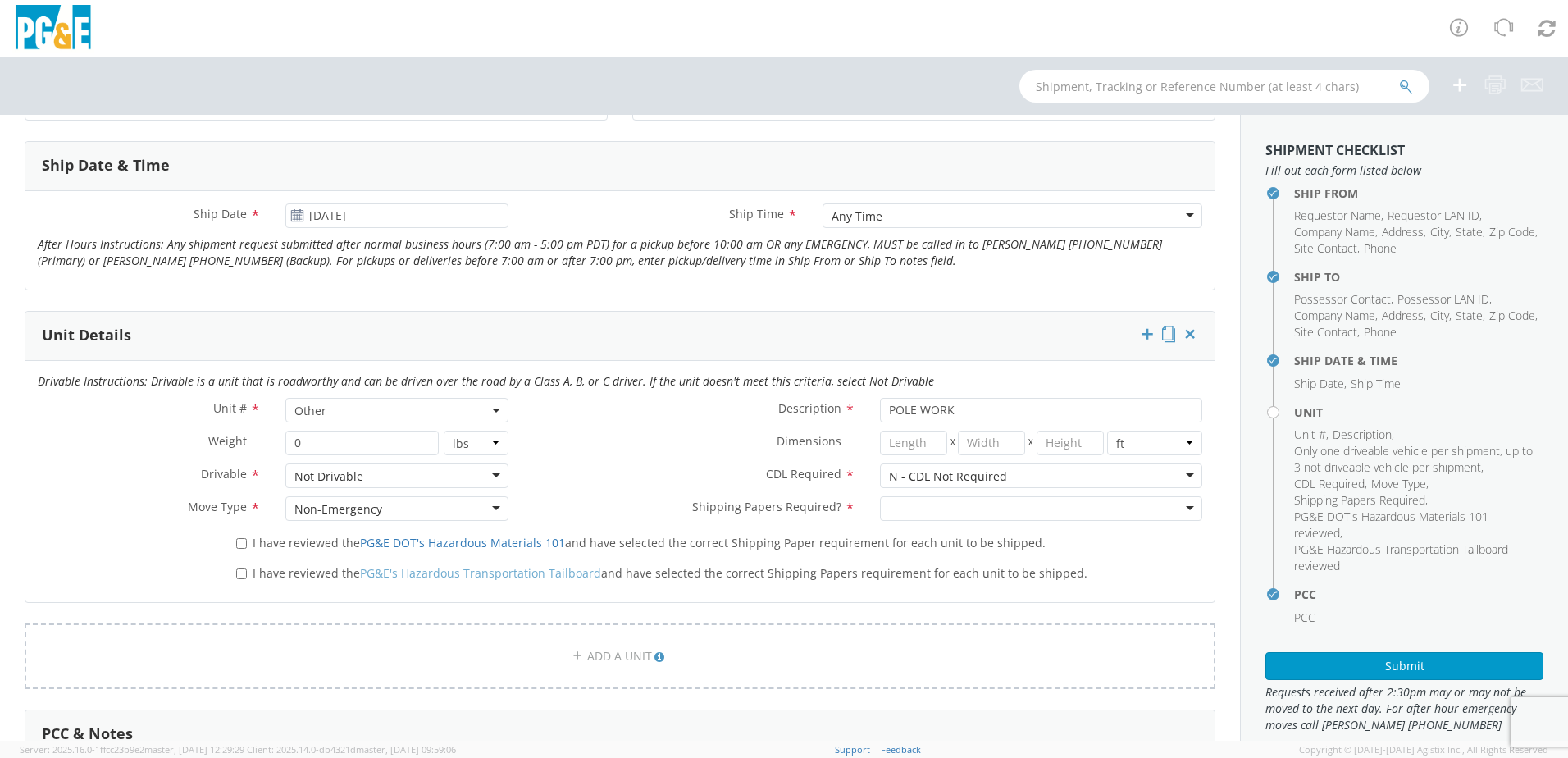
scroll to position [656, 0]
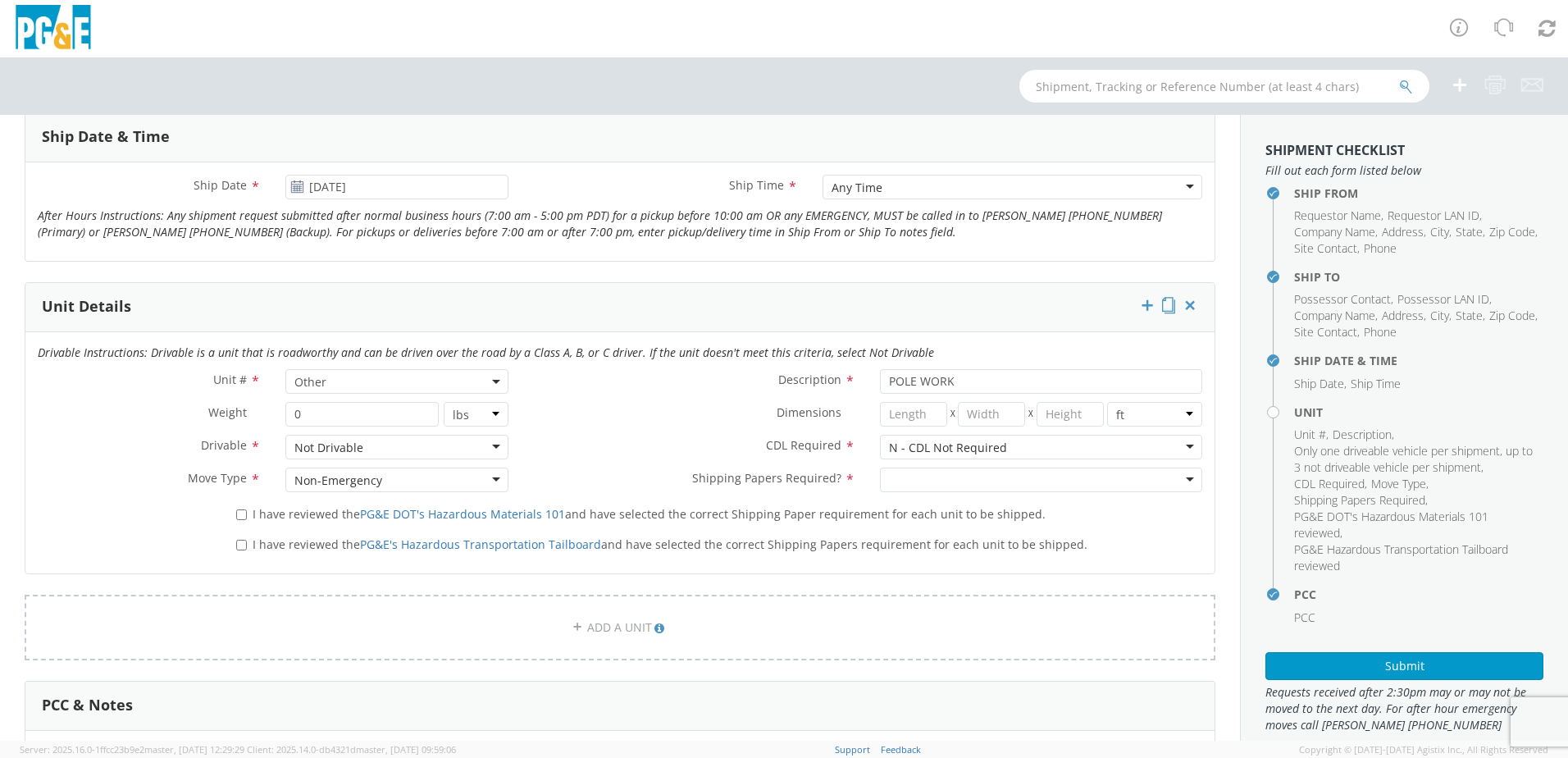
type textarea "PLEASE USE [PERSON_NAME] TO MAKE MOVE; PM 35099906"
drag, startPoint x: 949, startPoint y: 384, endPoint x: 859, endPoint y: 381, distance: 90.0
click at [868, 381] on div "POLE WORK" at bounding box center [1041, 381] width 347 height 25
type input "D&S 50' -3"
click at [1034, 475] on div at bounding box center [1041, 479] width 323 height 25
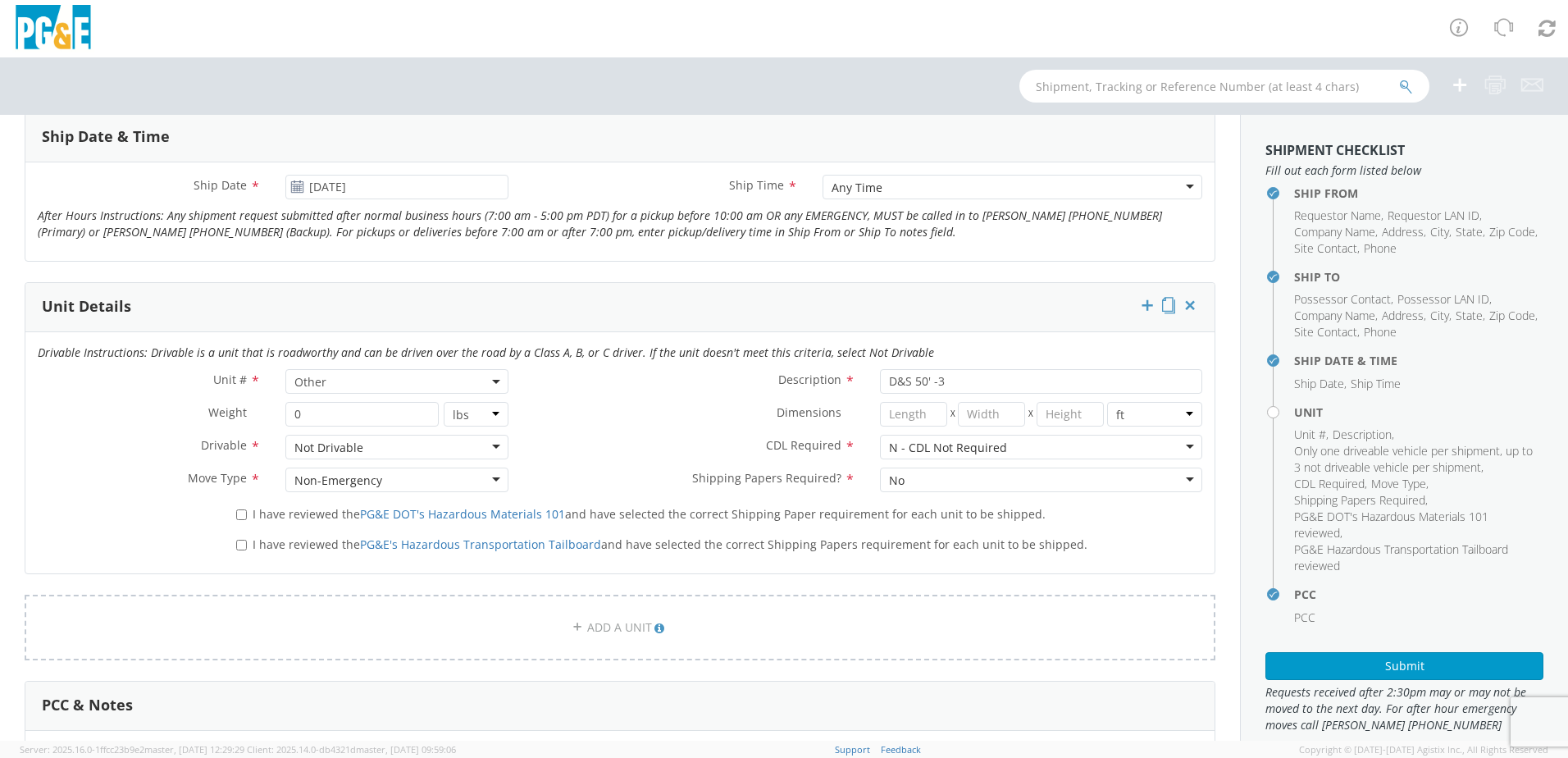
click at [246, 522] on div "I have reviewed the PG&E DOT's Hazardous Materials 101 and have selected the co…" at bounding box center [718, 516] width 990 height 31
click at [252, 517] on span "I have reviewed the PG&E DOT's Hazardous Materials 101 and have selected the co…" at bounding box center [648, 514] width 792 height 16
click at [246, 517] on input "I have reviewed the PG&E DOT's Hazardous Materials 101 and have selected the co…" at bounding box center [241, 515] width 11 height 11
checkbox input "true"
drag, startPoint x: 249, startPoint y: 538, endPoint x: 310, endPoint y: 562, distance: 65.6
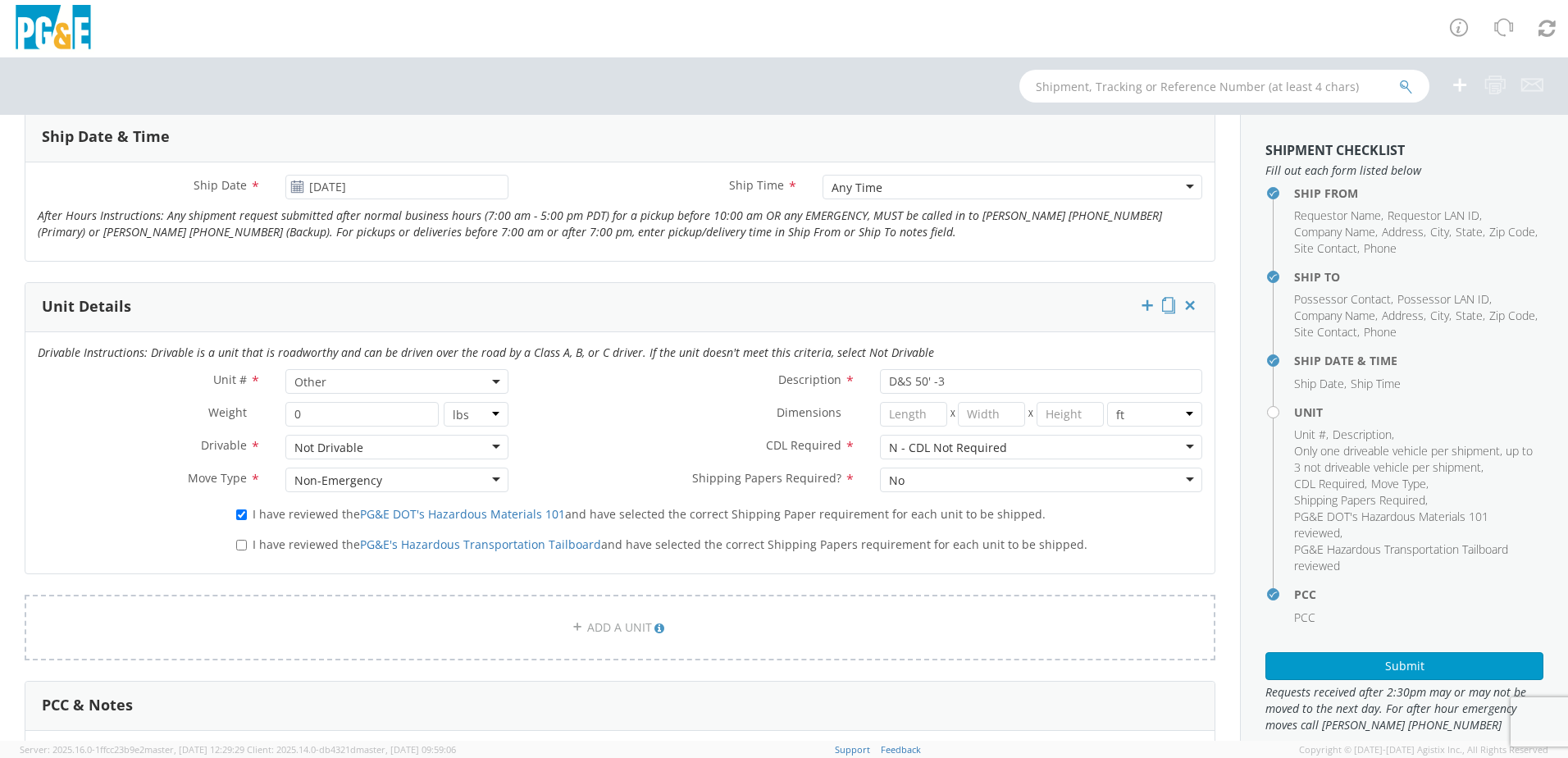
click at [250, 539] on label "I have reviewed the PG&E's Hazardous Transportation Tailboard and have selected…" at bounding box center [664, 543] width 855 height 19
click at [246, 539] on input "I have reviewed the PG&E's Hazardous Transportation Tailboard and have selected…" at bounding box center [241, 544] width 11 height 11
checkbox input "true"
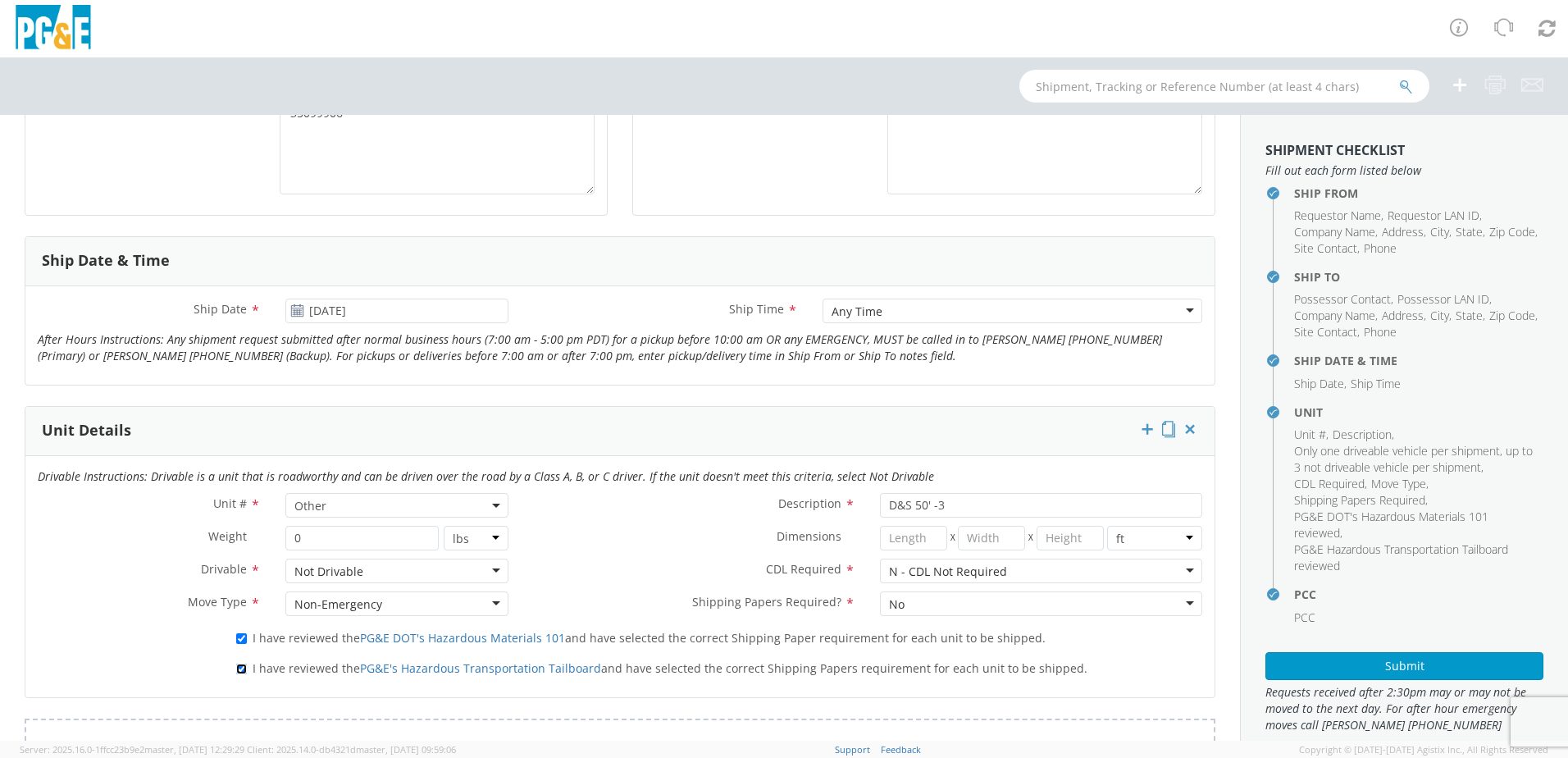
scroll to position [574, 0]
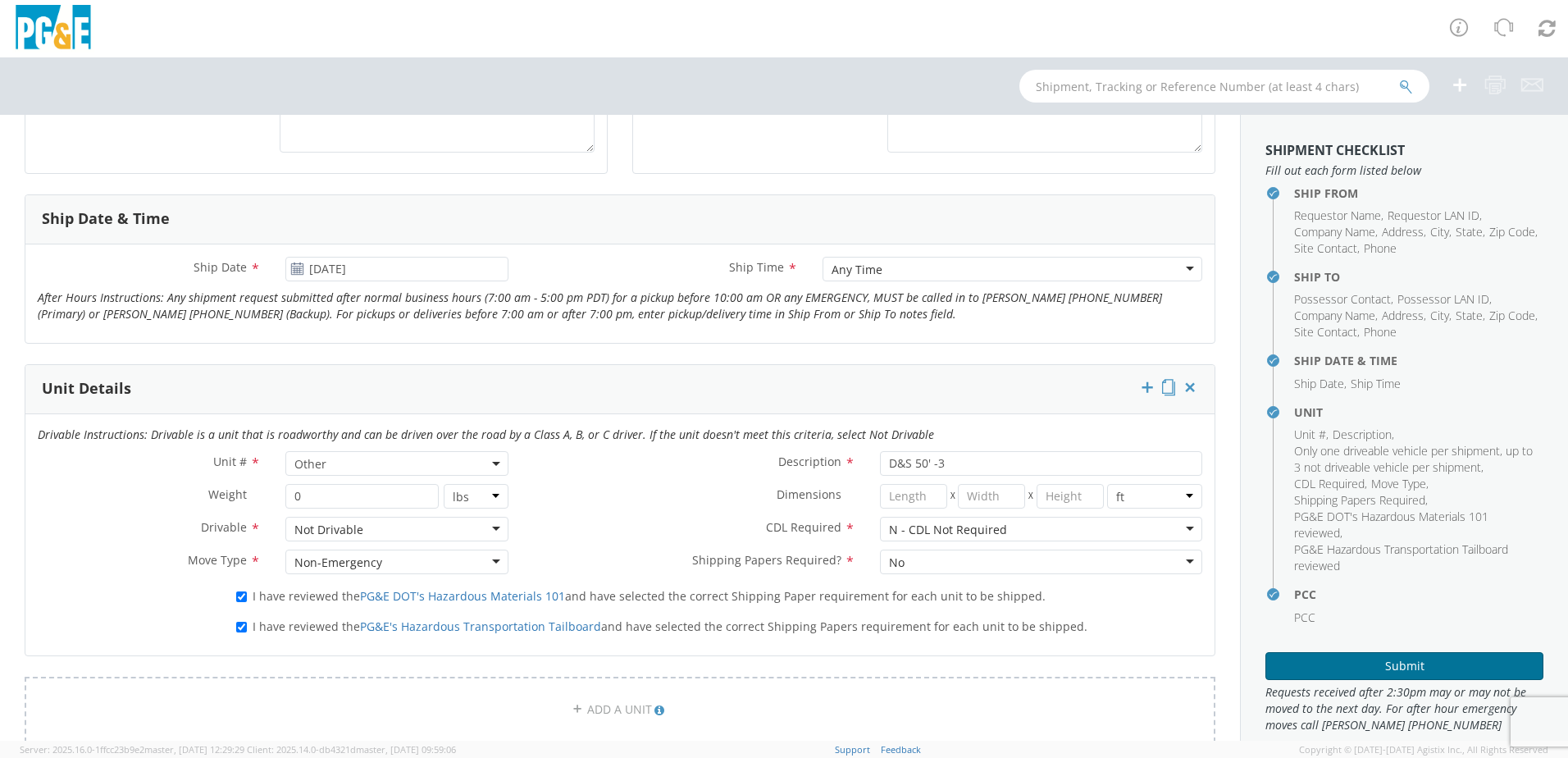
click at [1410, 664] on button "Submit" at bounding box center [1404, 666] width 278 height 28
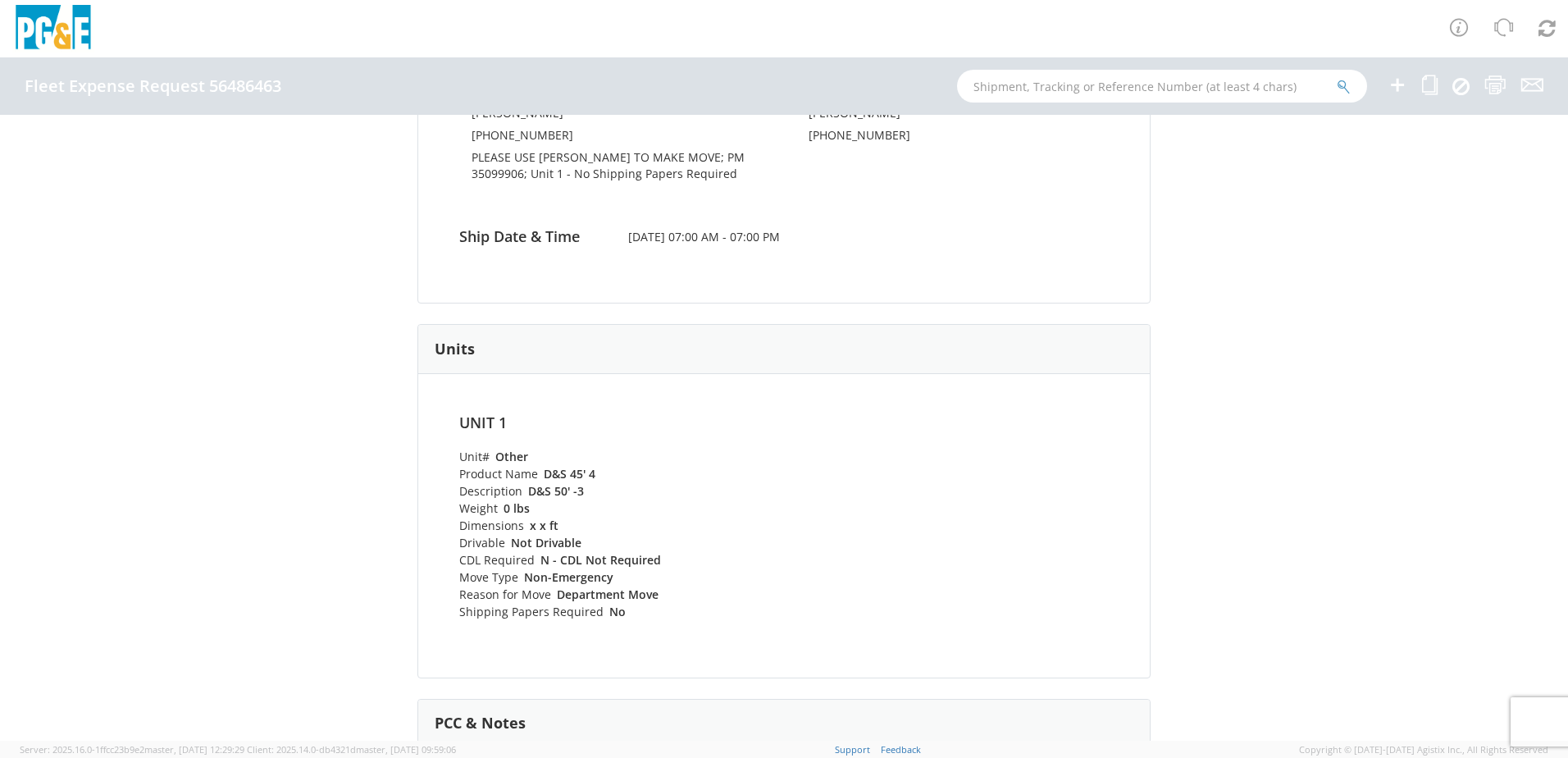
scroll to position [410, 0]
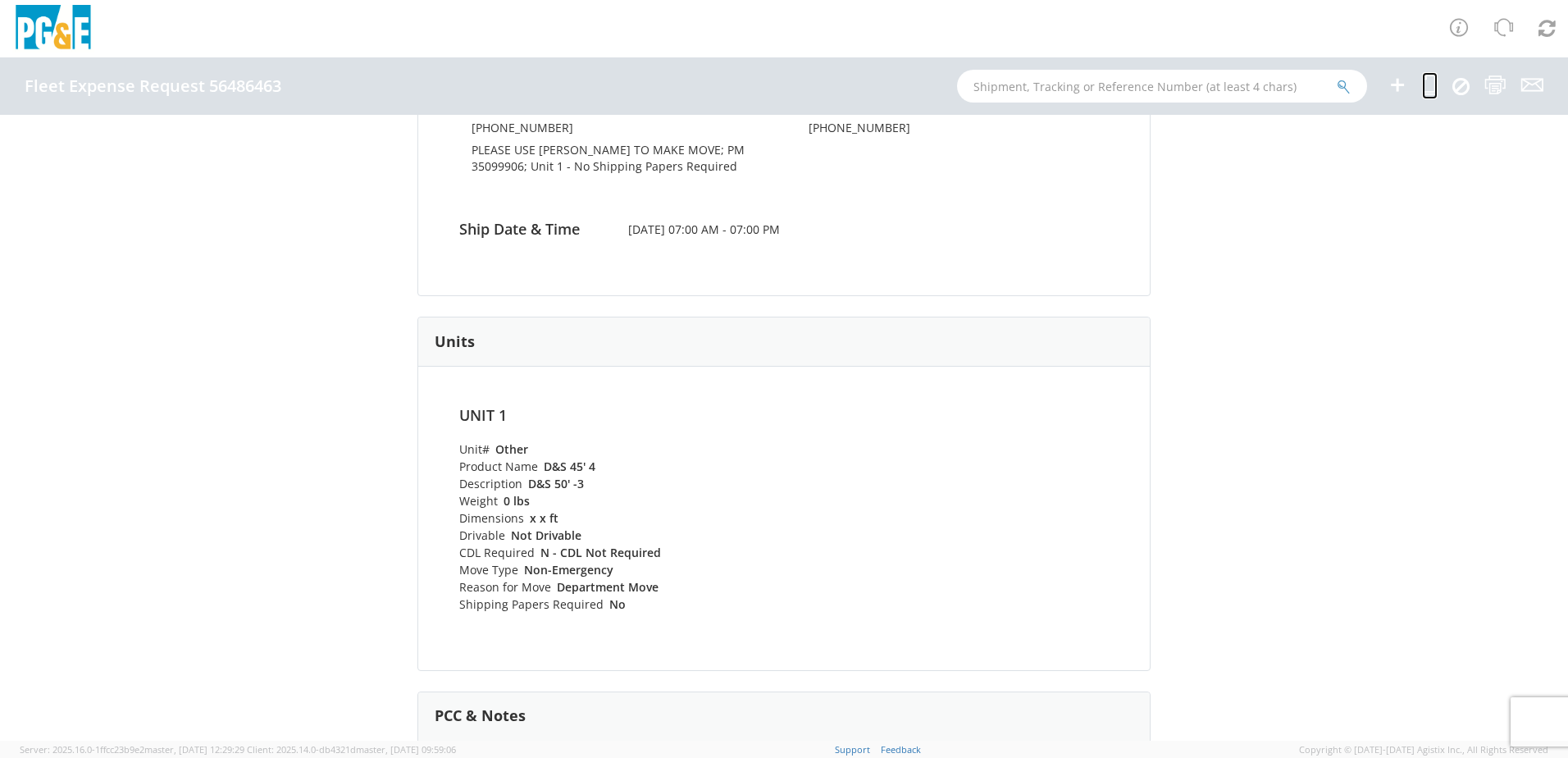
click at [1425, 81] on icon at bounding box center [1430, 84] width 16 height 21
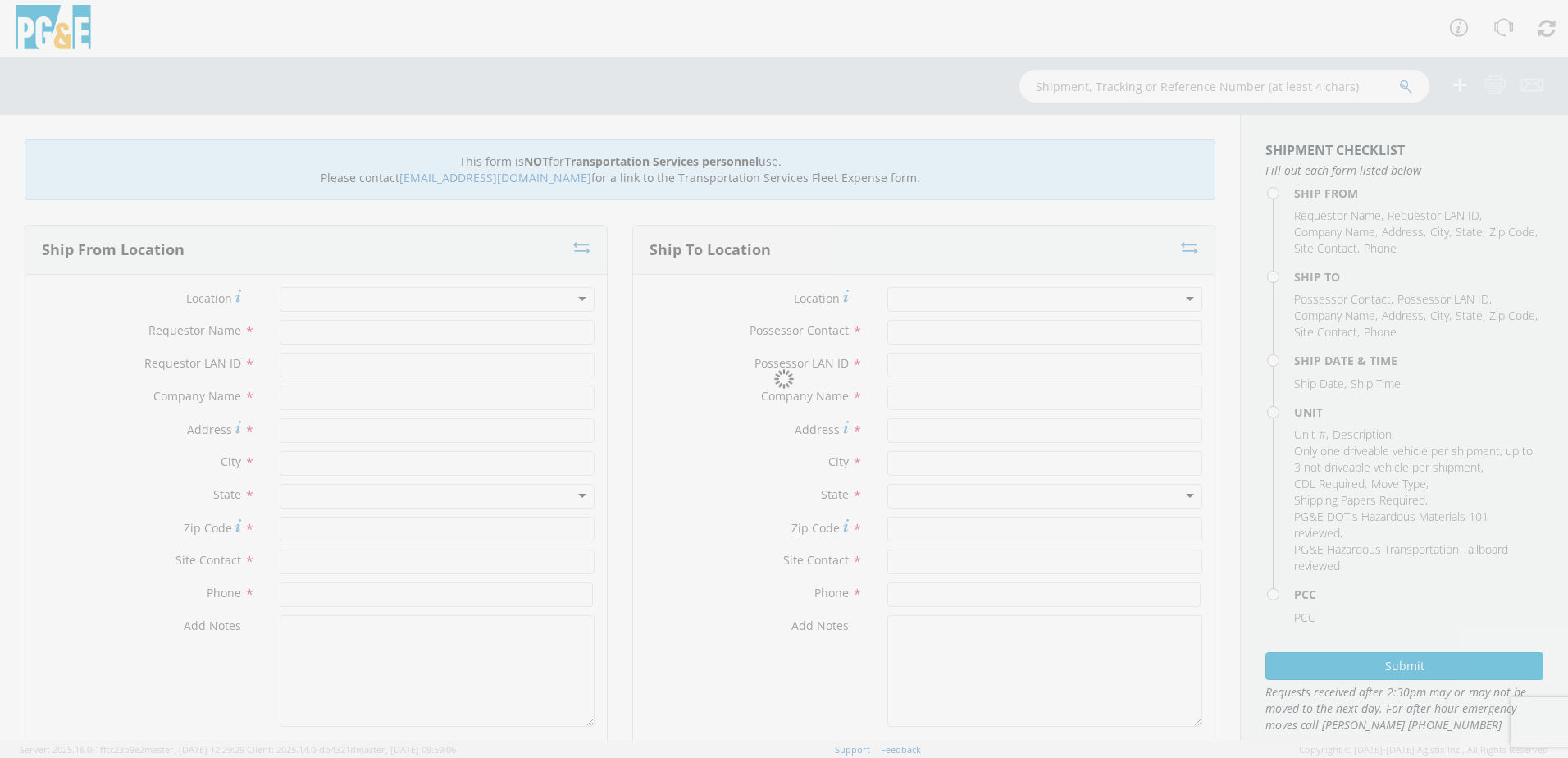
type input "[PERSON_NAME]"
type input "D2S2"
type input "PG&E"
type input "50150 ROAD 426"
type input "OAKHURST"
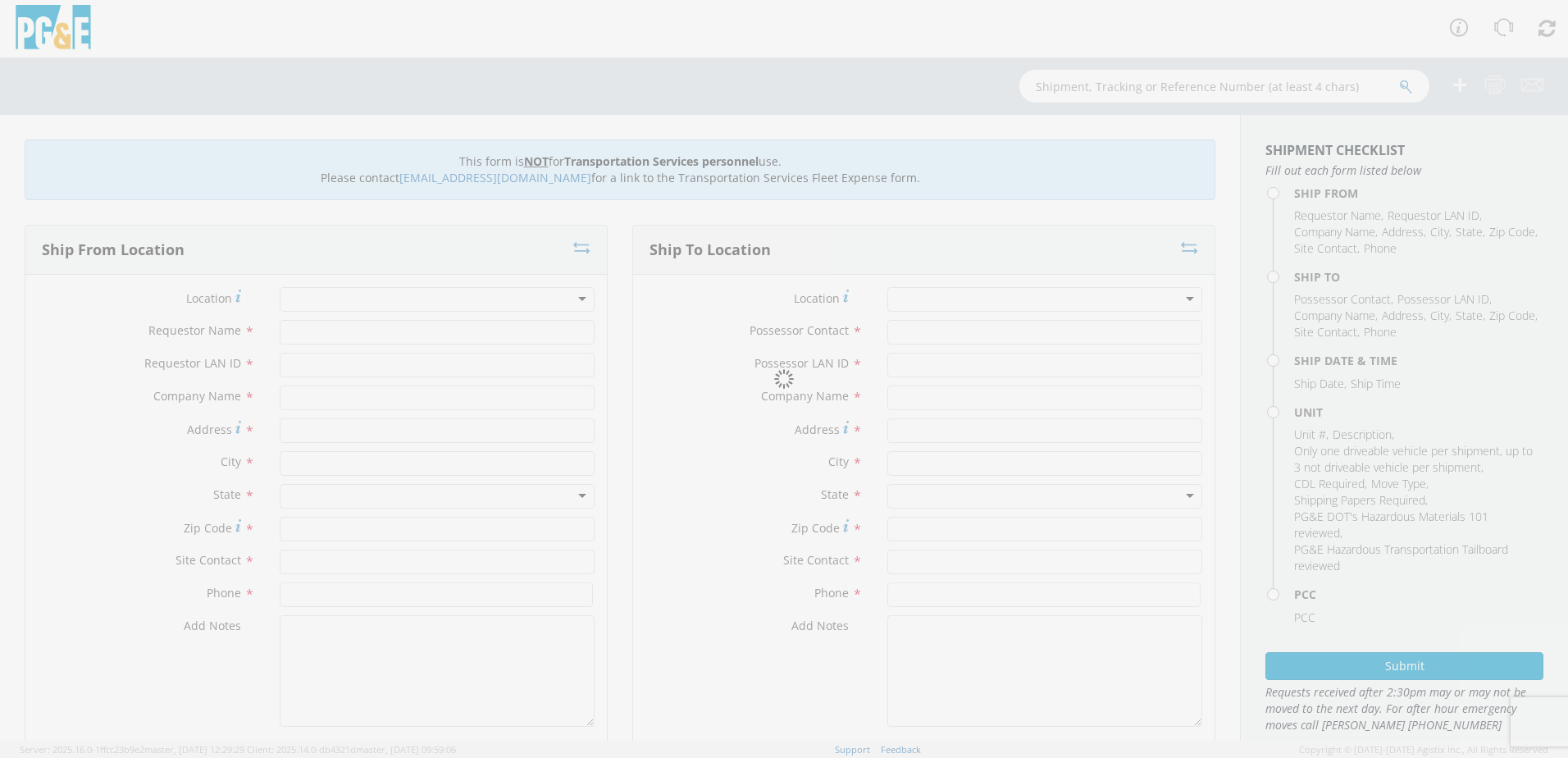
type input "93644"
type input "[PERSON_NAME]"
type input "[PHONE_NUMBER]"
type input "[PERSON_NAME]"
type input "D2S2"
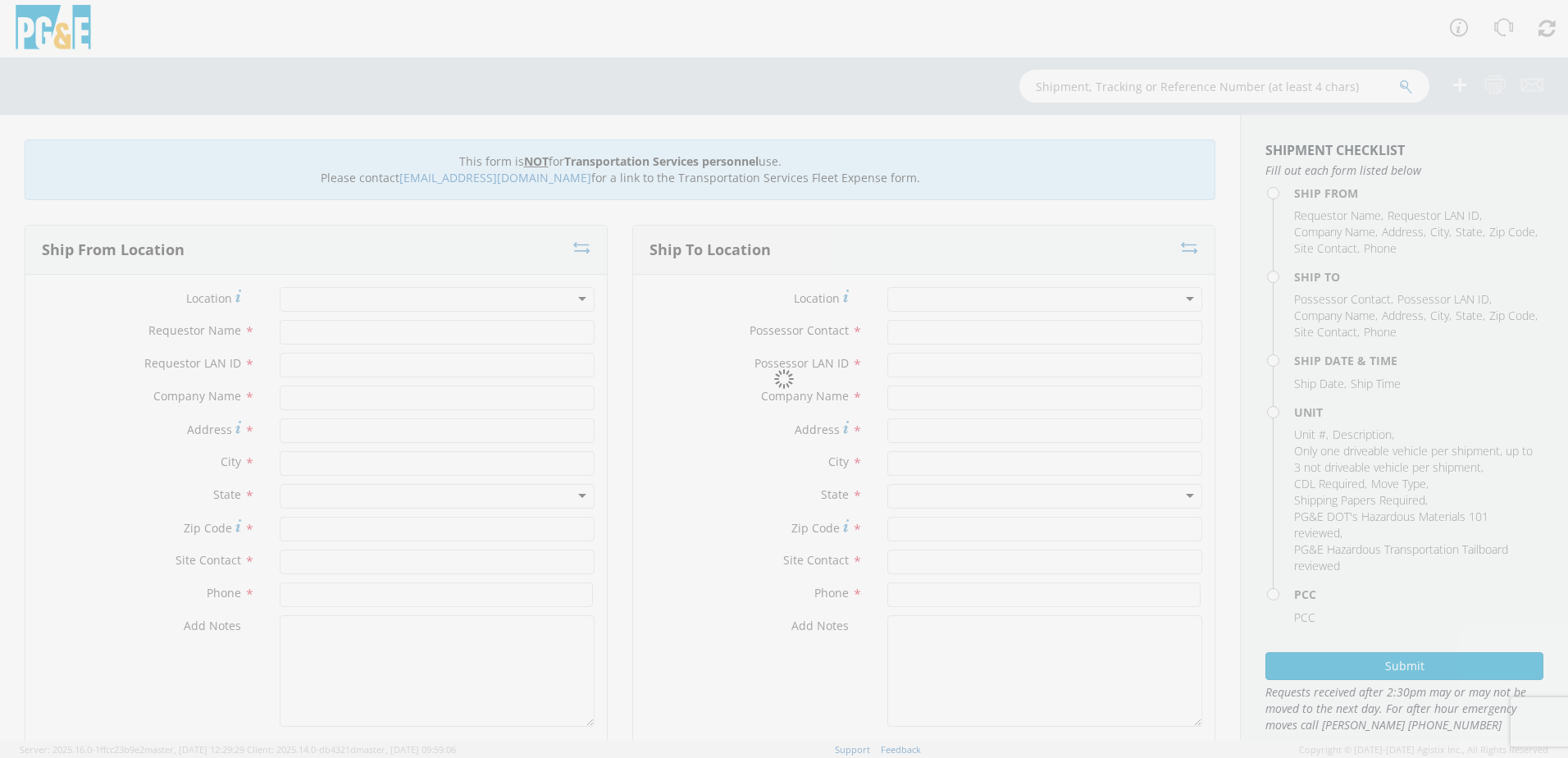
type input "PG&E"
type input "[PERSON_NAME] X HWY 41"
type input "OAKHURST"
type input "93644"
type input "[PERSON_NAME]"
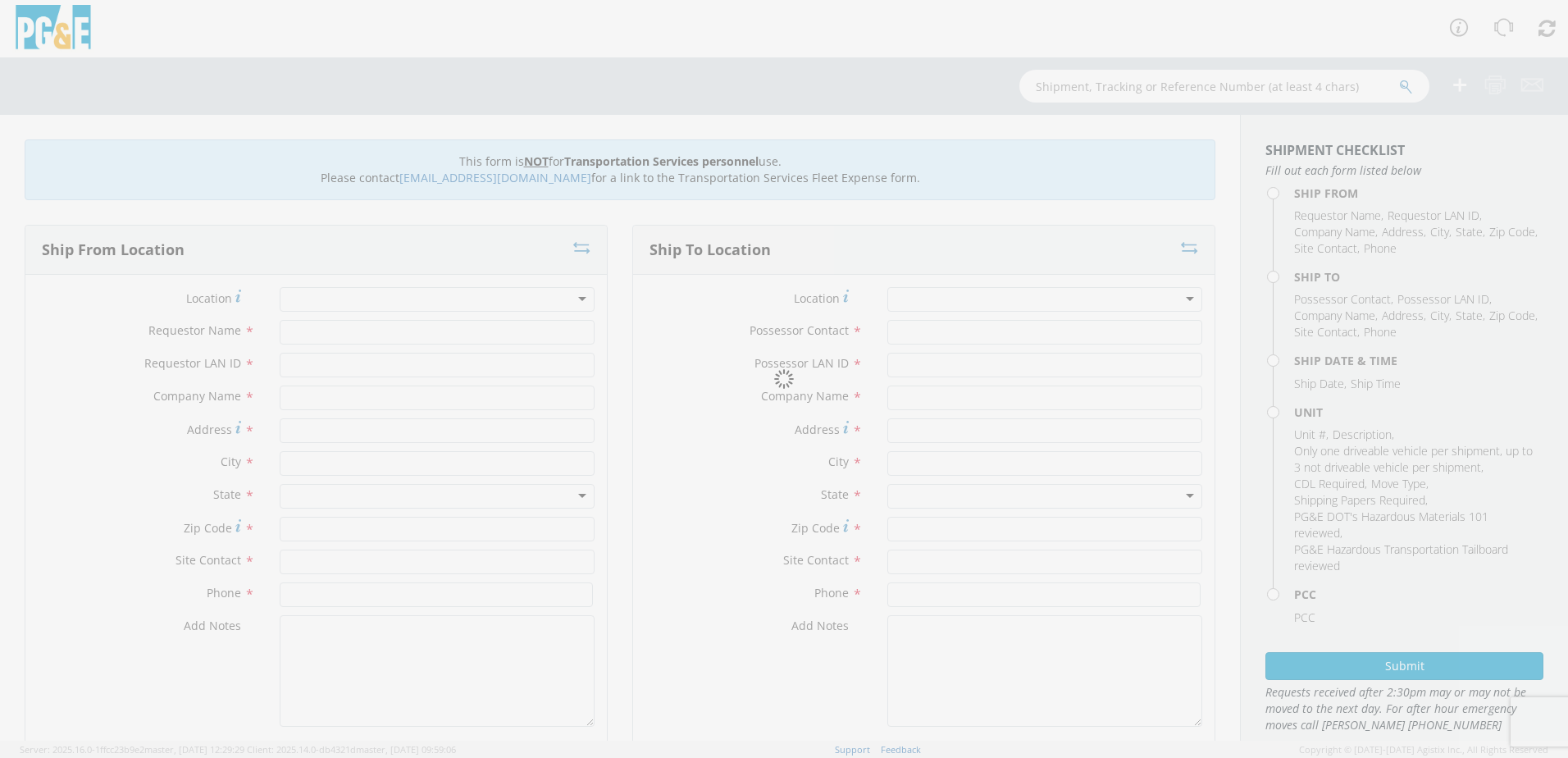
type input "[PHONE_NUMBER]"
type input "[DATE]"
type input "D&S 50' -3"
type input "0"
select select "Other"
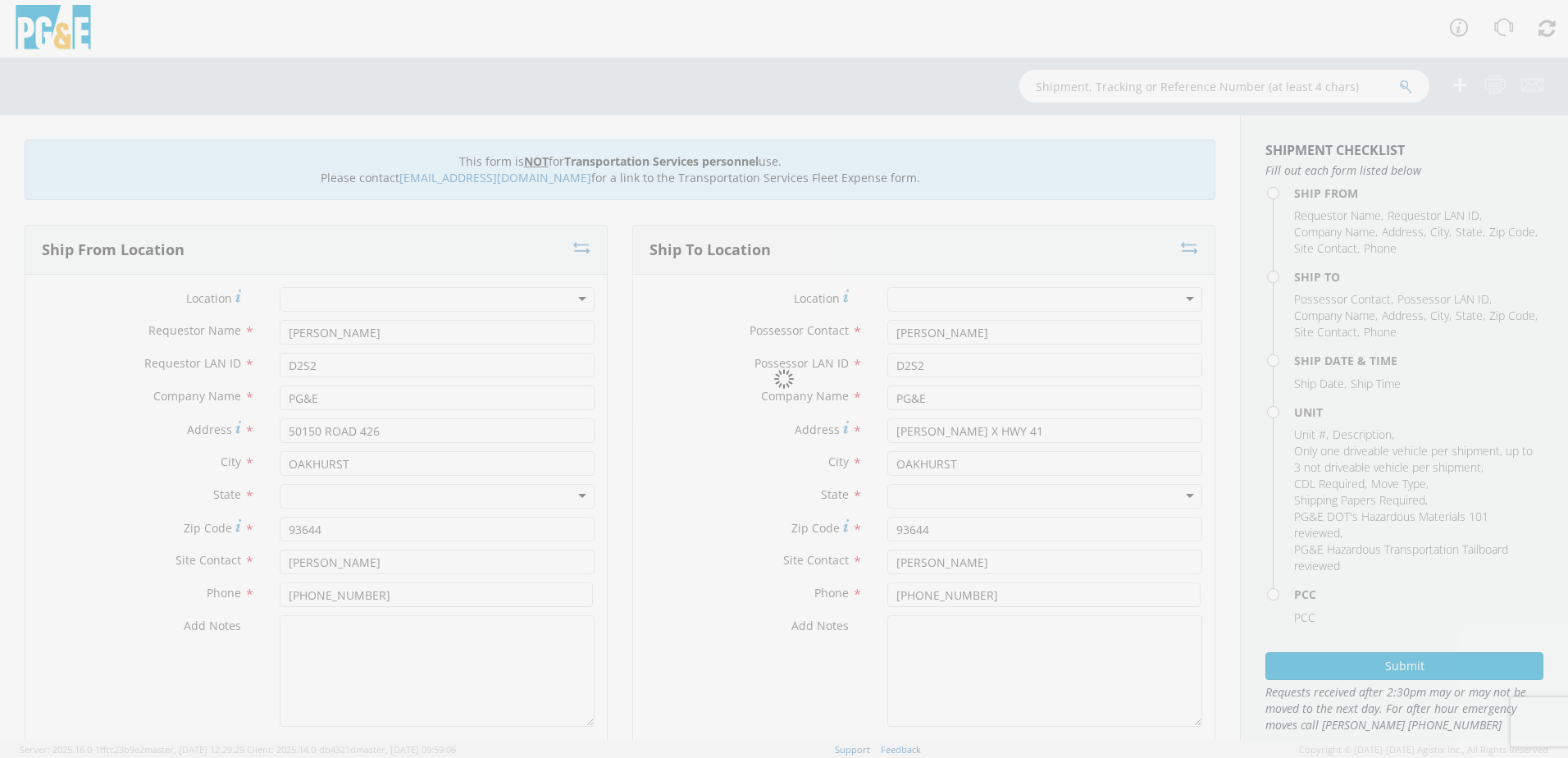
select select "12086"
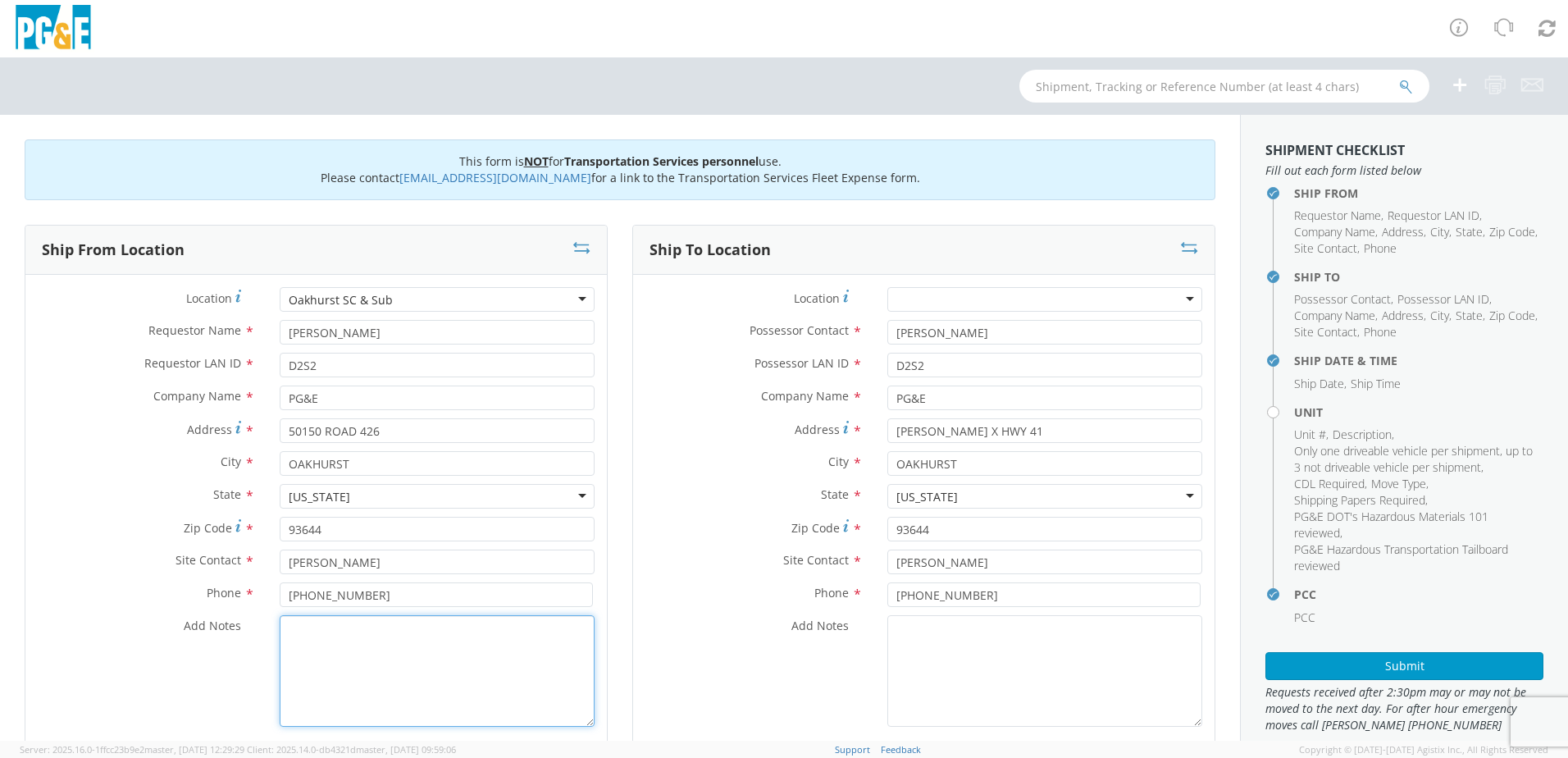
click at [340, 634] on textarea "Add Notes *" at bounding box center [437, 671] width 315 height 112
paste textarea ""PLEASE USE [PERSON_NAME] TO MAKE MOVE; PM"
click at [297, 625] on textarea ""PLEASE USE [PERSON_NAME] TO MAKE MOVE; PM" at bounding box center [437, 671] width 315 height 112
click at [293, 629] on textarea ""PLEASE USE [PERSON_NAME] TO MAKE MOVE; PM" at bounding box center [437, 671] width 315 height 112
click at [563, 634] on textarea "PLEASE USE [PERSON_NAME] TO MAKE MOVE; PM" at bounding box center [437, 671] width 315 height 112
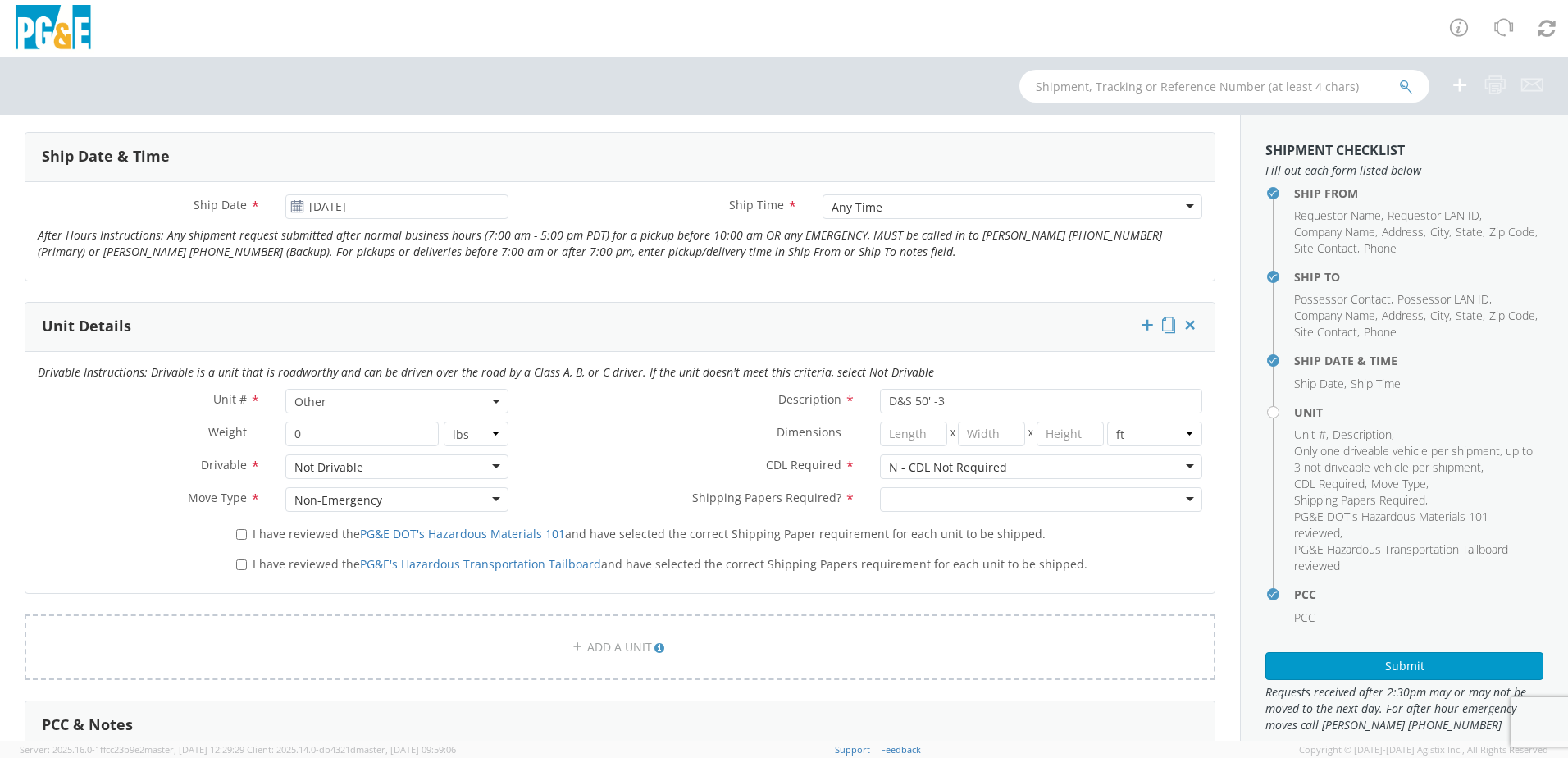
scroll to position [656, 0]
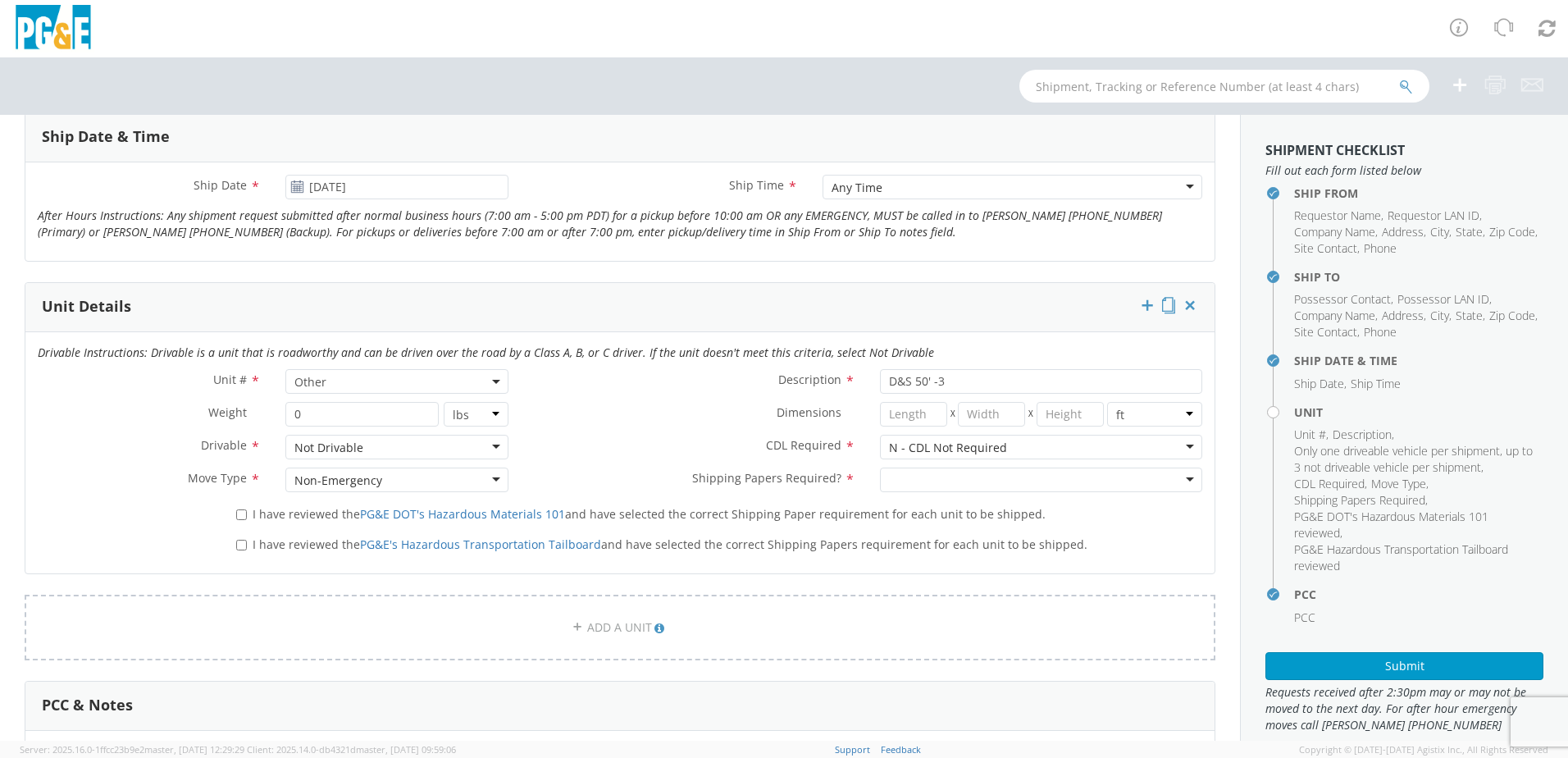
type textarea "PLEASE USE [PERSON_NAME] TO MAKE MOVE; PM 35099906"
click at [278, 515] on span "I have reviewed the PG&E DOT's Hazardous Materials 101 and have selected the co…" at bounding box center [648, 514] width 792 height 16
click at [246, 515] on input "I have reviewed the PG&E DOT's Hazardous Materials 101 and have selected the co…" at bounding box center [241, 515] width 11 height 11
checkbox input "true"
click at [277, 536] on span "I have reviewed the PG&E's Hazardous Transportation Tailboard and have selected…" at bounding box center [670, 544] width 835 height 16
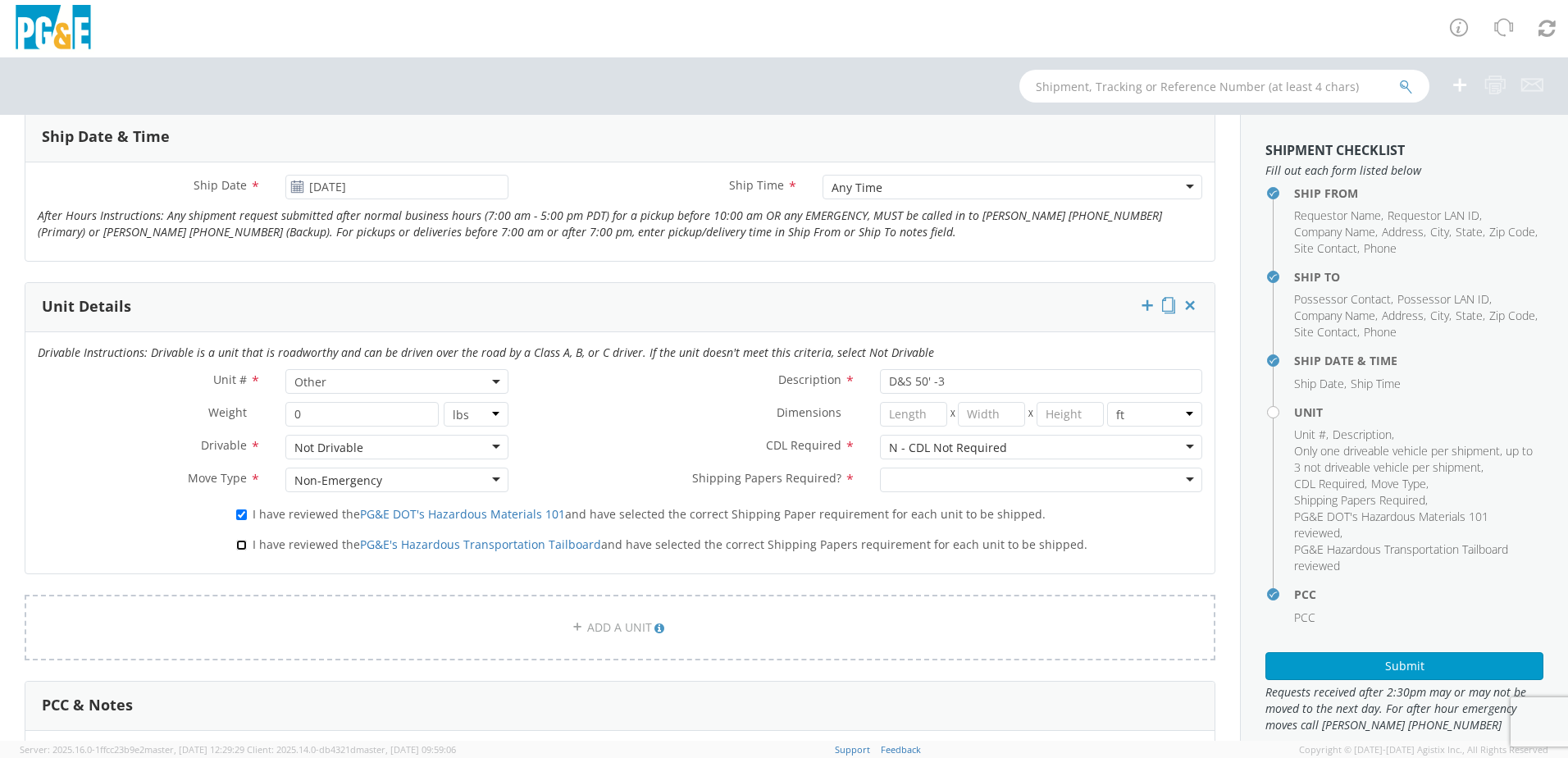
click at [246, 539] on input "I have reviewed the PG&E's Hazardous Transportation Tailboard and have selected…" at bounding box center [241, 544] width 11 height 11
checkbox input "true"
click at [912, 478] on div at bounding box center [1041, 479] width 323 height 25
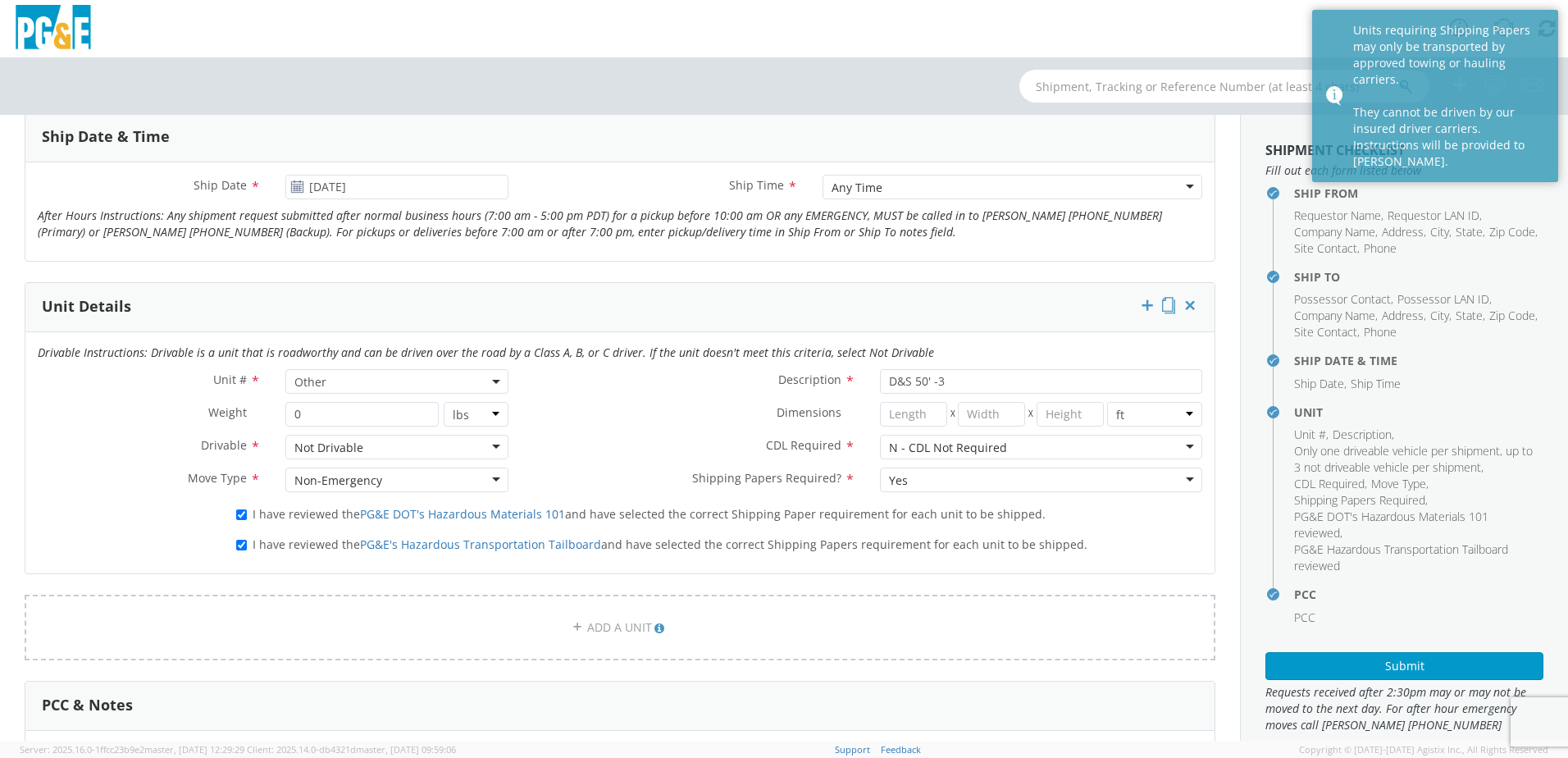
drag, startPoint x: 902, startPoint y: 481, endPoint x: 1295, endPoint y: 313, distance: 427.4
click at [905, 480] on div "Yes" at bounding box center [1041, 479] width 323 height 25
drag, startPoint x: 931, startPoint y: 508, endPoint x: 771, endPoint y: 550, distance: 165.4
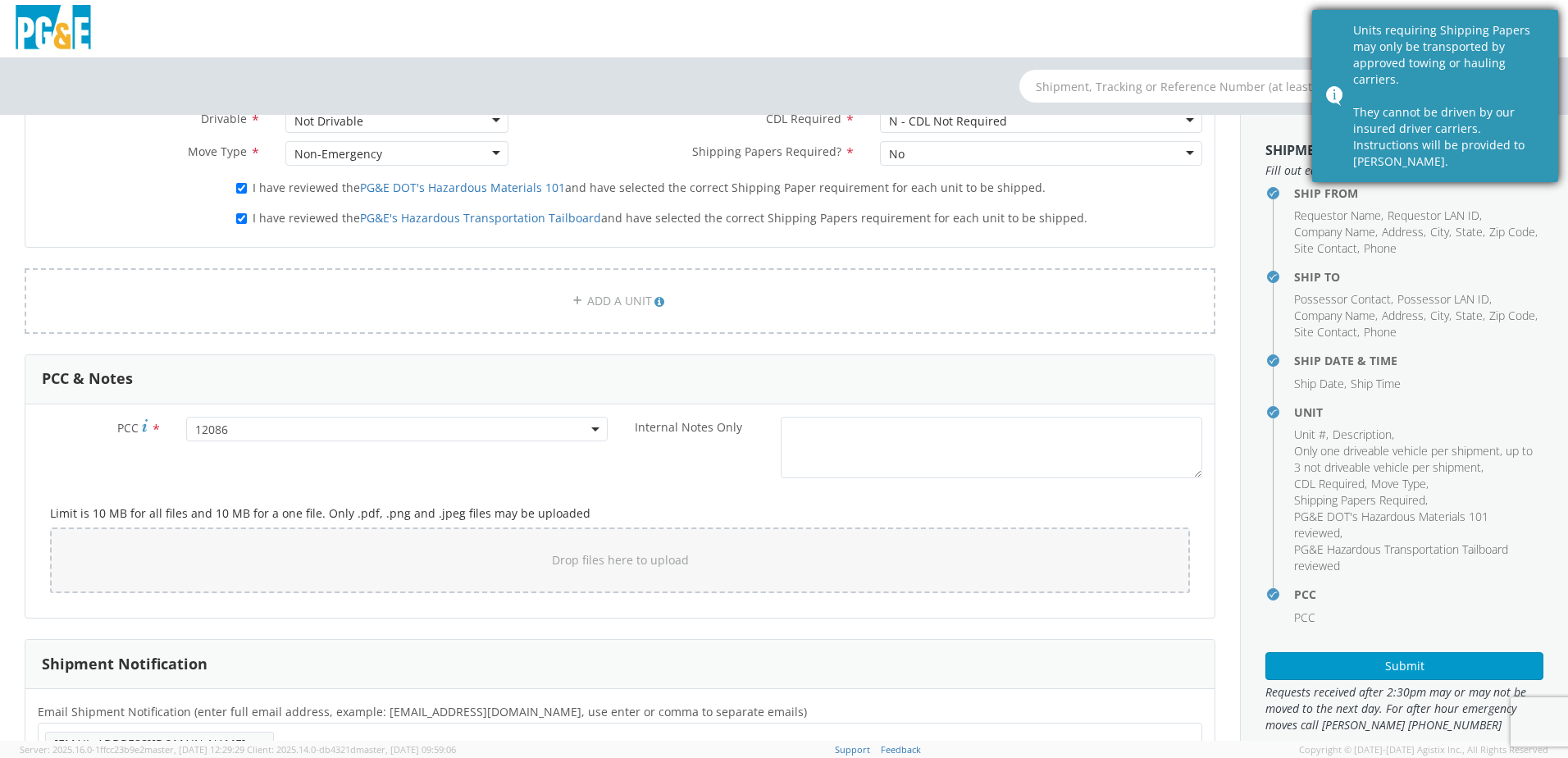
scroll to position [984, 0]
drag, startPoint x: 1391, startPoint y: 5, endPoint x: 1396, endPoint y: 16, distance: 12.1
click at [1393, 7] on div at bounding box center [784, 29] width 1568 height 57
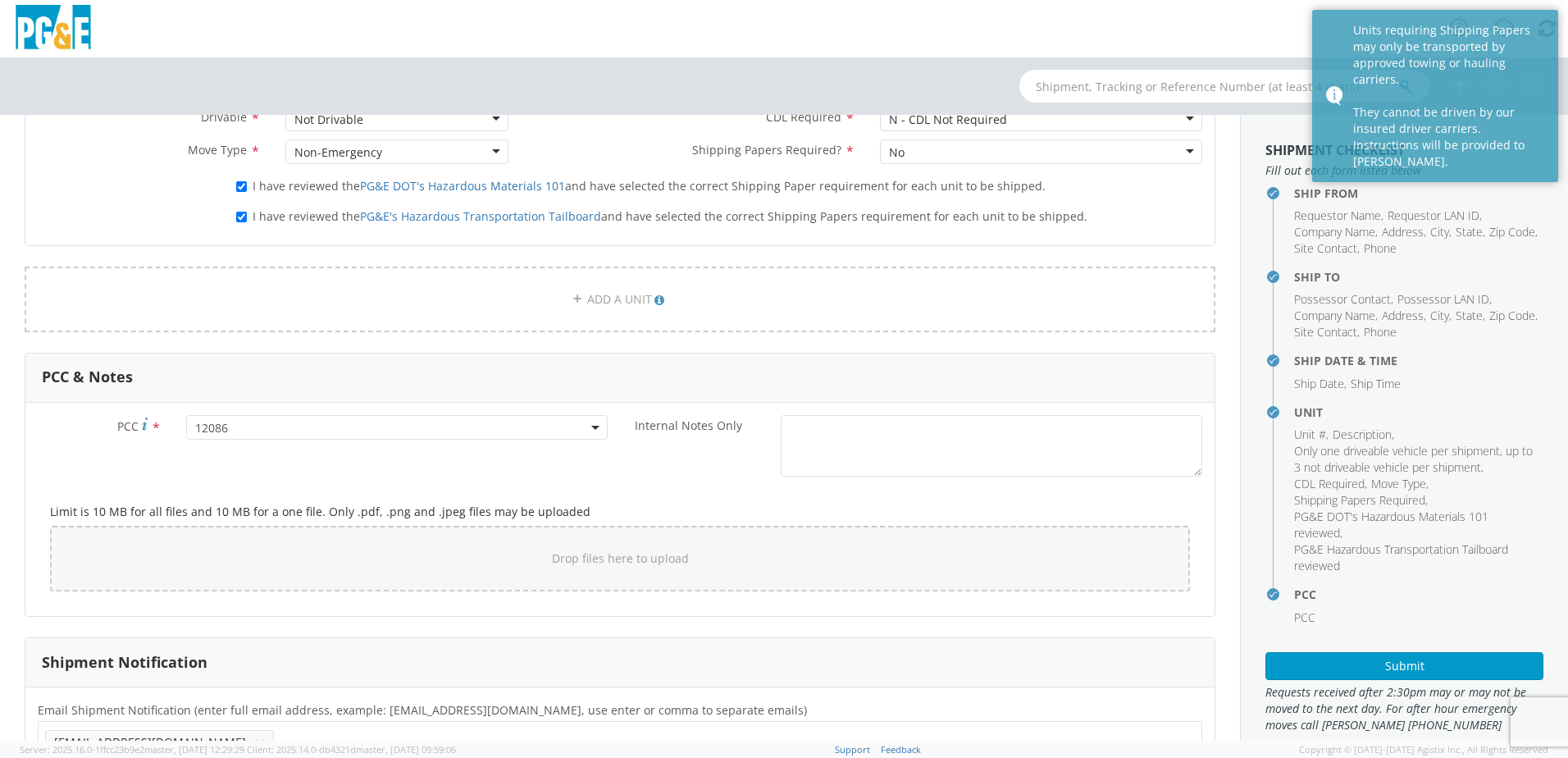
click at [1394, 37] on div "Units requiring Shipping Papers may only be transported by approved towing or h…" at bounding box center [1448, 95] width 193 height 147
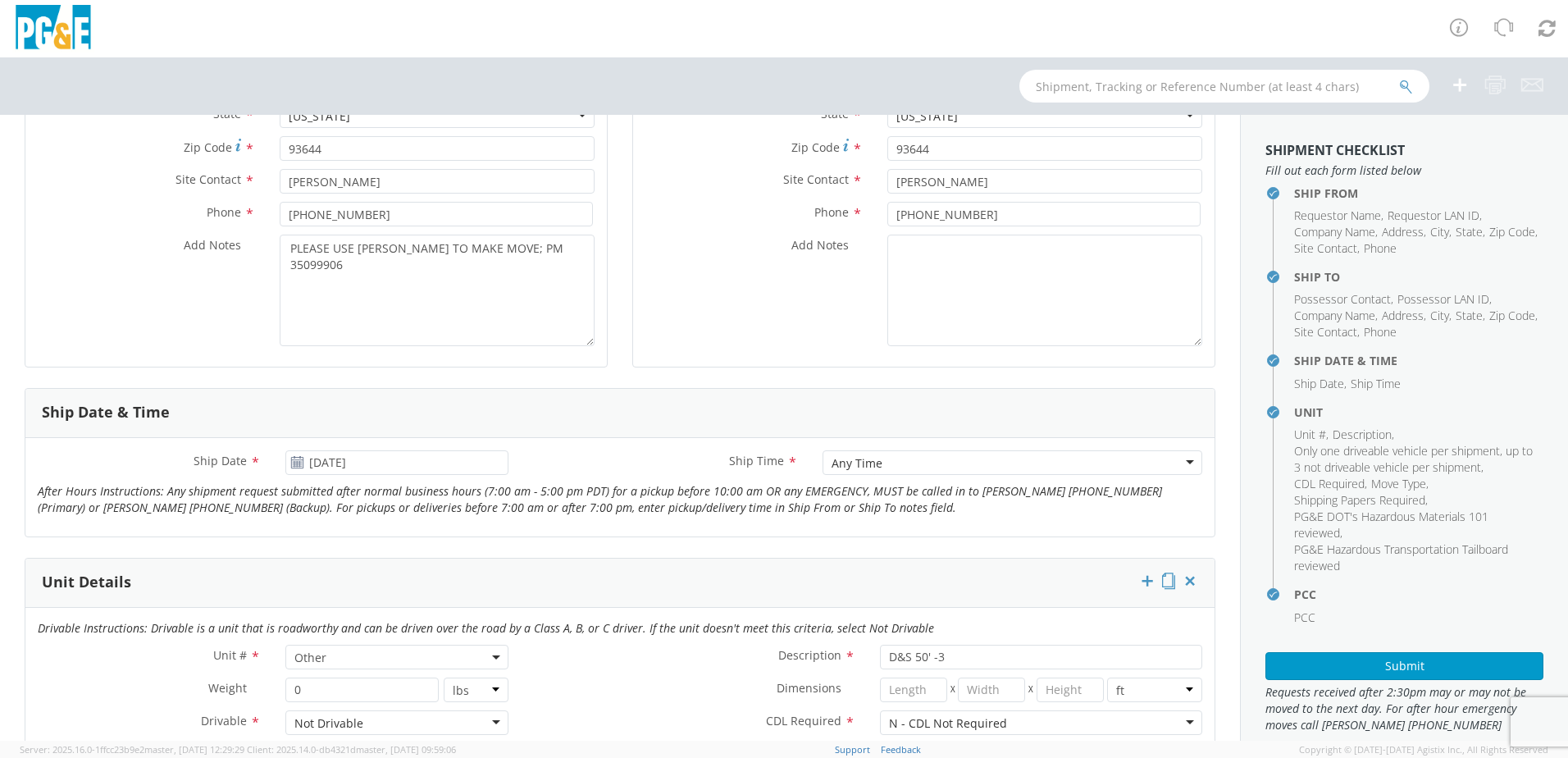
scroll to position [410, 0]
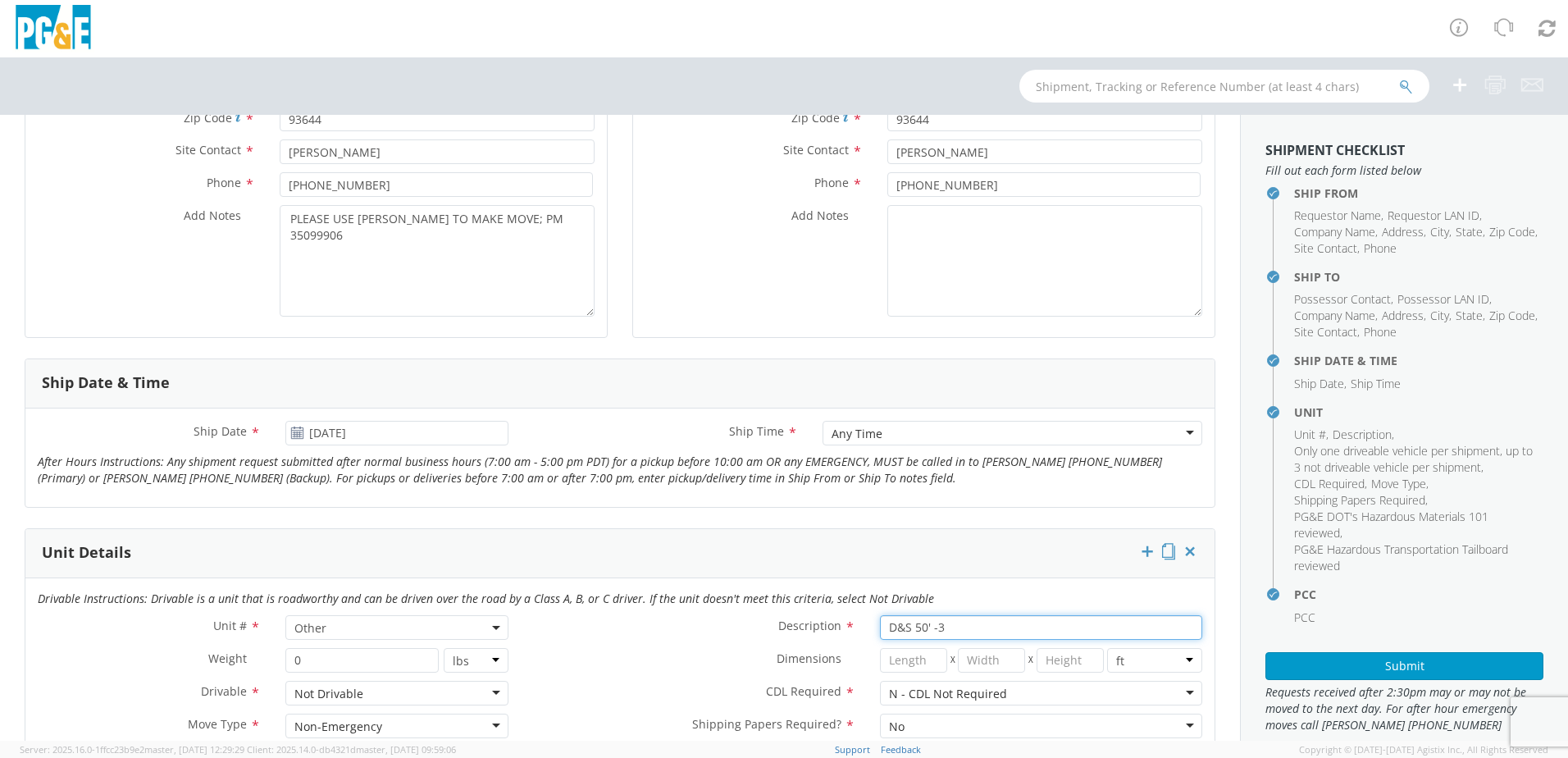
drag, startPoint x: 958, startPoint y: 626, endPoint x: 801, endPoint y: 626, distance: 157.0
click at [810, 625] on div "Description * D&S 50' -3" at bounding box center [867, 627] width 693 height 25
type input "POLE WORK"
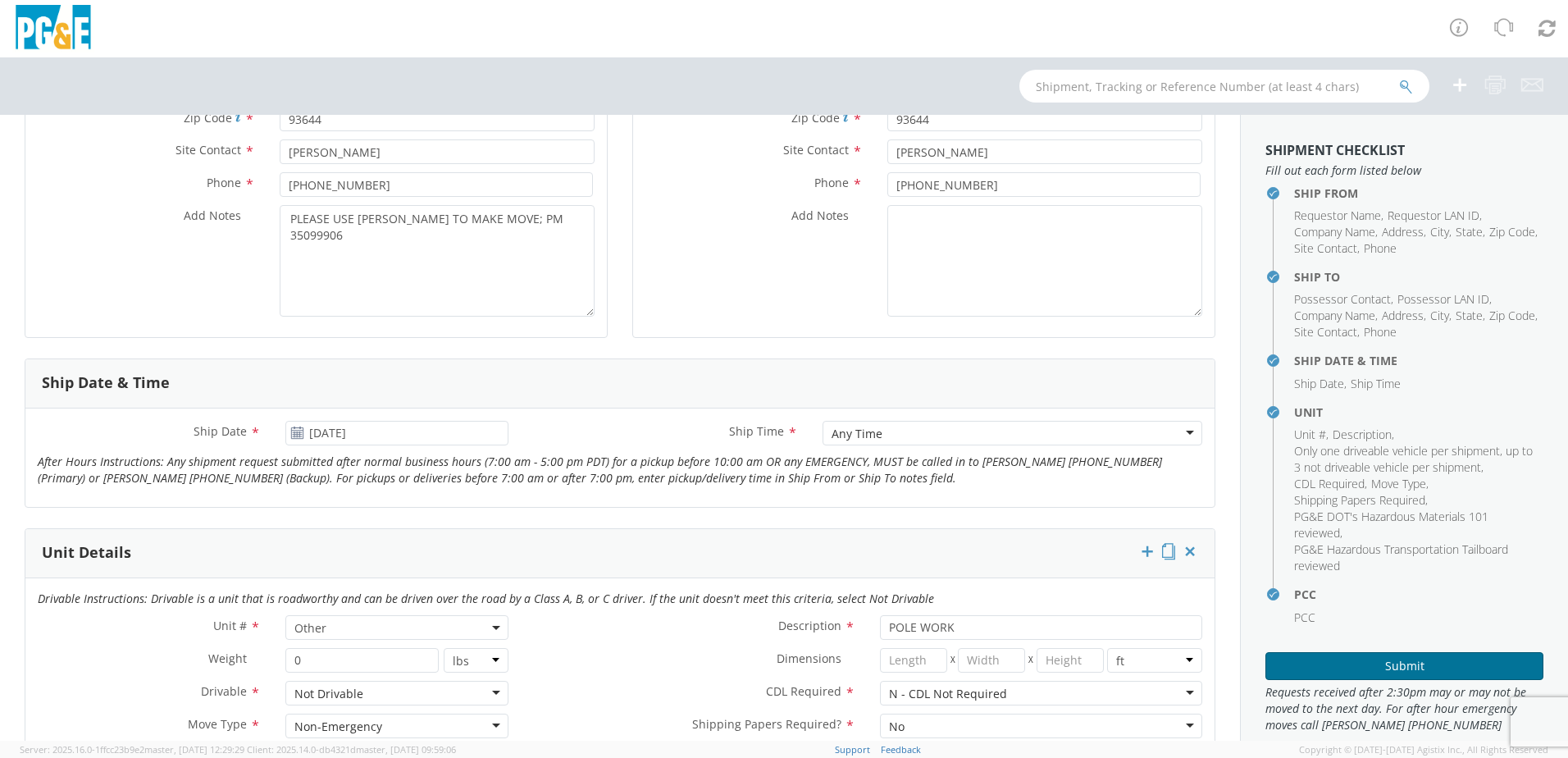
click at [1344, 673] on button "Submit" at bounding box center [1404, 666] width 278 height 28
